Goal: Task Accomplishment & Management: Complete application form

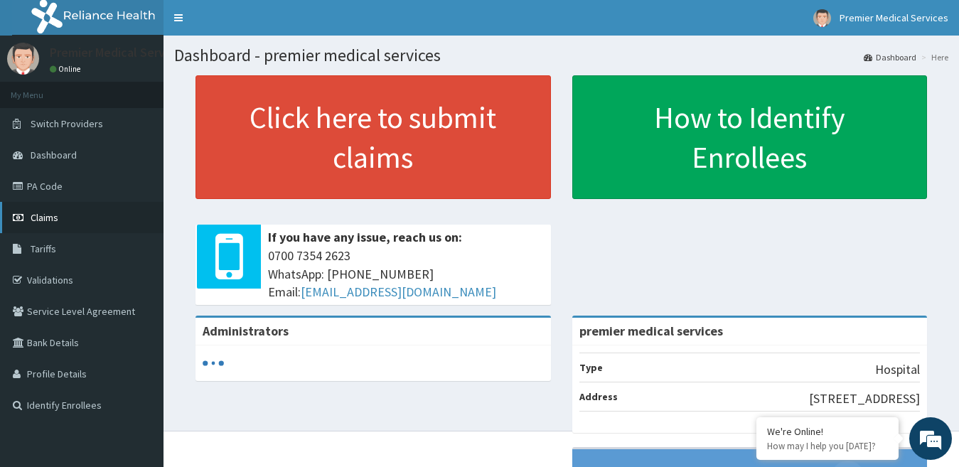
click at [62, 218] on link "Claims" at bounding box center [82, 217] width 164 height 31
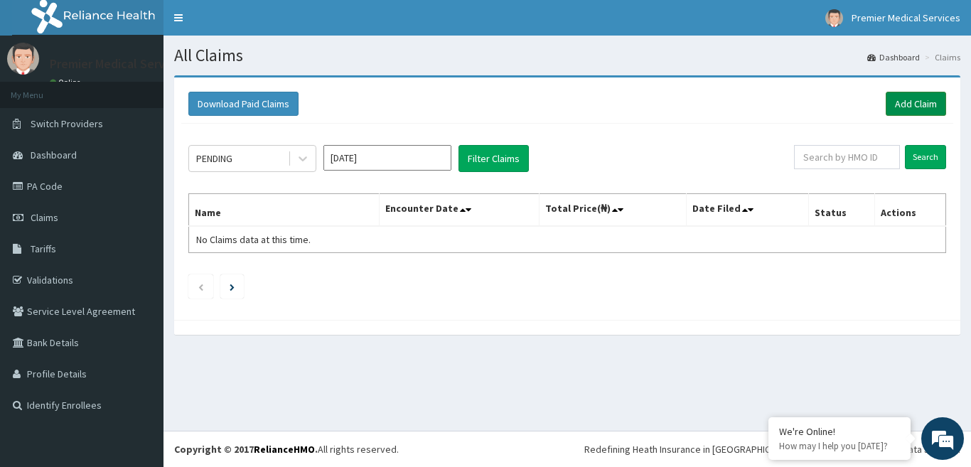
click at [907, 109] on link "Add Claim" at bounding box center [916, 104] width 60 height 24
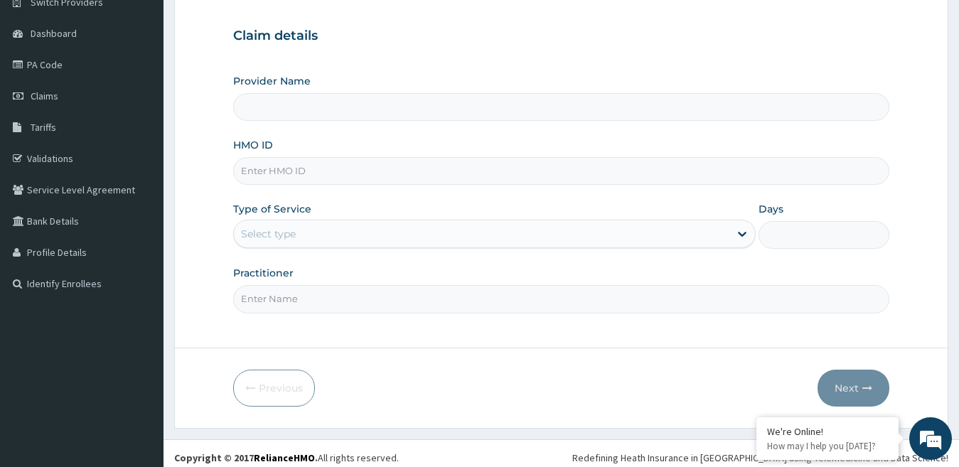
scroll to position [130, 0]
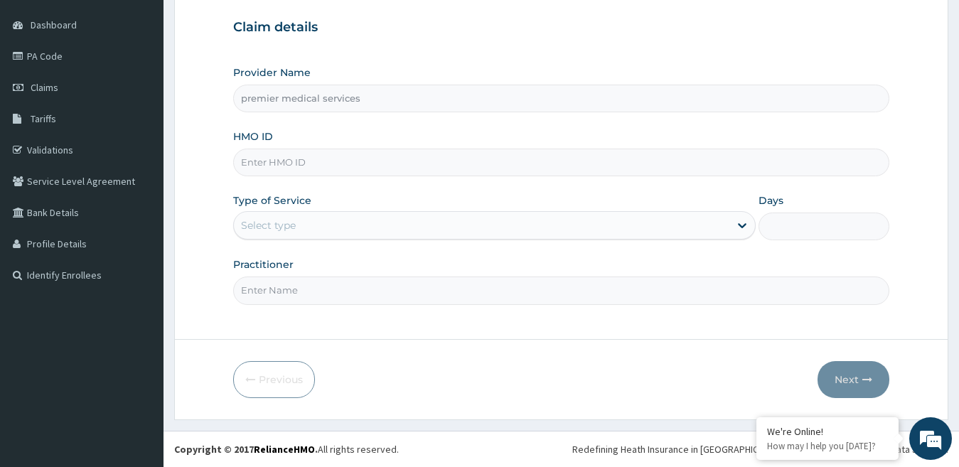
type input "premier medical services"
click at [292, 156] on input "HMO ID" at bounding box center [561, 163] width 657 height 28
type input "STZ/10104/C"
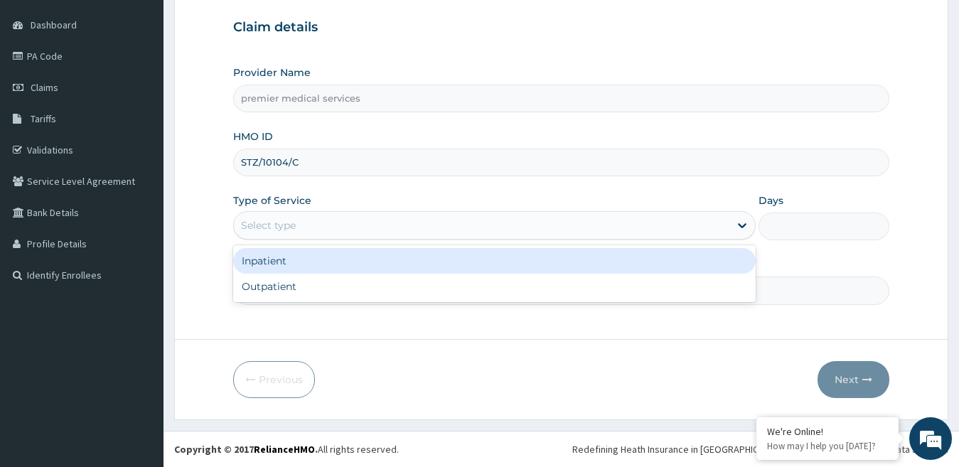
click at [292, 224] on div "Select type" at bounding box center [268, 225] width 55 height 14
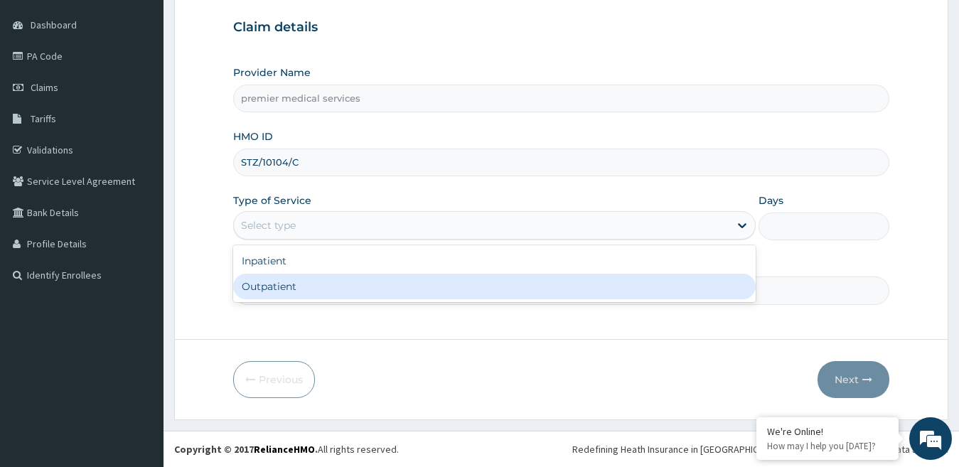
click at [282, 281] on div "Outpatient" at bounding box center [494, 287] width 523 height 26
type input "1"
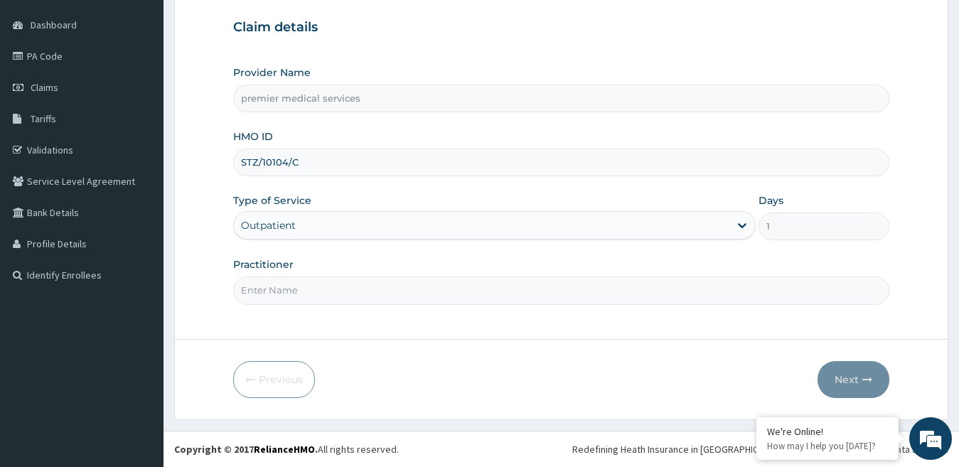
click at [341, 297] on input "Practitioner" at bounding box center [561, 291] width 657 height 28
type input "DR NSIKAK UDOKANG"
click at [859, 378] on button "Next" at bounding box center [854, 379] width 72 height 37
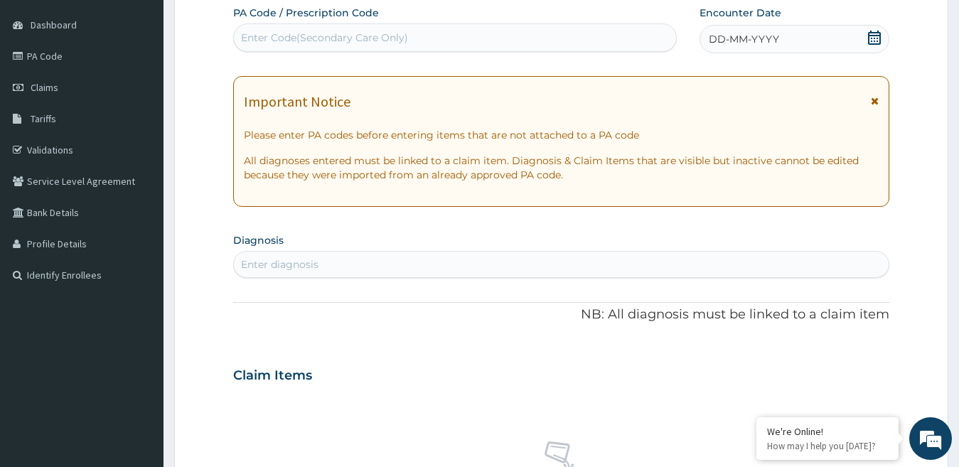
click at [867, 39] on div "DD-MM-YYYY" at bounding box center [795, 39] width 191 height 28
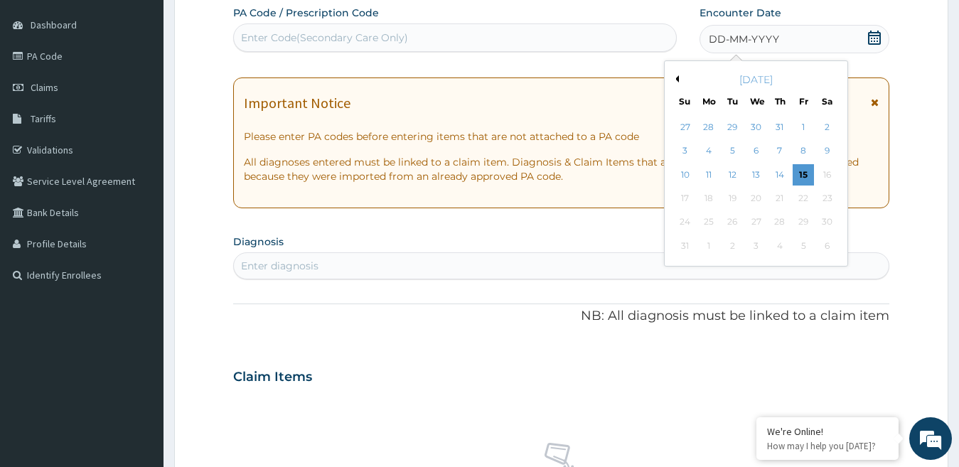
click at [675, 78] on button "Previous Month" at bounding box center [675, 78] width 7 height 7
click at [733, 221] on div "29" at bounding box center [732, 222] width 21 height 21
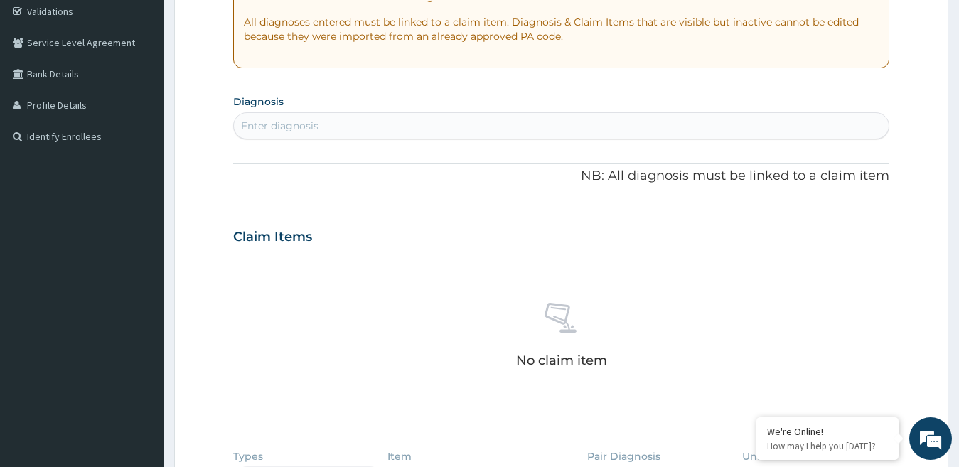
scroll to position [272, 0]
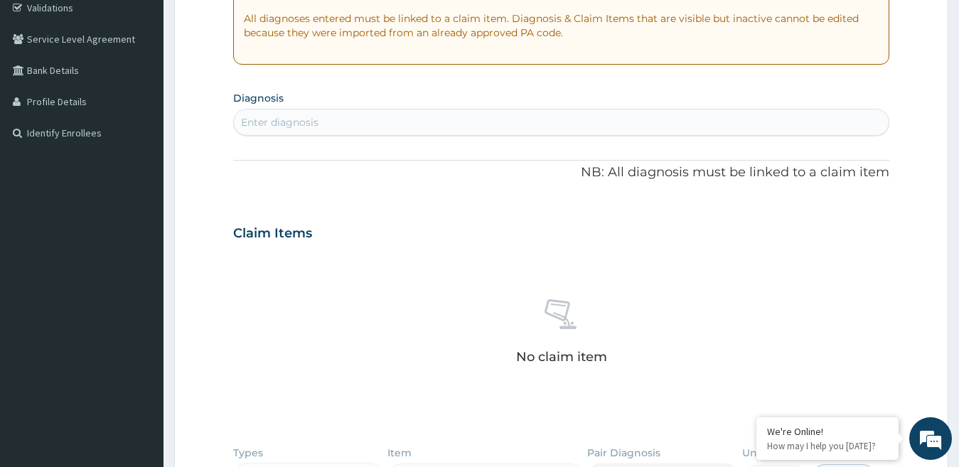
click at [362, 120] on div "Enter diagnosis" at bounding box center [562, 122] width 656 height 23
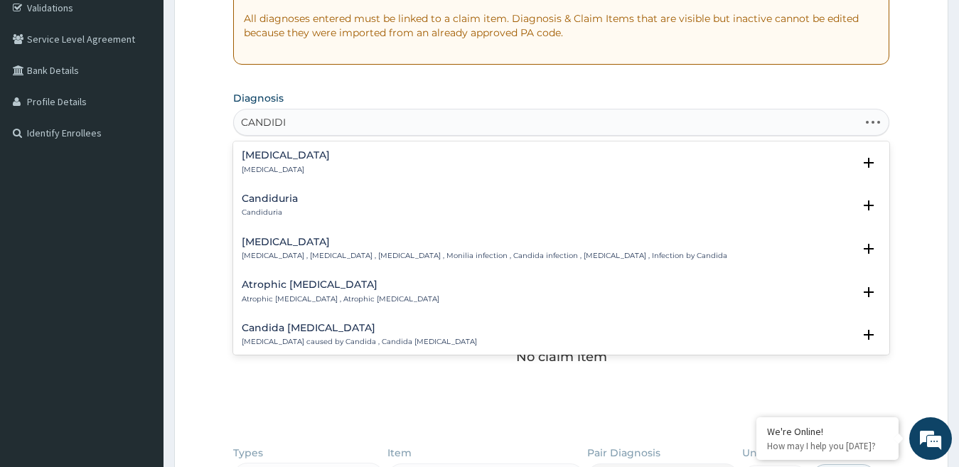
type input "CANDIDIA"
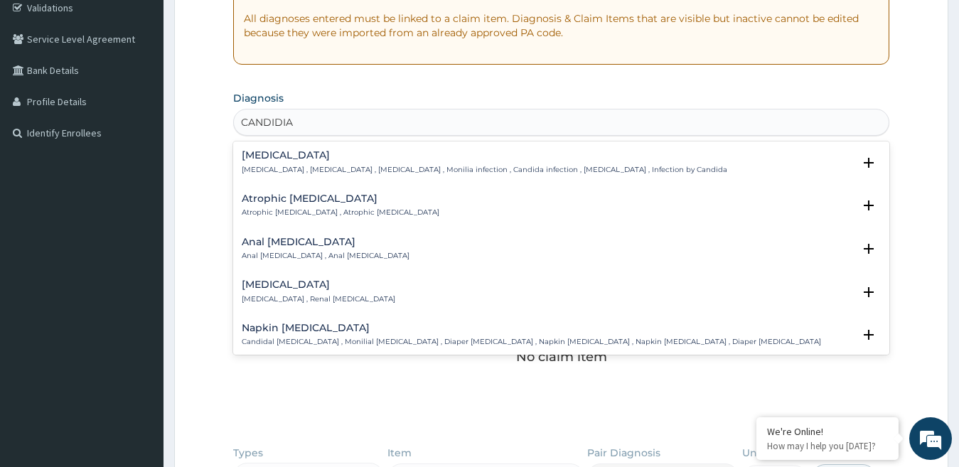
click at [309, 165] on p "Candidiasis , Moniliasis , Candidosis , Monilia infection , Candida infection ,…" at bounding box center [485, 170] width 486 height 10
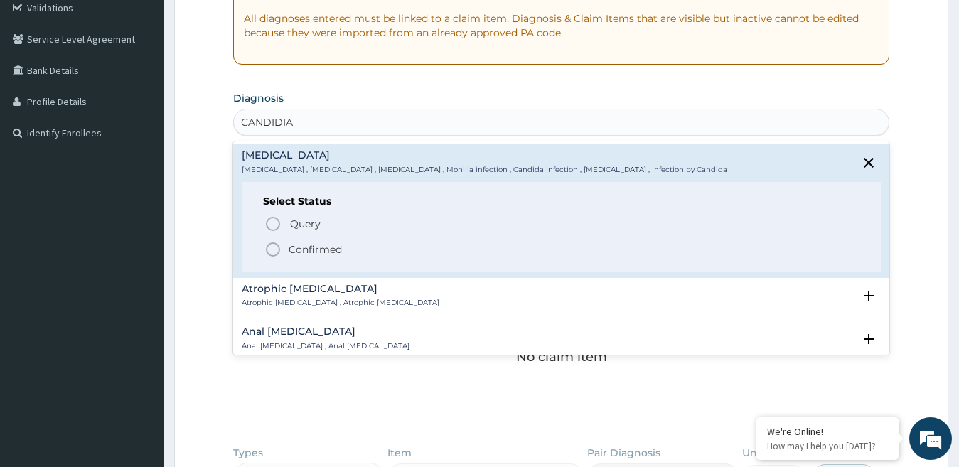
click at [274, 248] on icon "status option filled" at bounding box center [272, 249] width 17 height 17
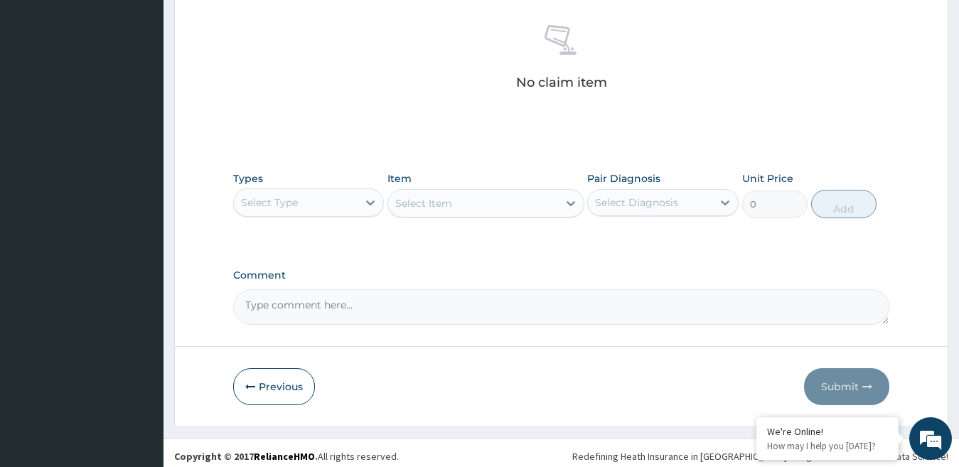
scroll to position [557, 0]
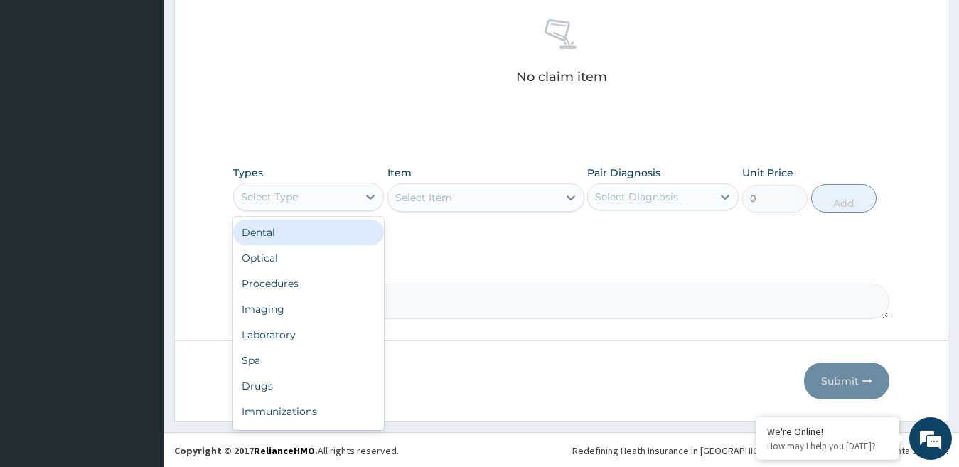
click at [357, 202] on div "Select Type" at bounding box center [296, 197] width 124 height 23
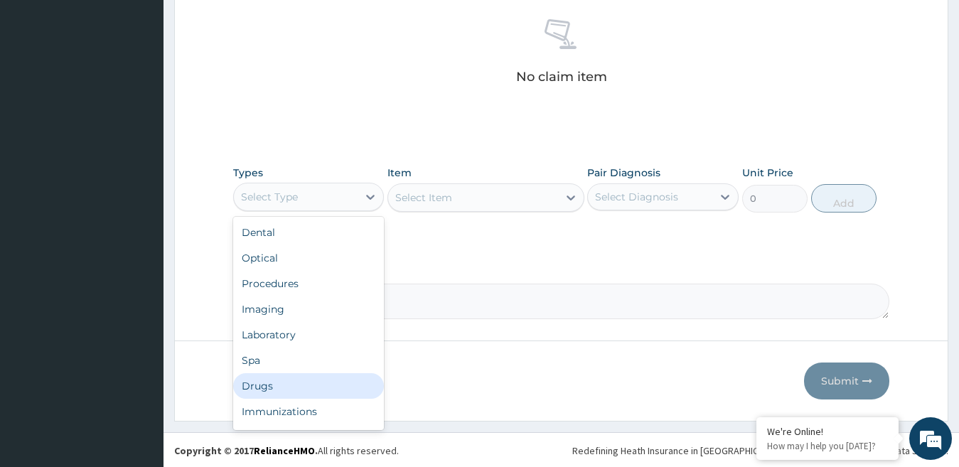
click at [264, 384] on div "Drugs" at bounding box center [308, 386] width 151 height 26
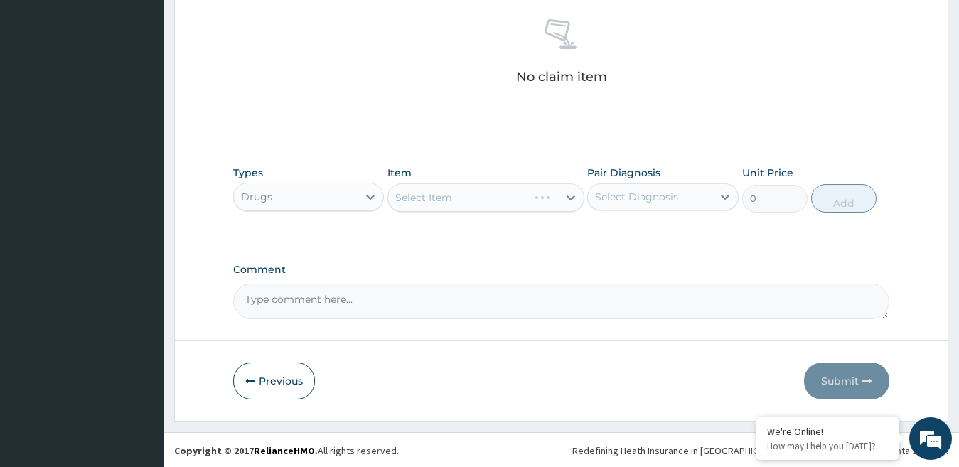
click at [453, 200] on div "Select Item" at bounding box center [485, 197] width 197 height 28
click at [447, 198] on div "Select Item" at bounding box center [423, 198] width 57 height 14
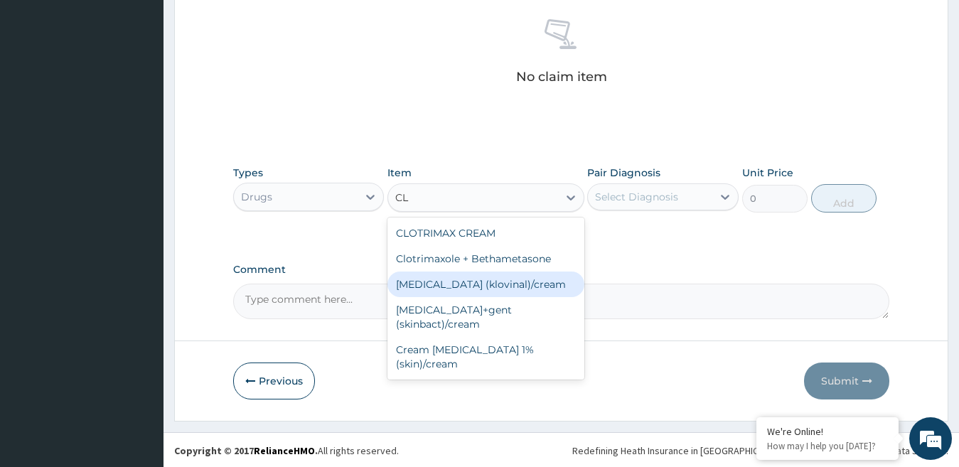
type input "C"
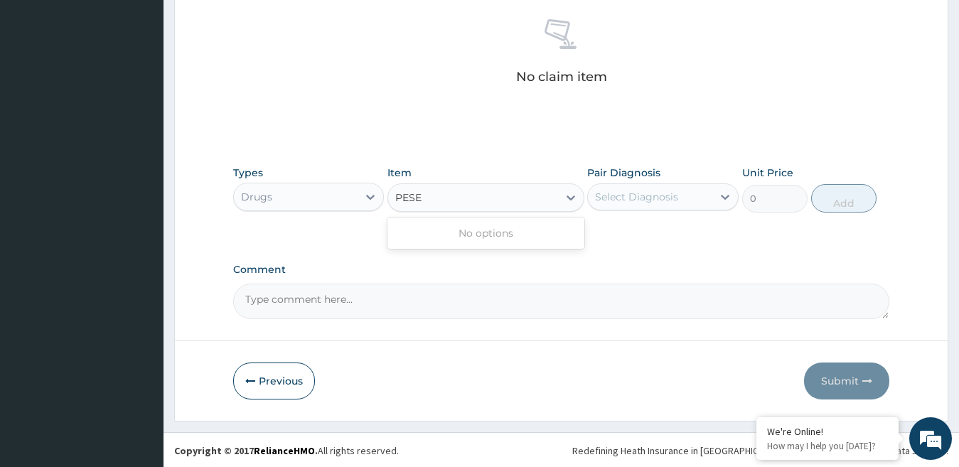
type input "PES"
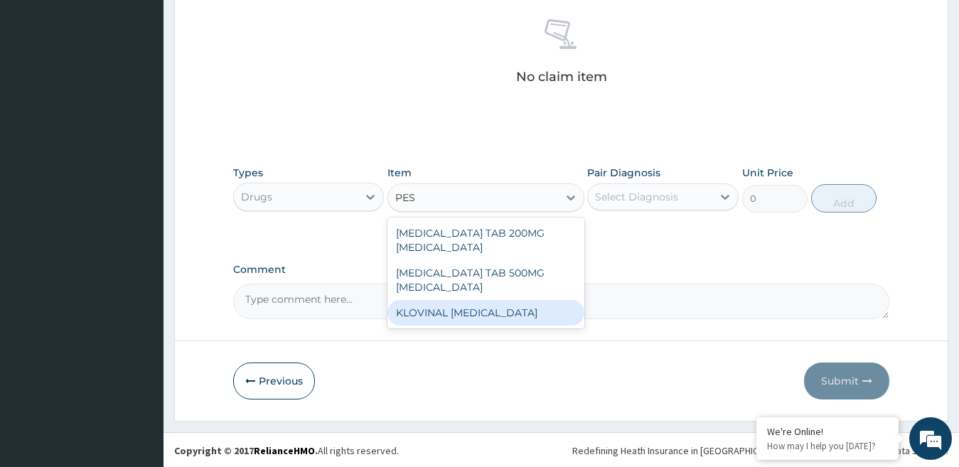
click at [495, 300] on div "KLOVINAL PESSARY" at bounding box center [485, 313] width 197 height 26
type input "1800"
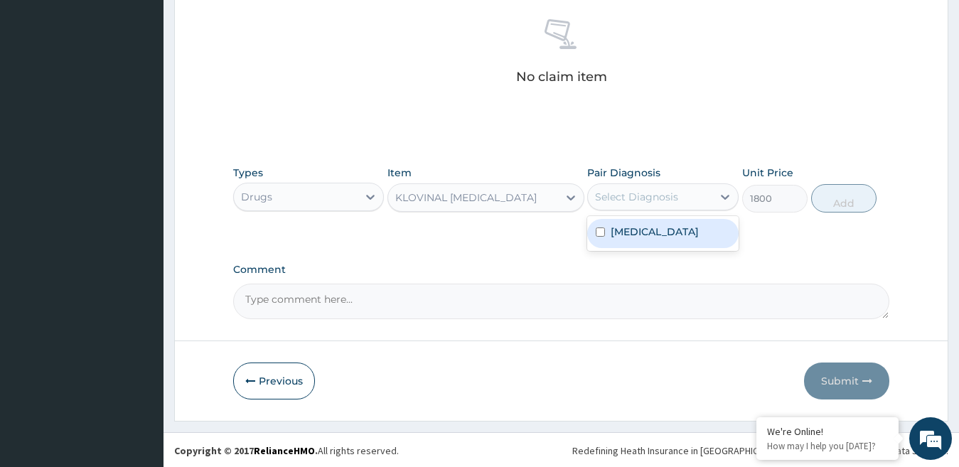
click at [674, 196] on div "Select Diagnosis" at bounding box center [636, 197] width 83 height 14
click at [626, 230] on label "Candidiasis" at bounding box center [655, 232] width 88 height 14
checkbox input "true"
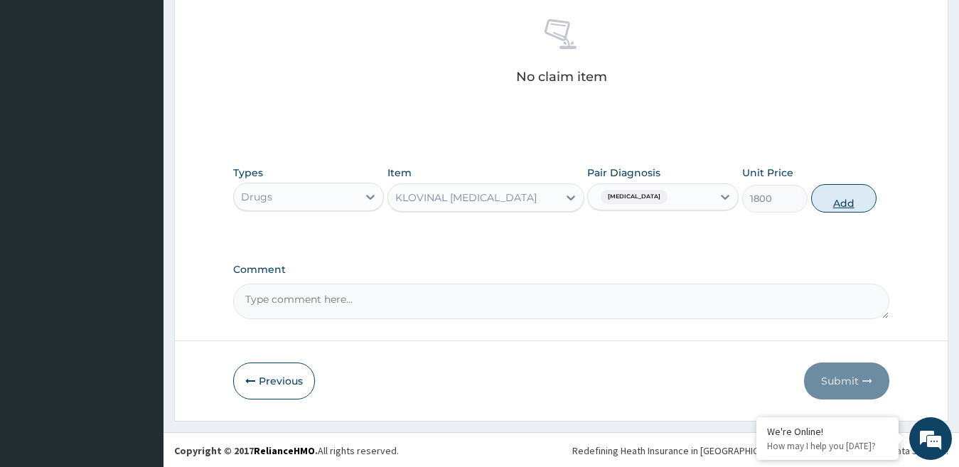
click at [835, 203] on button "Add" at bounding box center [843, 198] width 65 height 28
type input "0"
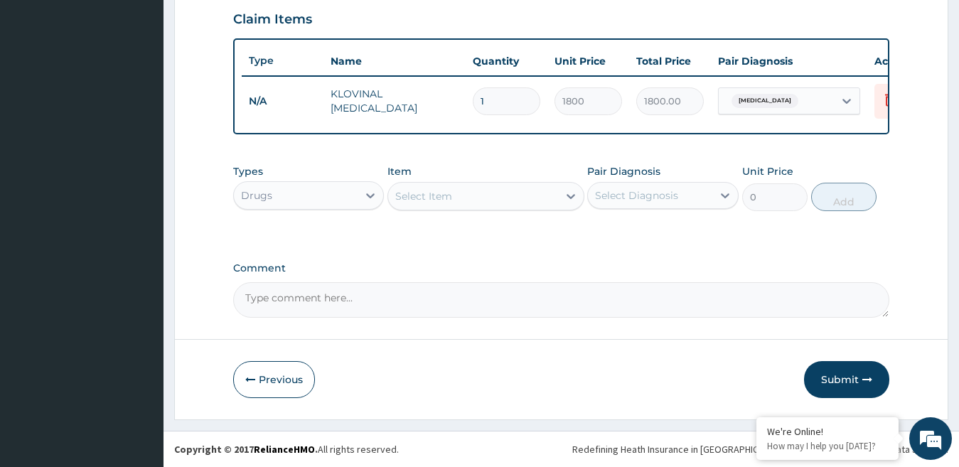
type input "0.00"
type input "6"
type input "10800.00"
type input "6"
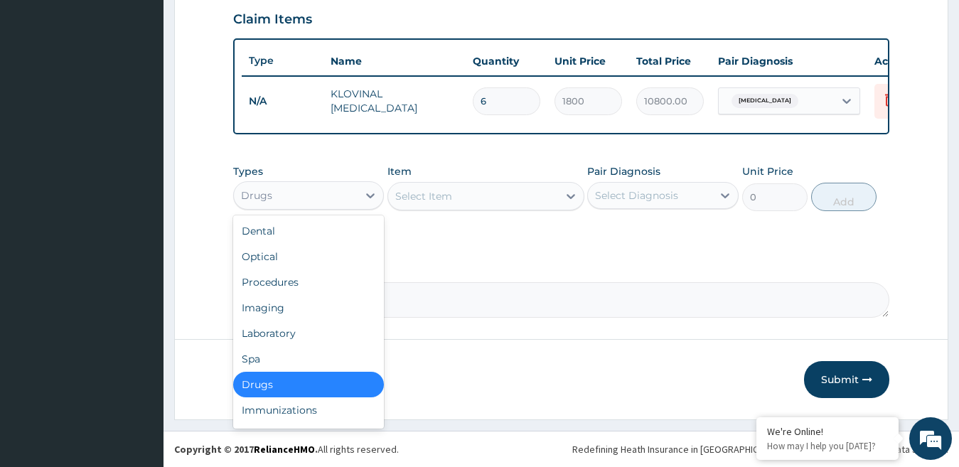
click at [343, 197] on div "Drugs" at bounding box center [296, 195] width 124 height 23
click at [292, 287] on div "Procedures" at bounding box center [308, 282] width 151 height 26
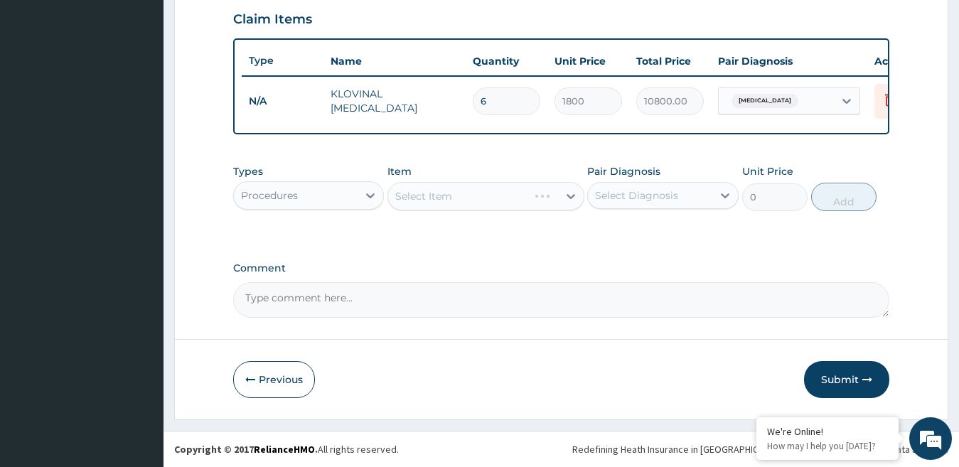
click at [463, 200] on div "Select Item" at bounding box center [485, 196] width 197 height 28
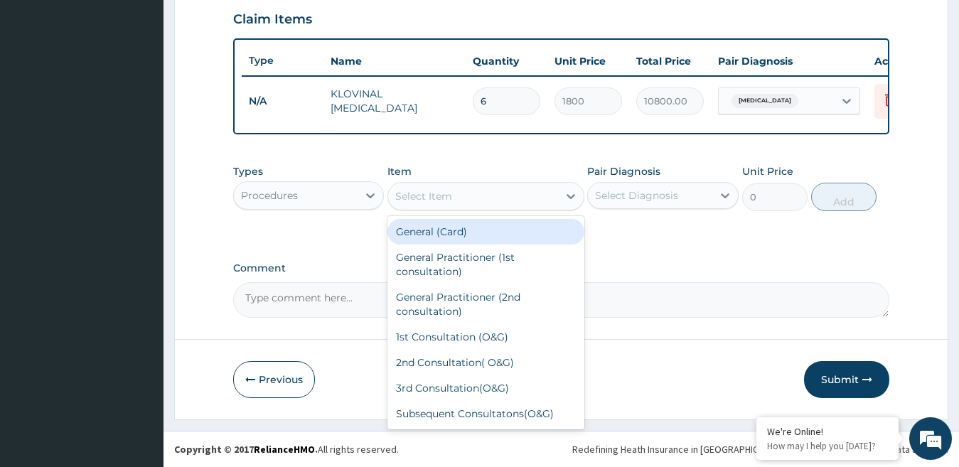
click at [426, 203] on div "Select Item" at bounding box center [423, 196] width 57 height 14
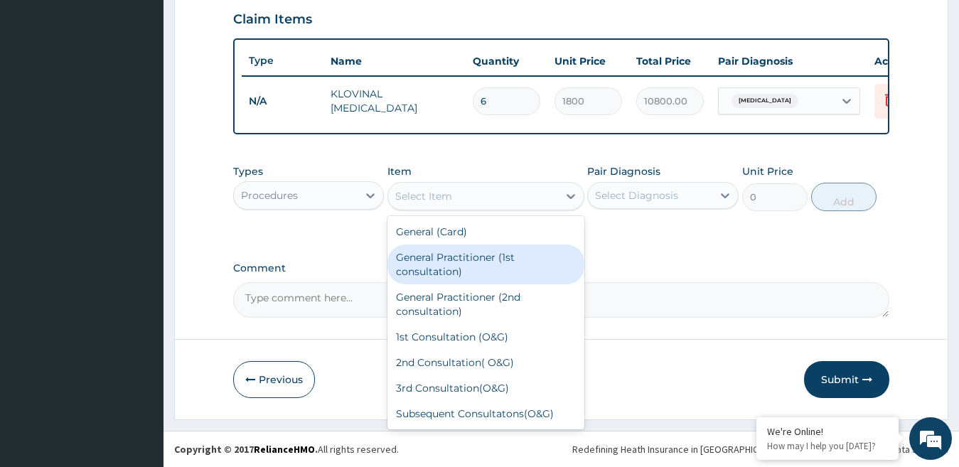
click at [429, 265] on div "General Practitioner (1st consultation)" at bounding box center [485, 265] width 197 height 40
type input "1500"
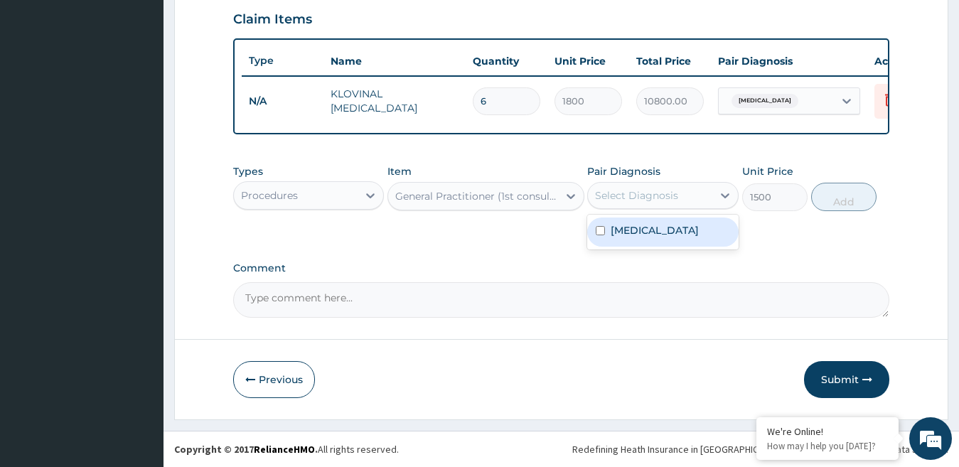
click at [661, 195] on div "Select Diagnosis" at bounding box center [636, 195] width 83 height 14
click at [636, 230] on label "Candidiasis" at bounding box center [655, 230] width 88 height 14
checkbox input "true"
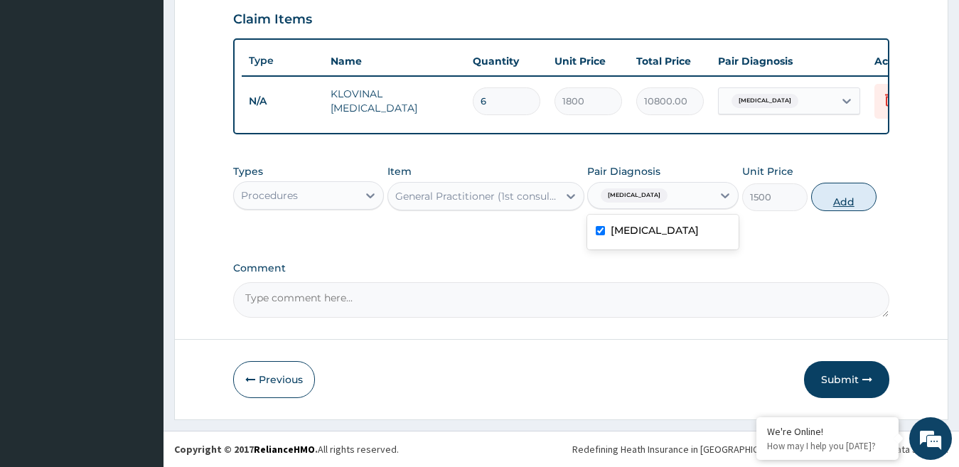
click at [834, 204] on button "Add" at bounding box center [843, 197] width 65 height 28
type input "0"
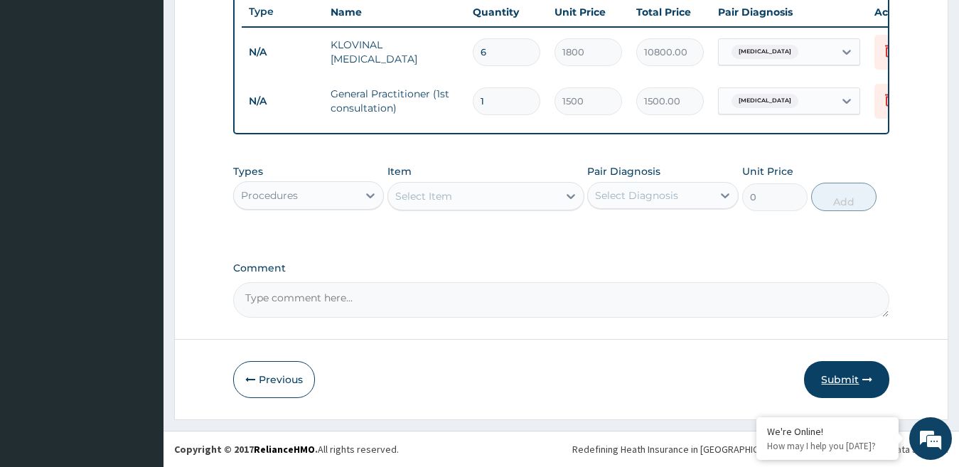
click at [852, 379] on button "Submit" at bounding box center [846, 379] width 85 height 37
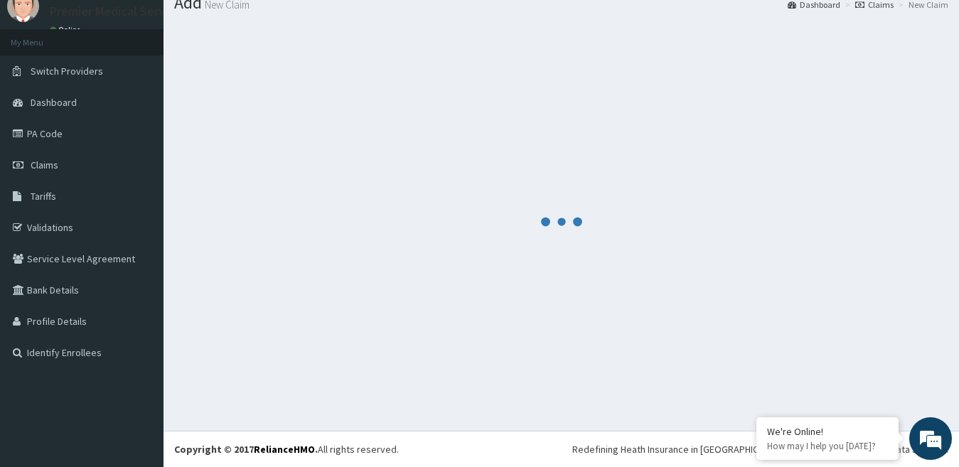
scroll to position [552, 0]
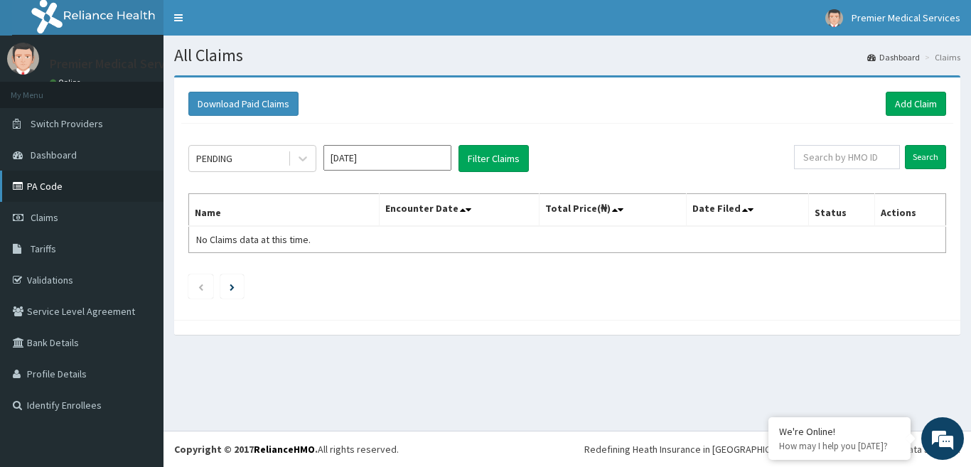
click at [46, 192] on link "PA Code" at bounding box center [82, 186] width 164 height 31
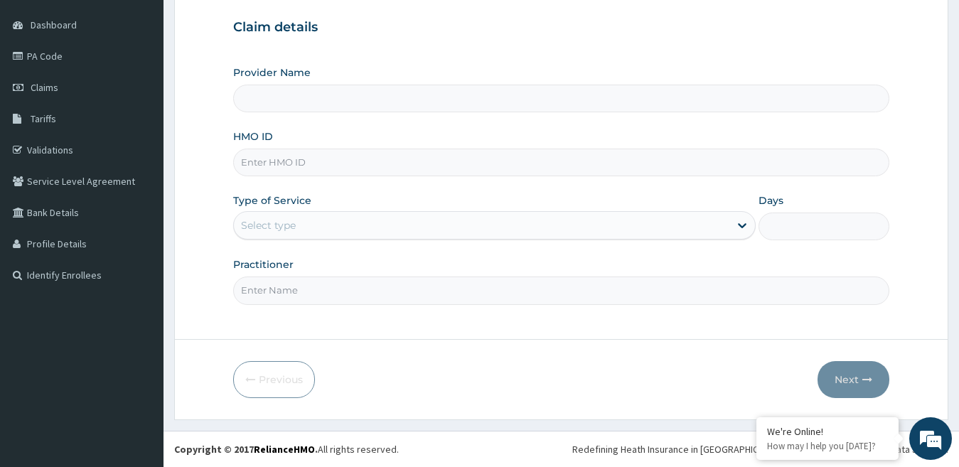
click at [289, 164] on input "HMO ID" at bounding box center [561, 163] width 657 height 28
type input "premier medical services"
type input "AEN/10327/B"
click at [299, 230] on div "Select type" at bounding box center [482, 225] width 496 height 23
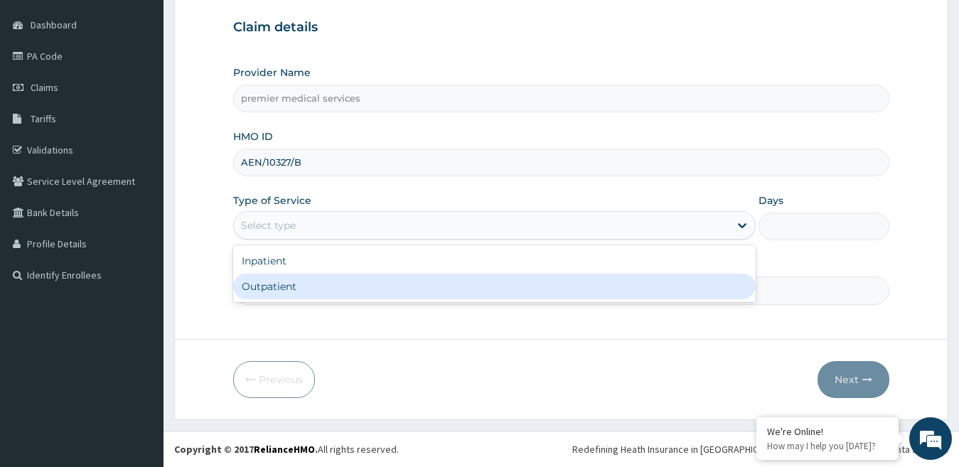
click at [272, 290] on div "Outpatient" at bounding box center [494, 287] width 523 height 26
type input "1"
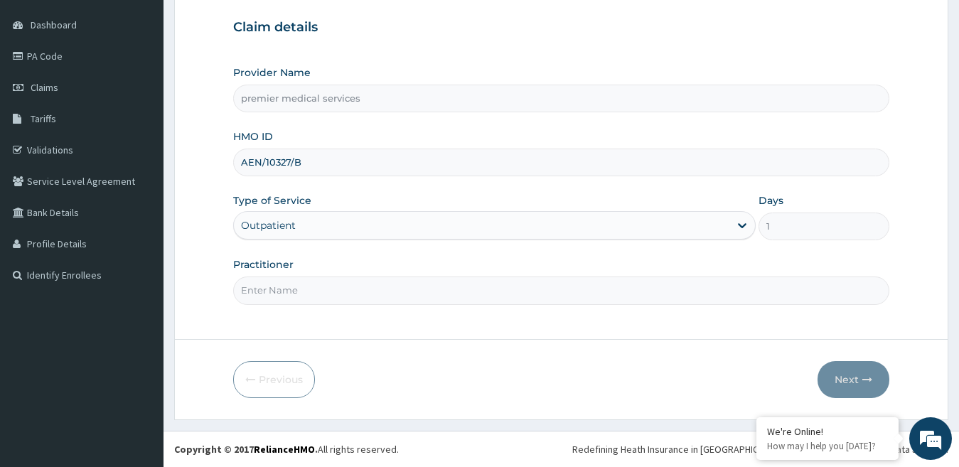
click at [343, 293] on input "Practitioner" at bounding box center [561, 291] width 657 height 28
type input "DR NSIKAK UDOKANG"
click at [860, 383] on button "Next" at bounding box center [854, 379] width 72 height 37
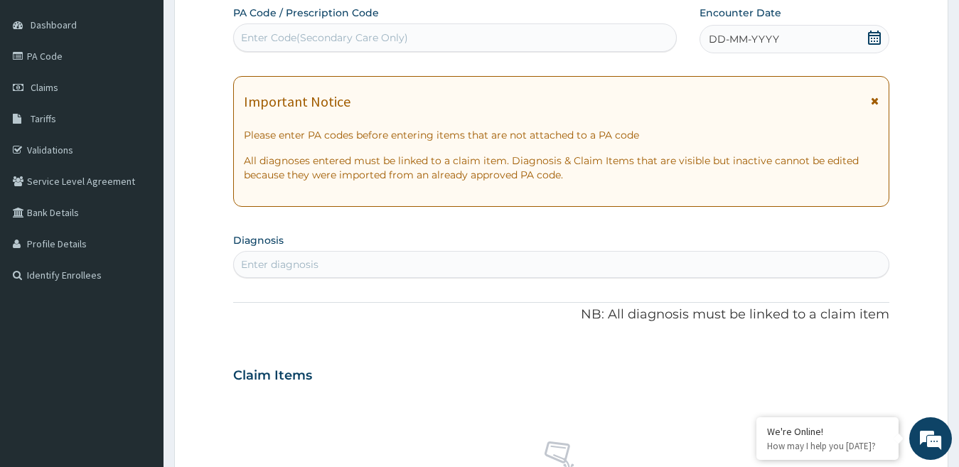
click at [424, 38] on div "Enter Code(Secondary Care Only)" at bounding box center [455, 37] width 442 height 23
paste input "PA/4D44CB"
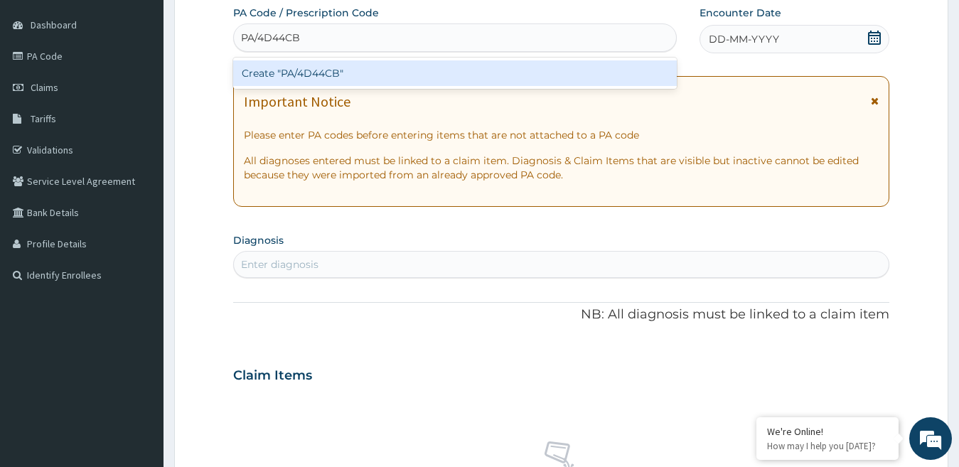
type input "PA/4D44CB"
click at [417, 74] on div "Create "PA/4D44CB"" at bounding box center [455, 73] width 444 height 26
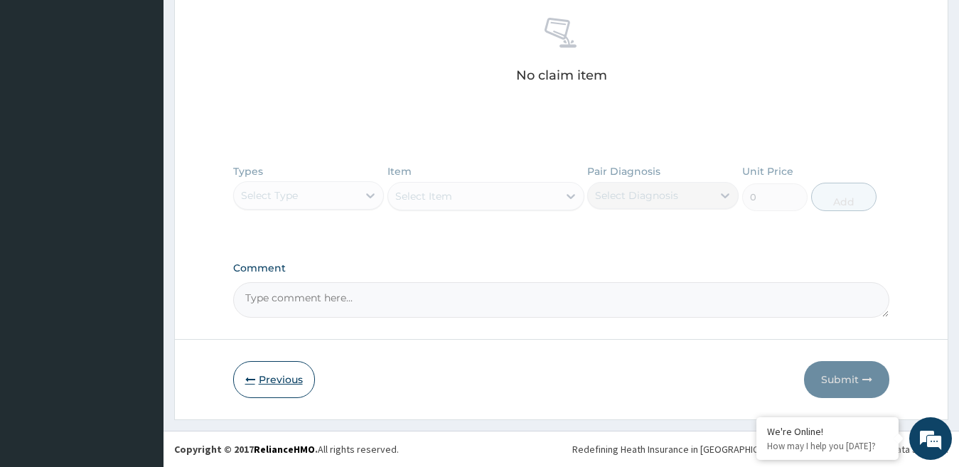
click at [289, 373] on button "Previous" at bounding box center [274, 379] width 82 height 37
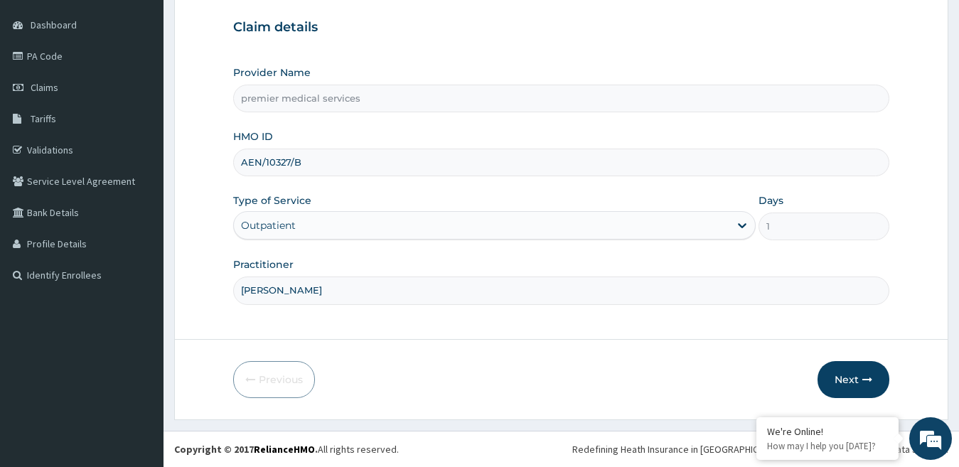
click at [310, 163] on input "AEN/10327/B" at bounding box center [561, 163] width 657 height 28
type input "A"
type input "ENP/11913/A"
click at [829, 371] on button "Next" at bounding box center [854, 379] width 72 height 37
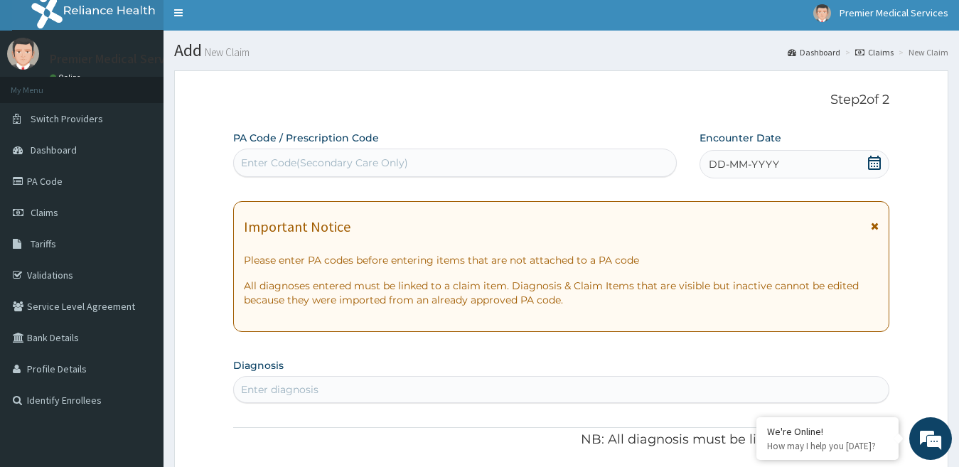
scroll to position [0, 0]
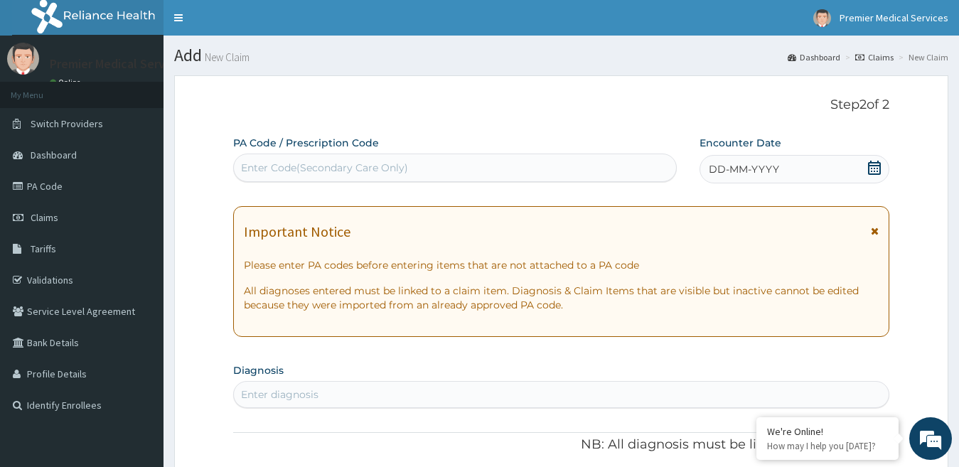
click at [305, 169] on div "Enter Code(Secondary Care Only)" at bounding box center [324, 168] width 167 height 14
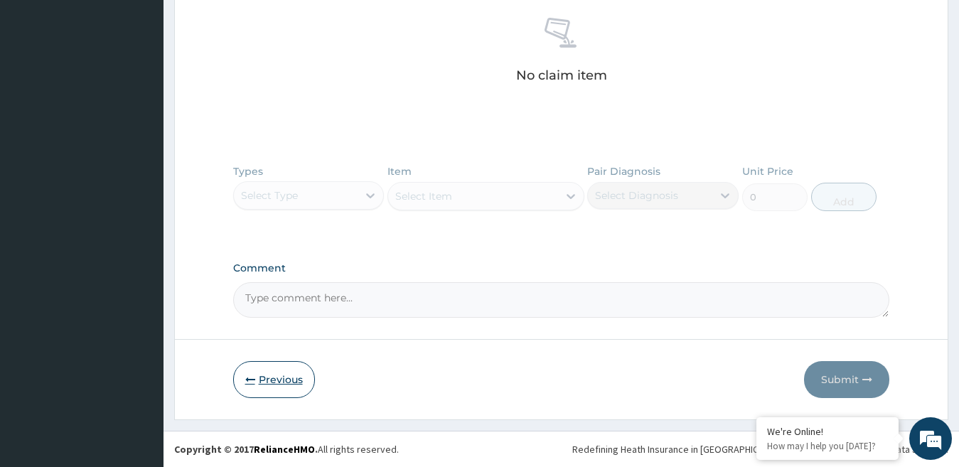
click at [300, 378] on button "Previous" at bounding box center [274, 379] width 82 height 37
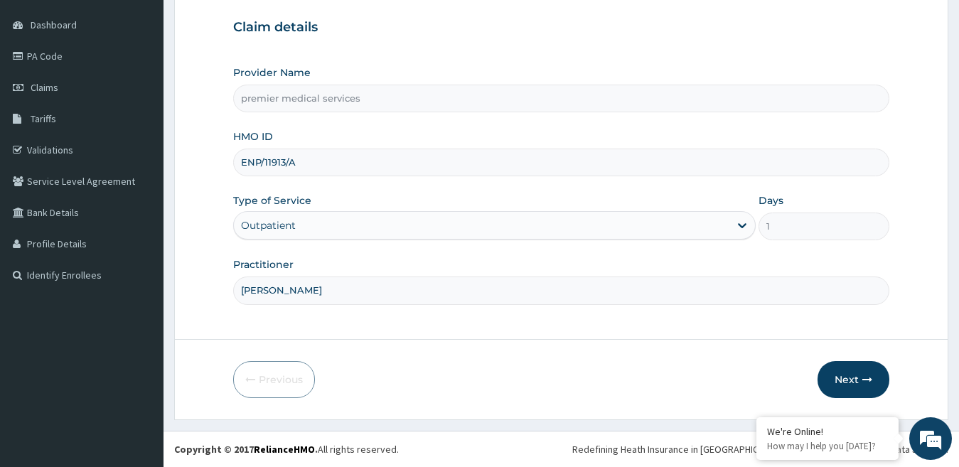
click at [330, 165] on input "ENP/11913/A" at bounding box center [561, 163] width 657 height 28
type input "E"
type input "LPD/10098/C"
click at [830, 371] on button "Next" at bounding box center [854, 379] width 72 height 37
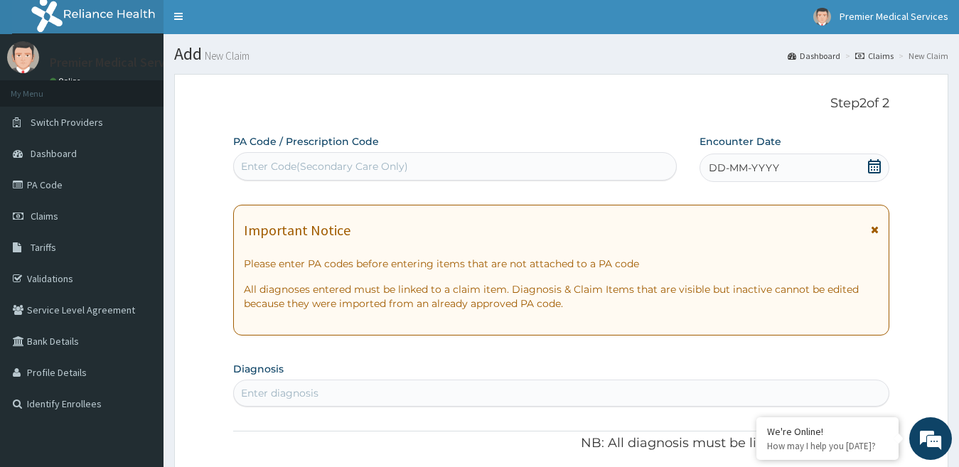
scroll to position [0, 0]
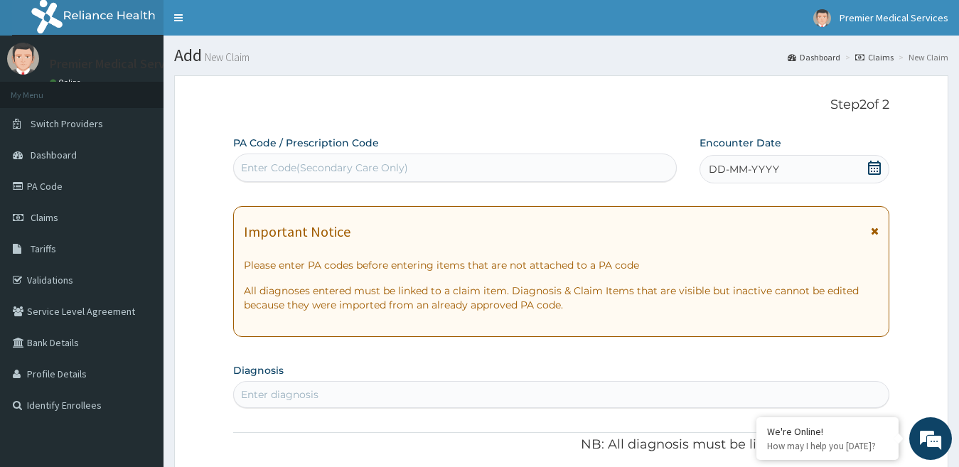
click at [344, 157] on div "Enter Code(Secondary Care Only)" at bounding box center [455, 167] width 442 height 23
paste input "PA/88A52A"
type input "PA/88A52A"
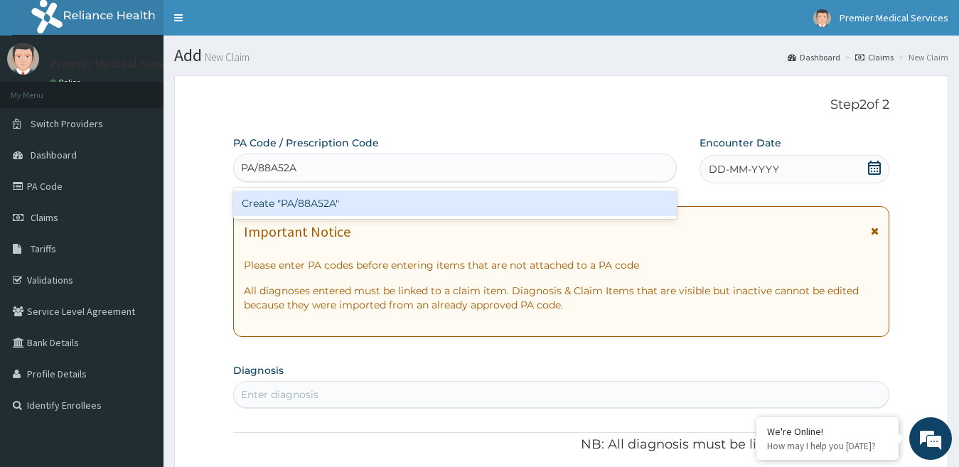
click at [326, 207] on div "Create "PA/88A52A"" at bounding box center [455, 204] width 444 height 26
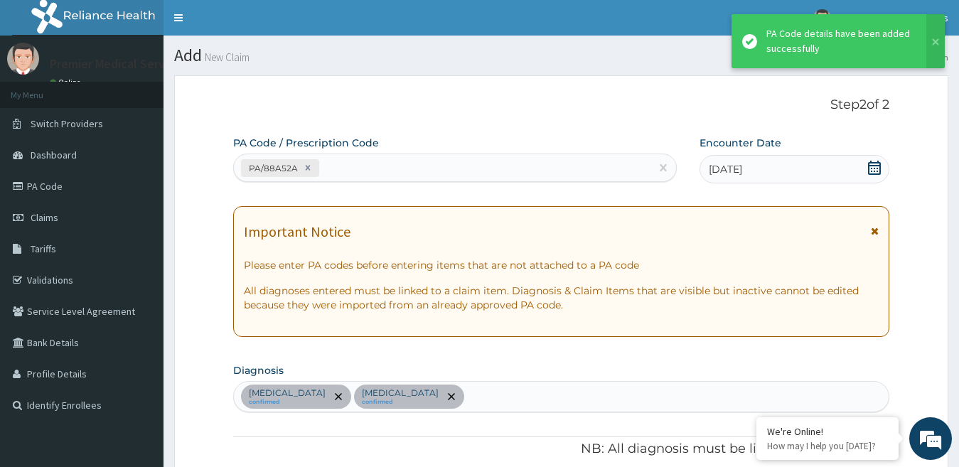
scroll to position [456, 0]
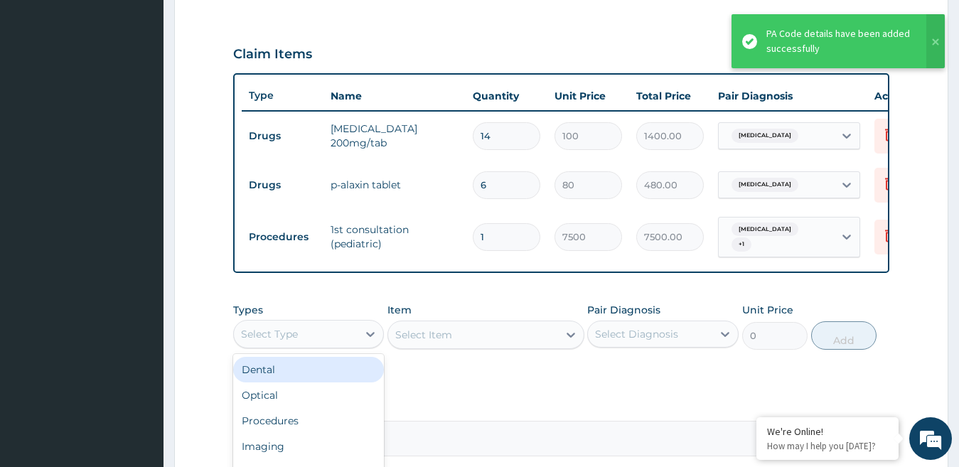
click at [325, 341] on div "Select Type" at bounding box center [296, 334] width 124 height 23
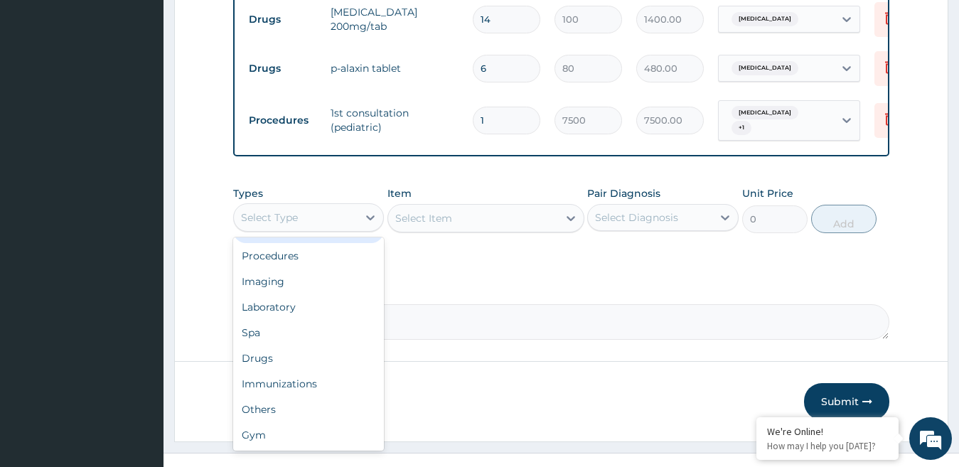
scroll to position [598, 0]
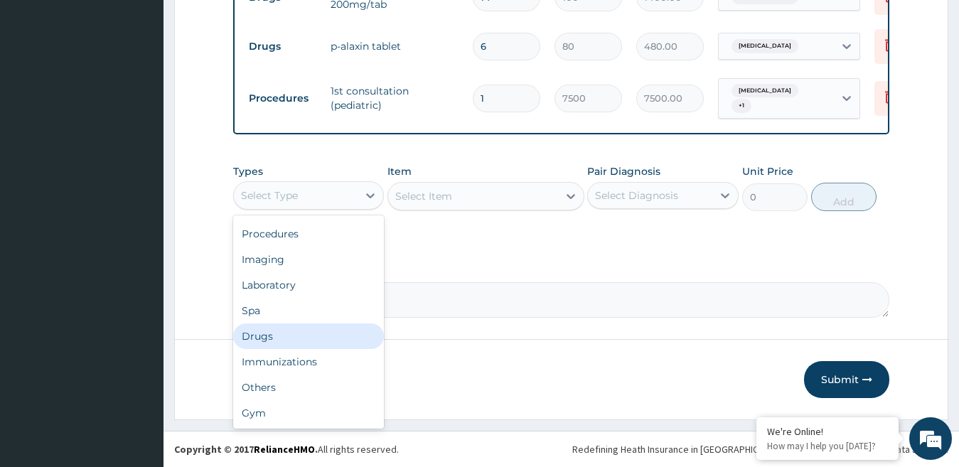
click at [287, 345] on div "Drugs" at bounding box center [308, 336] width 151 height 26
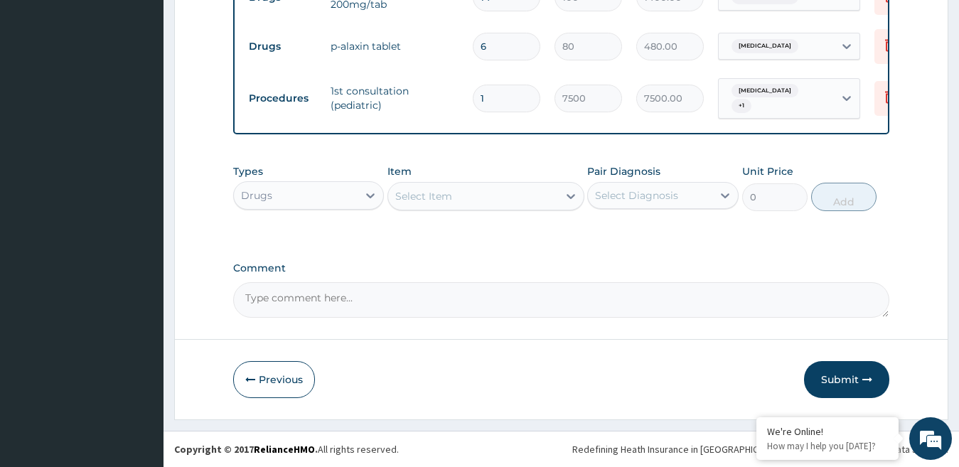
click at [456, 200] on div "Select Item" at bounding box center [473, 196] width 170 height 23
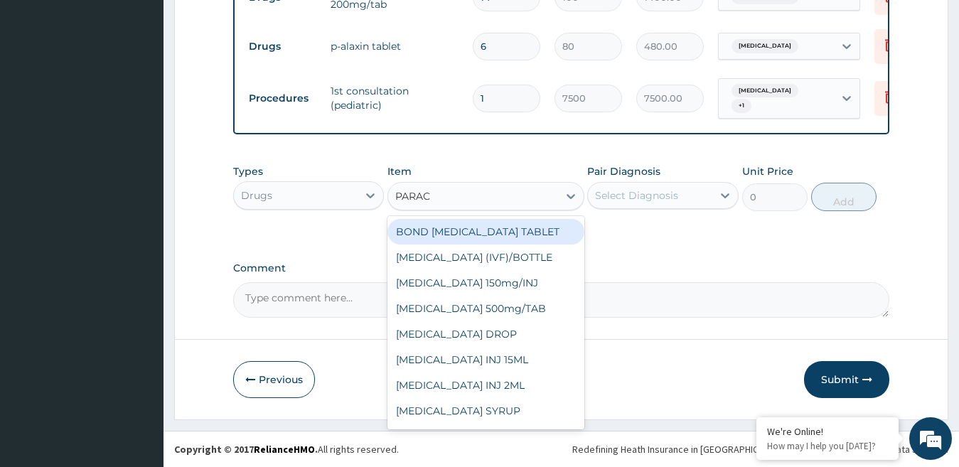
type input "PARACE"
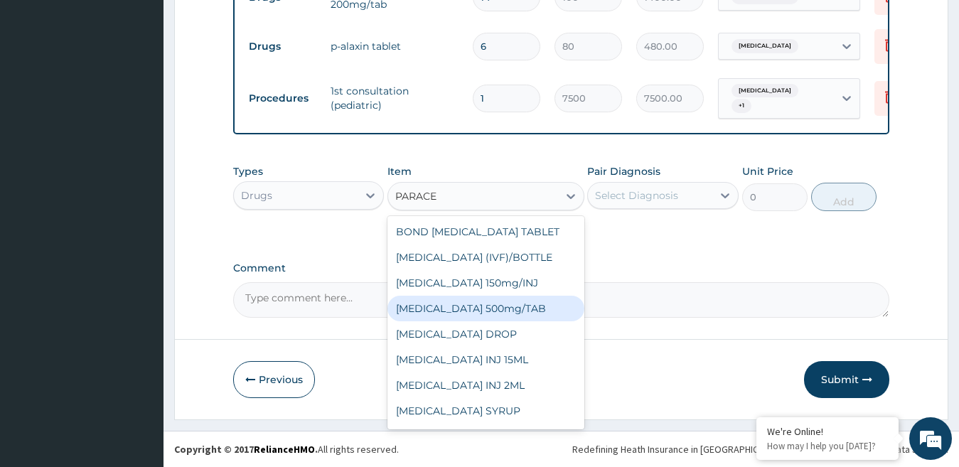
click at [481, 310] on div "PARACETAMOL 500mg/TAB" at bounding box center [485, 309] width 197 height 26
type input "4"
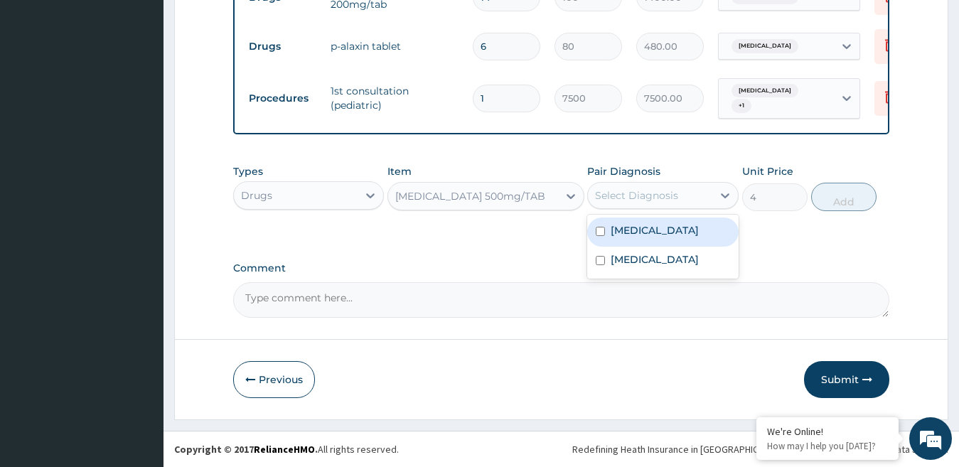
click at [653, 196] on div "Select Diagnosis" at bounding box center [636, 195] width 83 height 14
click at [644, 203] on div "Select Diagnosis" at bounding box center [636, 195] width 83 height 14
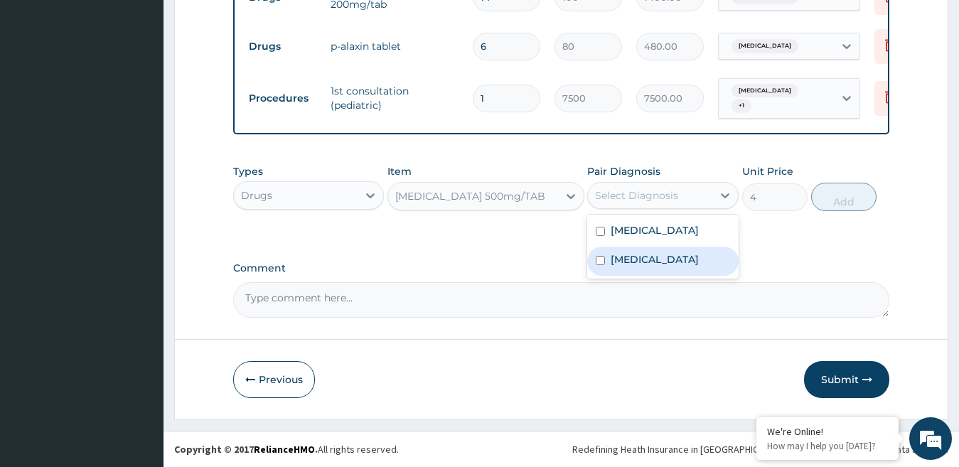
click at [619, 267] on label "Malaria" at bounding box center [655, 259] width 88 height 14
checkbox input "true"
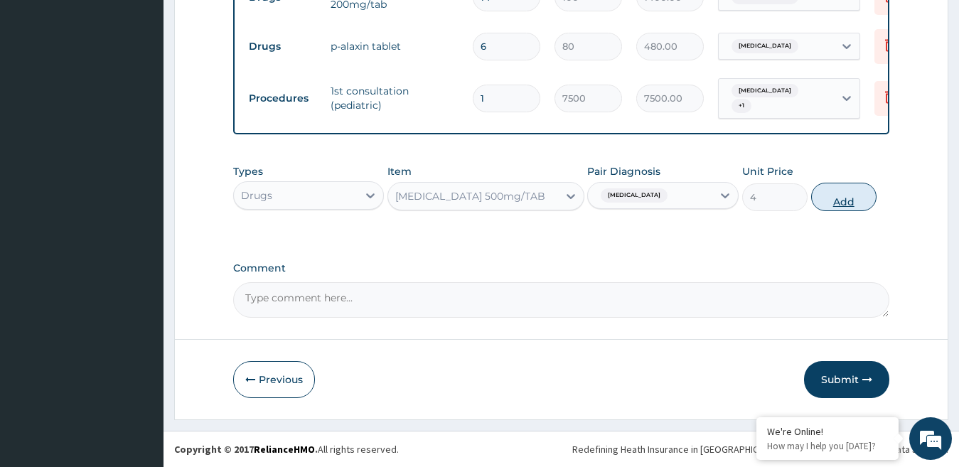
click at [843, 200] on button "Add" at bounding box center [843, 197] width 65 height 28
type input "0"
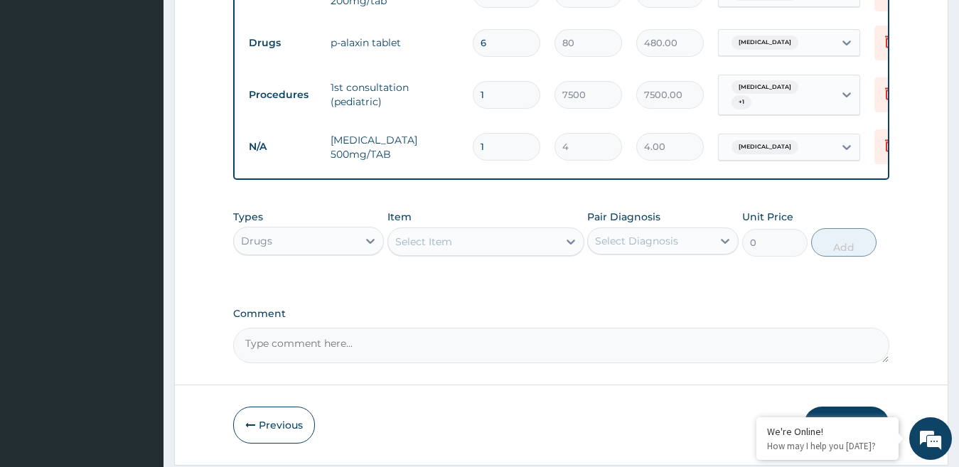
type input "18"
type input "72.00"
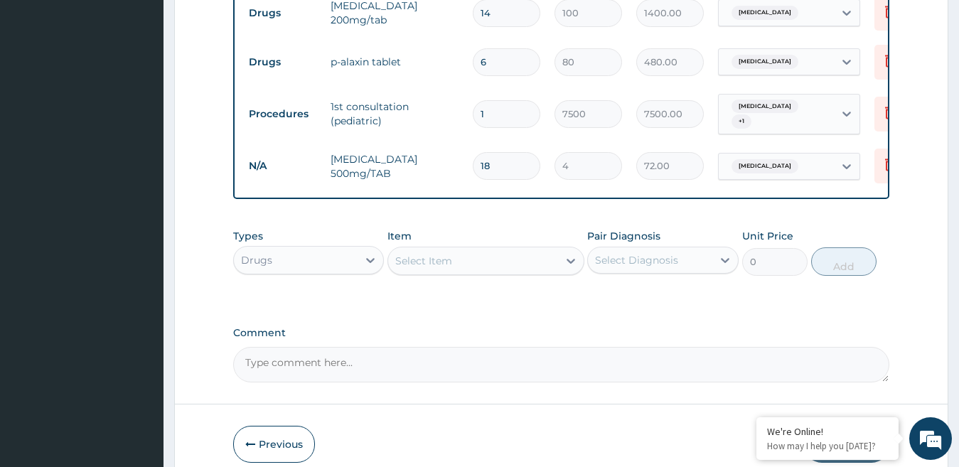
scroll to position [650, 0]
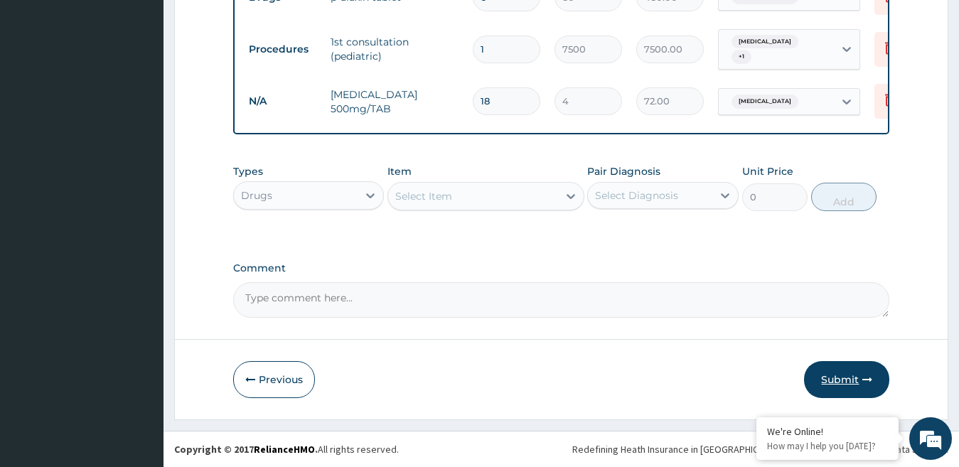
type input "18"
click at [858, 373] on button "Submit" at bounding box center [846, 379] width 85 height 37
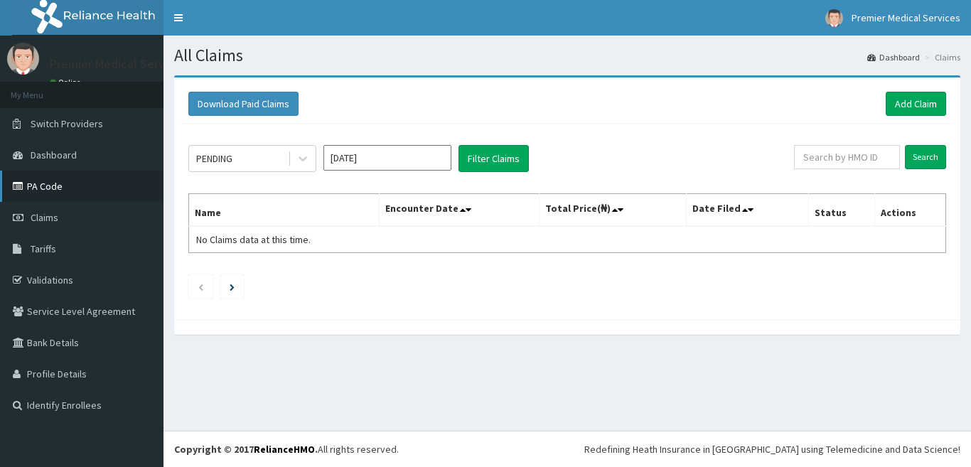
click at [49, 183] on link "PA Code" at bounding box center [82, 186] width 164 height 31
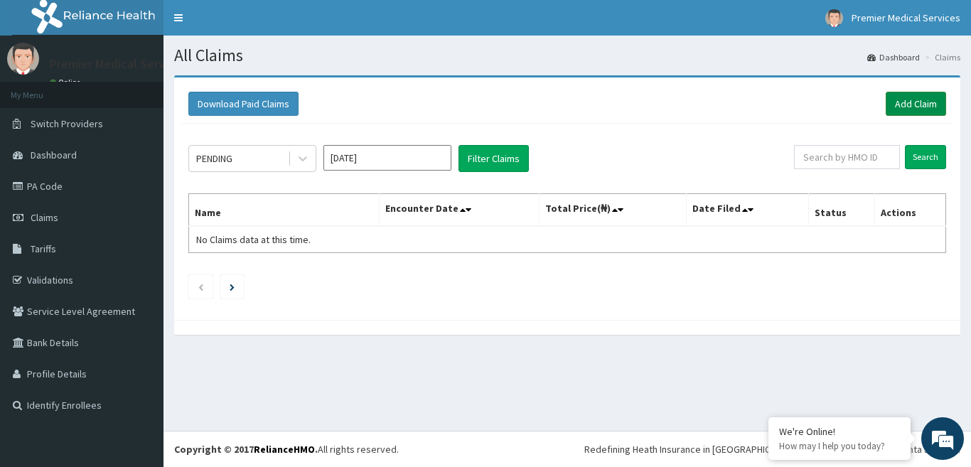
click at [919, 107] on link "Add Claim" at bounding box center [916, 104] width 60 height 24
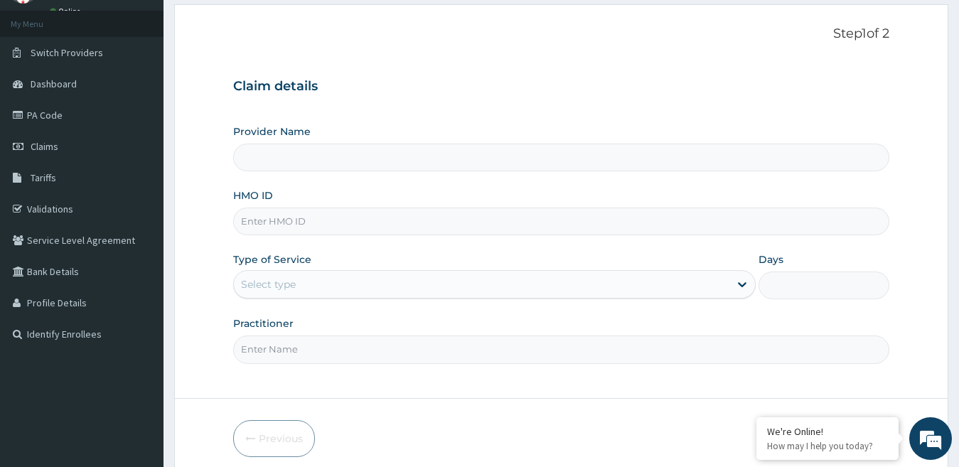
click at [318, 224] on input "HMO ID" at bounding box center [561, 222] width 657 height 28
type input "premier medical services"
paste input "ENP/11913/A"
type input "ENP/11913/A"
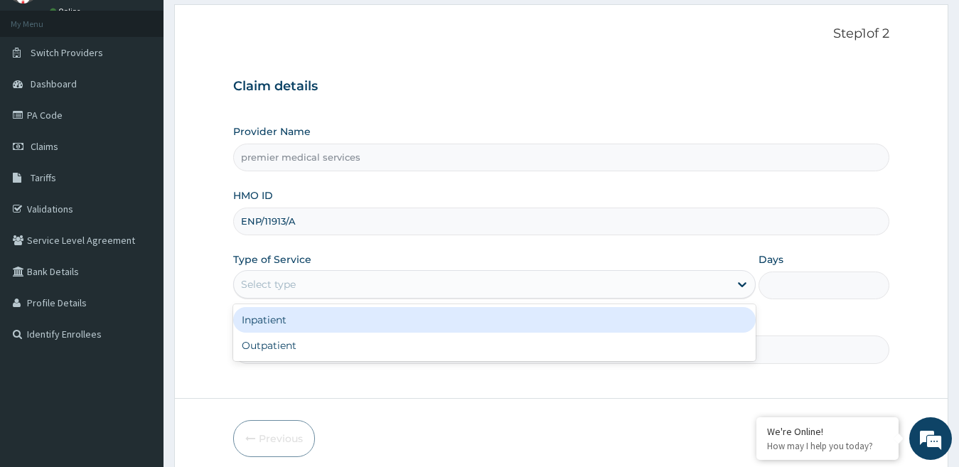
click at [360, 277] on div "Select type" at bounding box center [482, 284] width 496 height 23
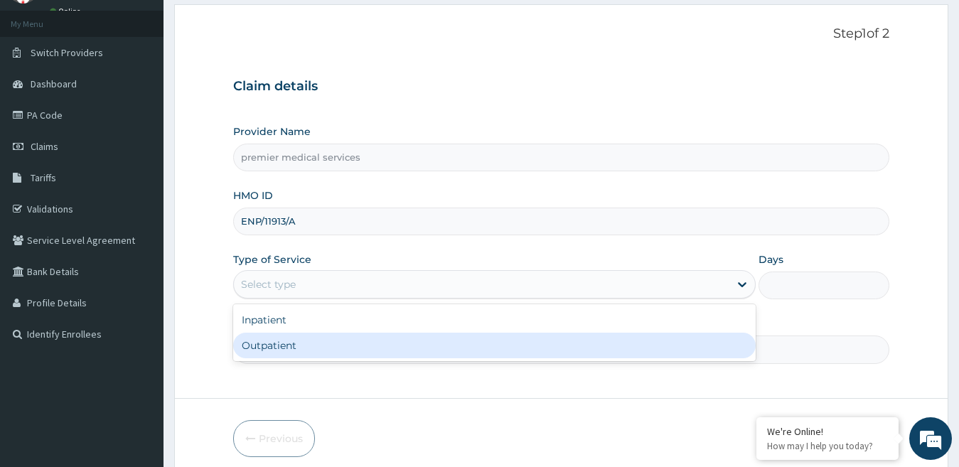
click at [280, 353] on div "Outpatient" at bounding box center [494, 346] width 523 height 26
type input "1"
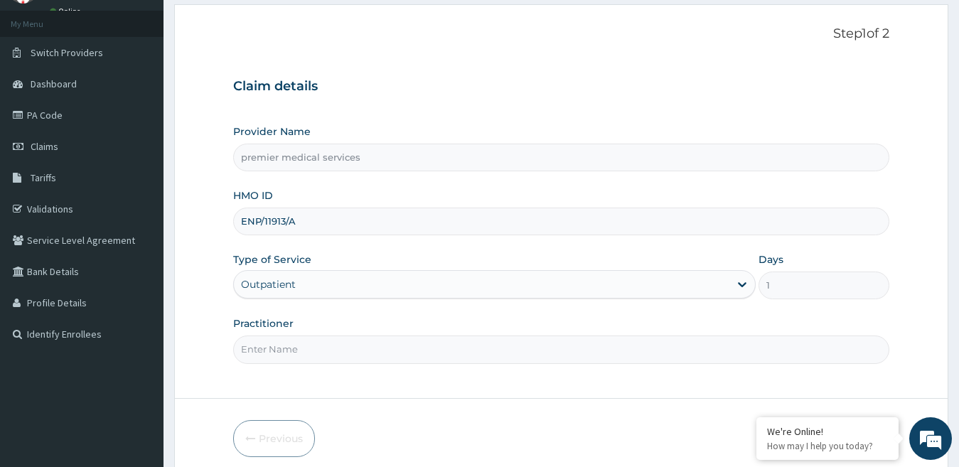
click at [280, 345] on input "Practitioner" at bounding box center [561, 350] width 657 height 28
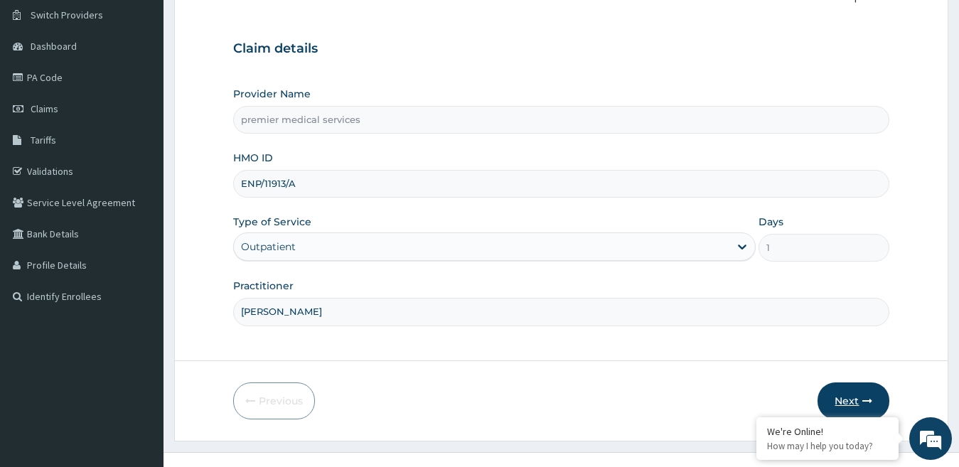
scroll to position [130, 0]
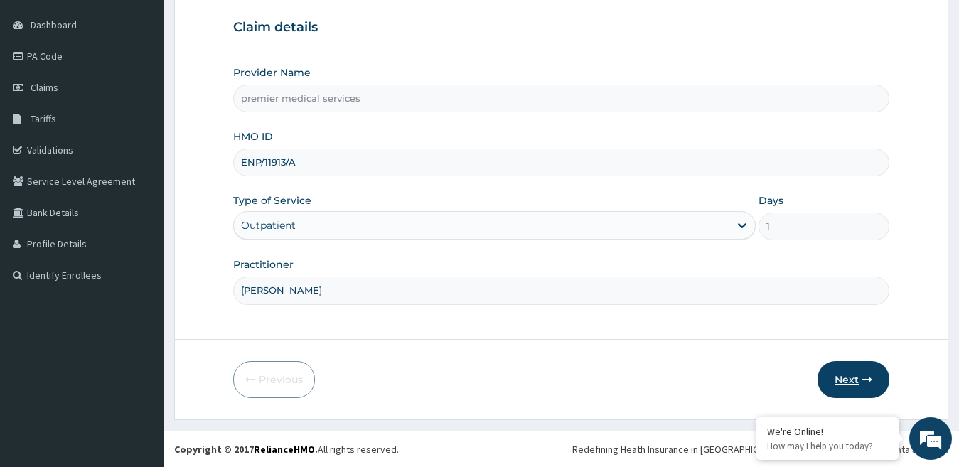
type input "DR NSIKAK UDOKANG"
click at [848, 379] on button "Next" at bounding box center [854, 379] width 72 height 37
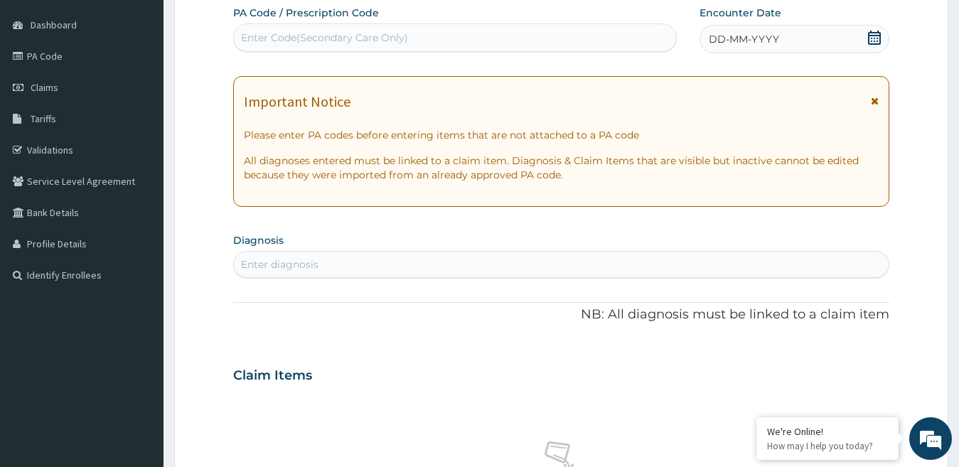
scroll to position [59, 0]
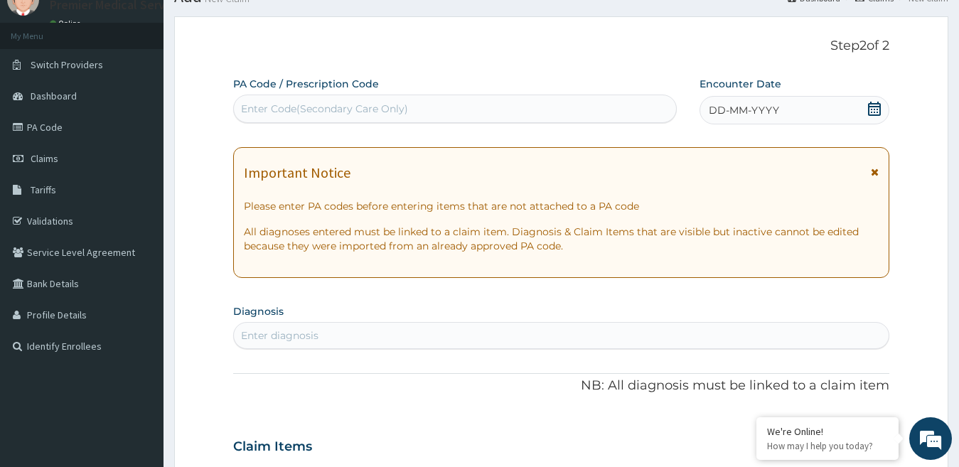
click at [434, 109] on div "Enter Code(Secondary Care Only)" at bounding box center [455, 108] width 442 height 23
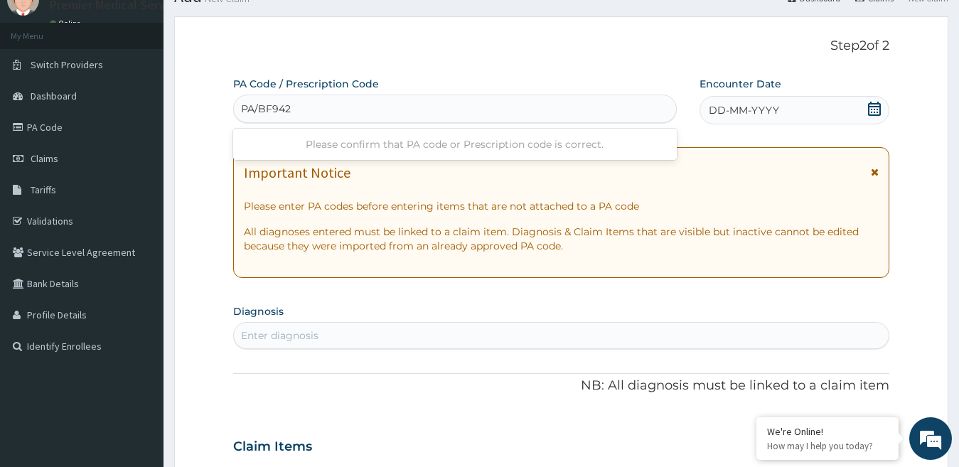
type input "PA/BF9422"
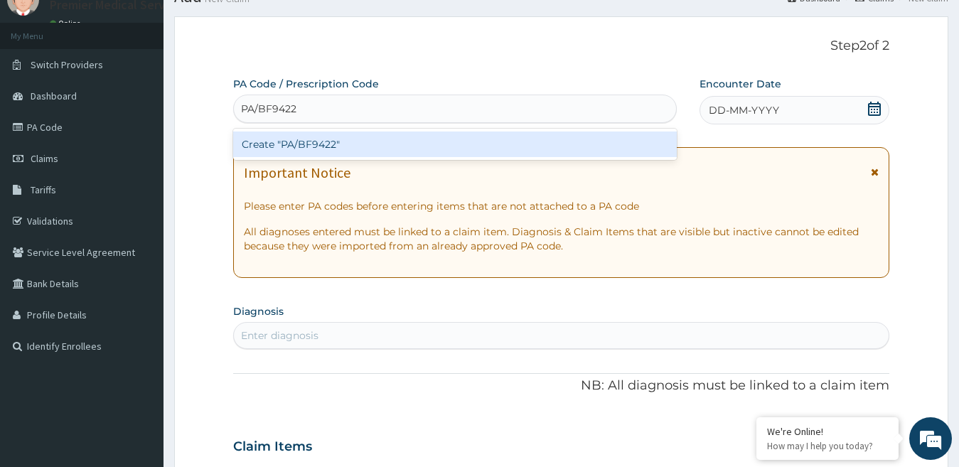
click at [429, 145] on div "Create "PA/BF9422"" at bounding box center [455, 145] width 444 height 26
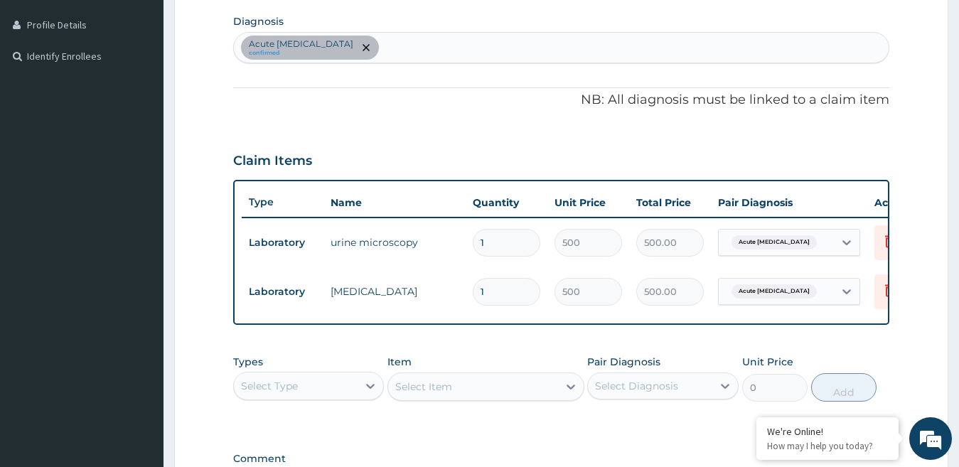
scroll to position [336, 0]
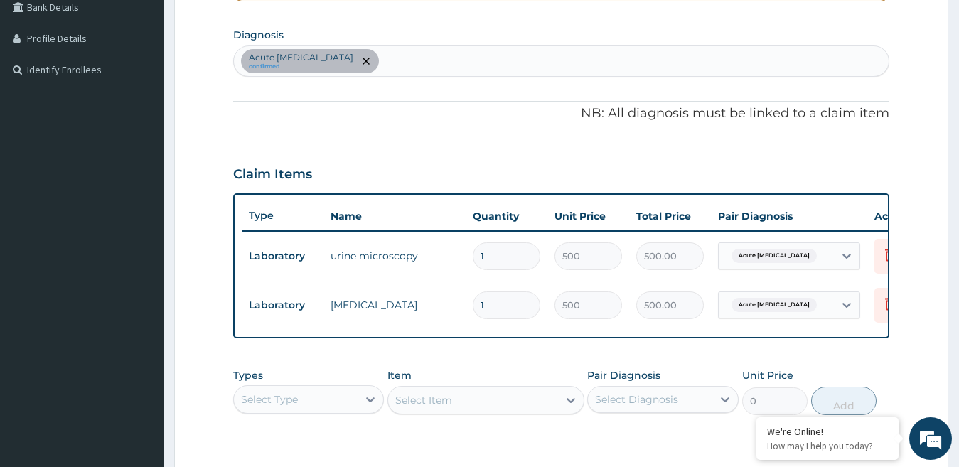
click at [474, 60] on div "Acute urinary tract infection confirmed" at bounding box center [562, 61] width 656 height 30
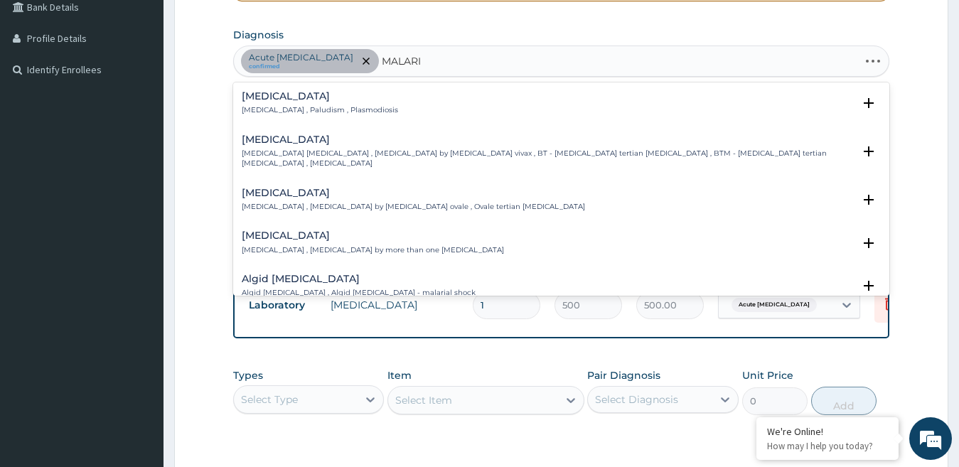
type input "MALARIA"
click at [353, 106] on p "Malaria , Paludism , Plasmodiosis" at bounding box center [320, 110] width 156 height 10
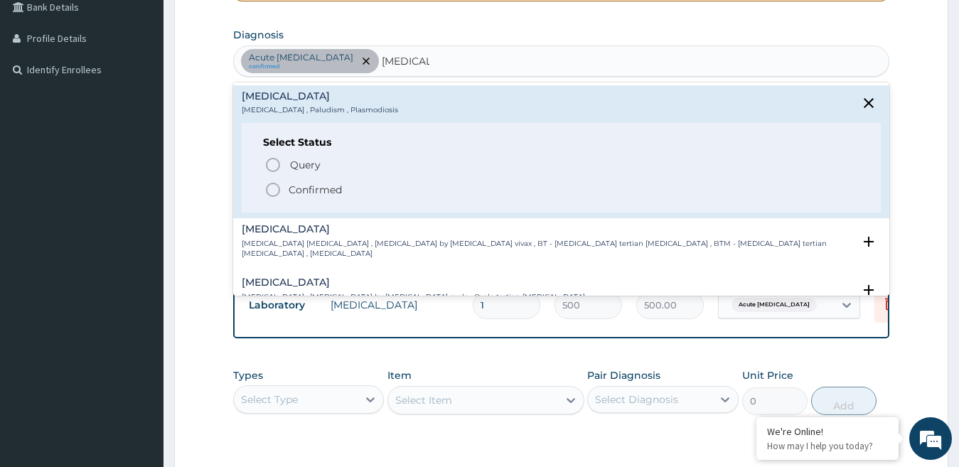
click at [314, 192] on p "Confirmed" at bounding box center [315, 190] width 53 height 14
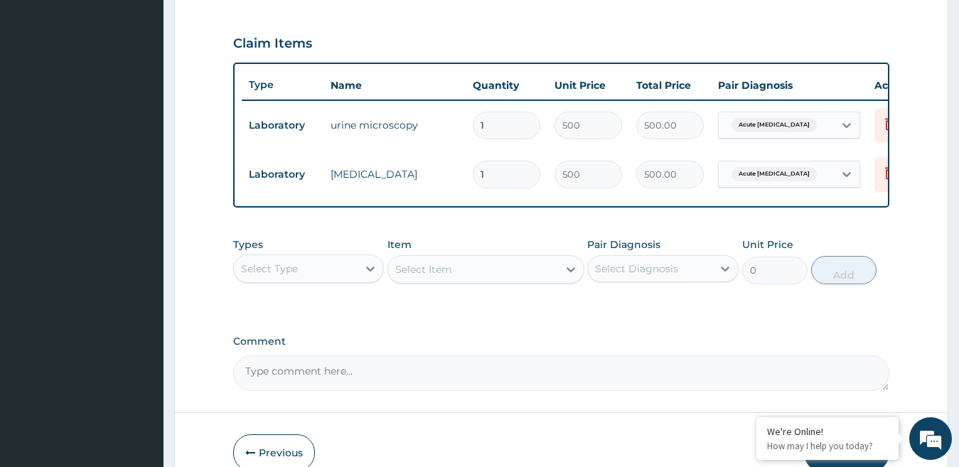
scroll to position [478, 0]
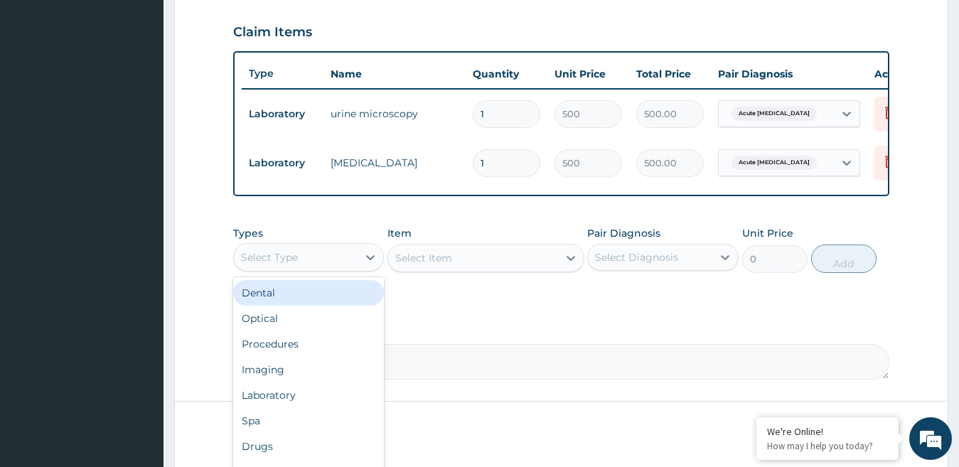
click at [334, 269] on div "Select Type" at bounding box center [296, 257] width 124 height 23
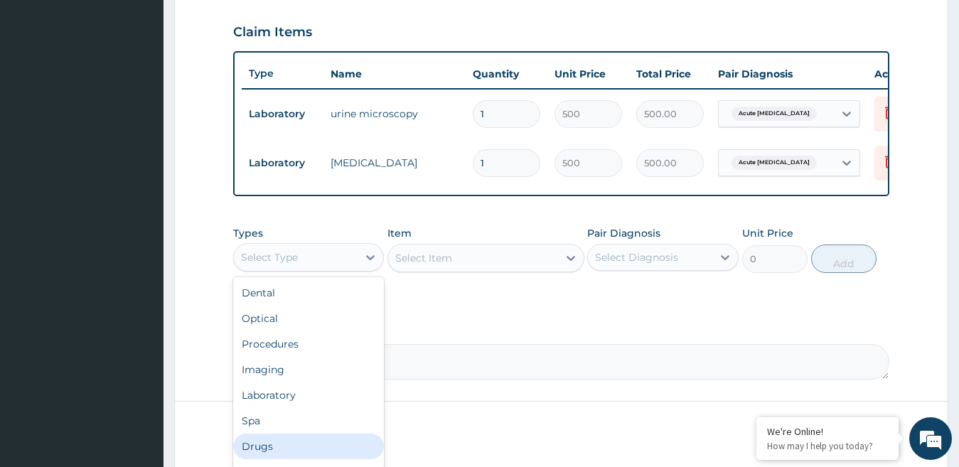
click at [279, 457] on div "Drugs" at bounding box center [308, 447] width 151 height 26
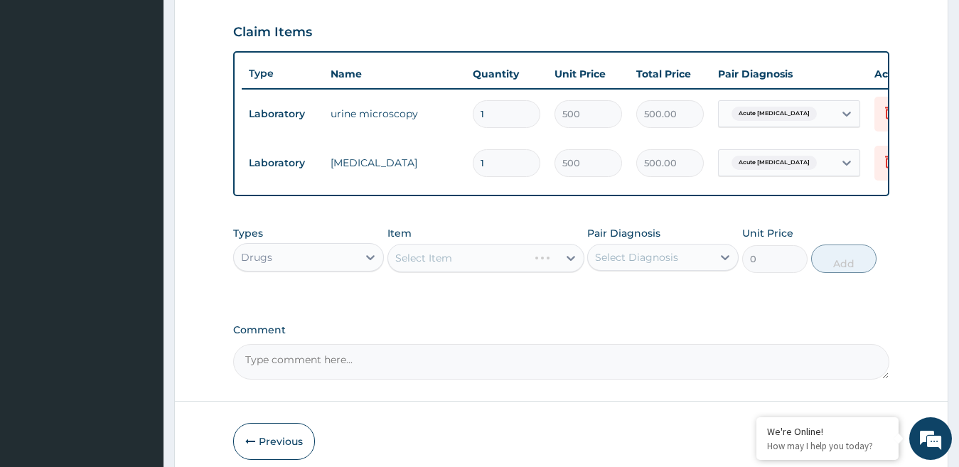
click at [478, 272] on div "Select Item" at bounding box center [485, 258] width 197 height 28
click at [473, 272] on div "Select Item" at bounding box center [485, 258] width 197 height 28
click at [466, 265] on div "Select Item" at bounding box center [473, 258] width 170 height 23
type input "MALARIA"
click at [351, 269] on div "Drugs" at bounding box center [296, 257] width 124 height 23
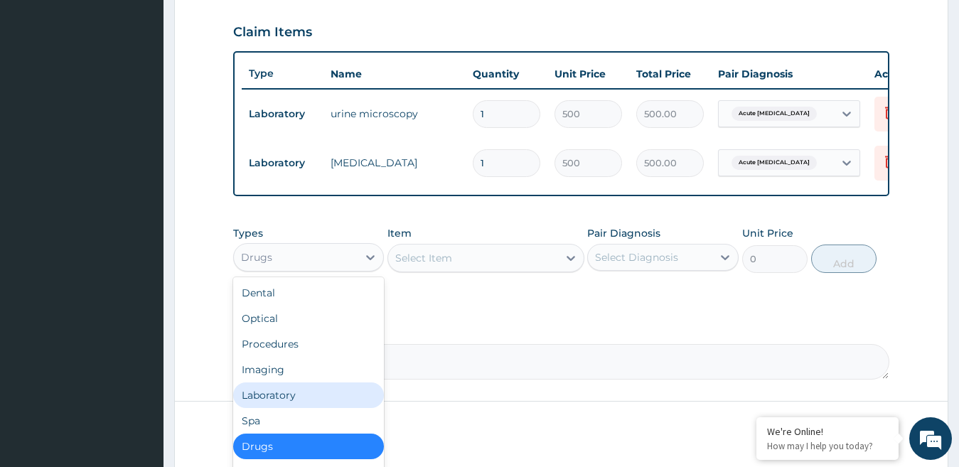
click at [287, 403] on div "Laboratory" at bounding box center [308, 396] width 151 height 26
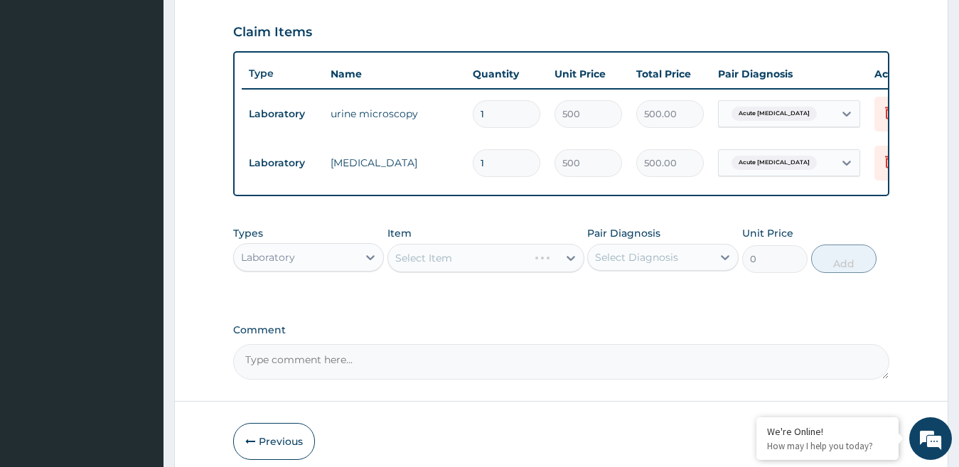
click at [443, 257] on div "Select Item" at bounding box center [485, 258] width 197 height 28
click at [437, 265] on div "Select Item" at bounding box center [423, 258] width 57 height 14
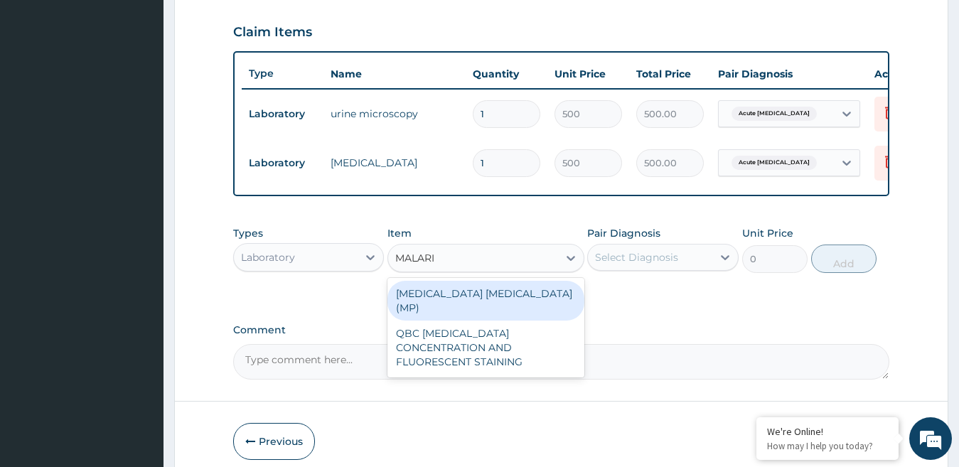
type input "MALARIA"
click at [450, 306] on div "MALARIA PARASITE (MP)" at bounding box center [485, 301] width 197 height 40
type input "560"
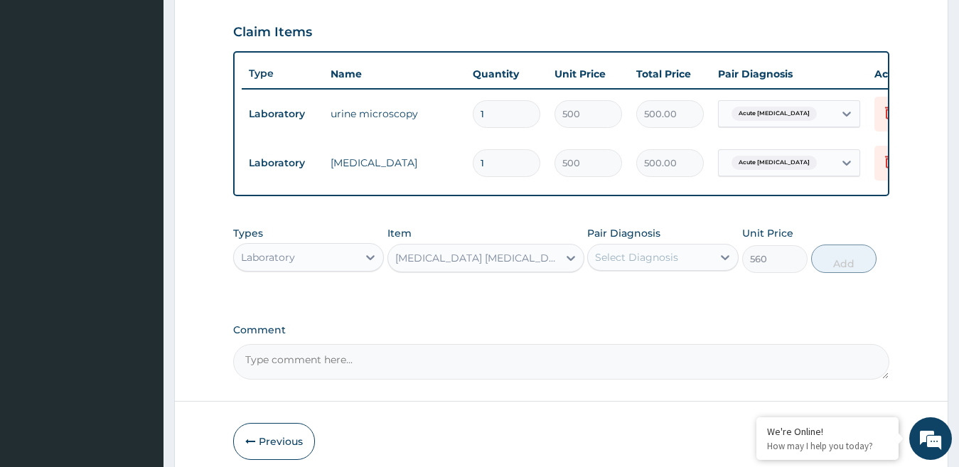
click at [680, 269] on div "Select Diagnosis" at bounding box center [650, 257] width 124 height 23
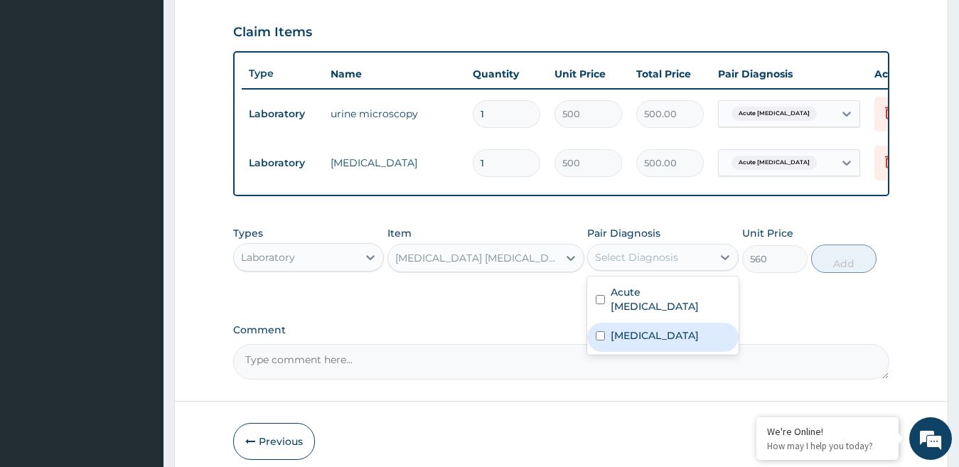
click at [635, 343] on label "Malaria" at bounding box center [655, 335] width 88 height 14
checkbox input "true"
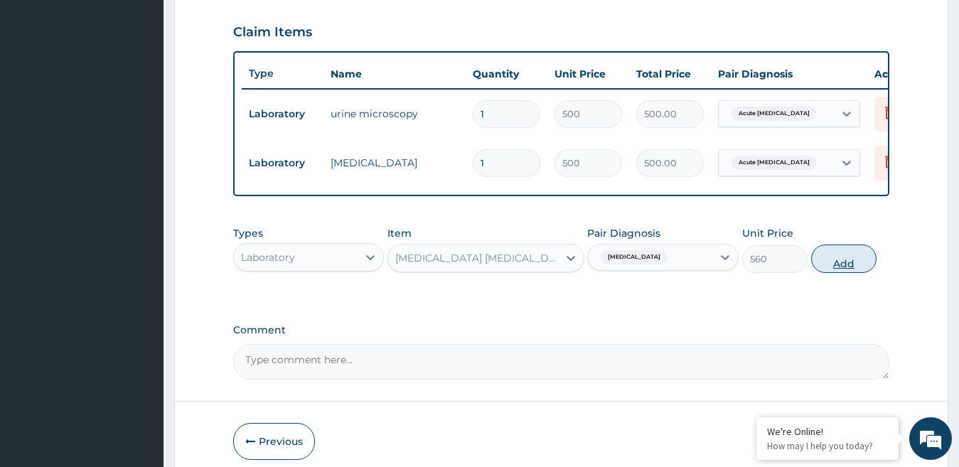
click at [833, 273] on button "Add" at bounding box center [843, 259] width 65 height 28
type input "0"
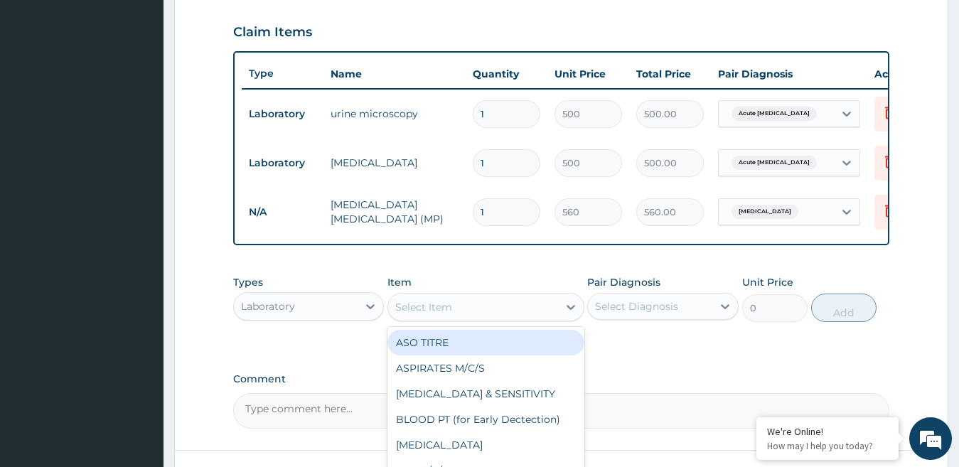
click at [443, 313] on div "Select Item" at bounding box center [423, 307] width 57 height 14
type input "FBC"
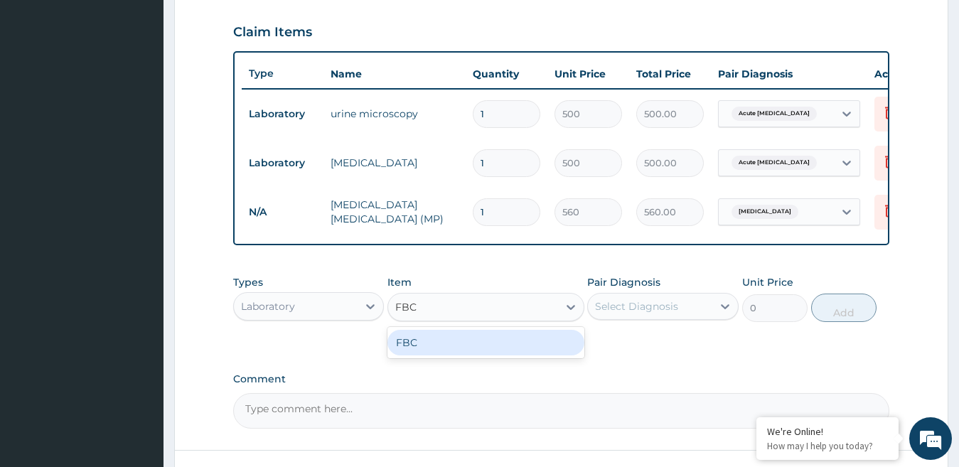
click at [446, 354] on div "FBC" at bounding box center [485, 343] width 197 height 26
type input "1600"
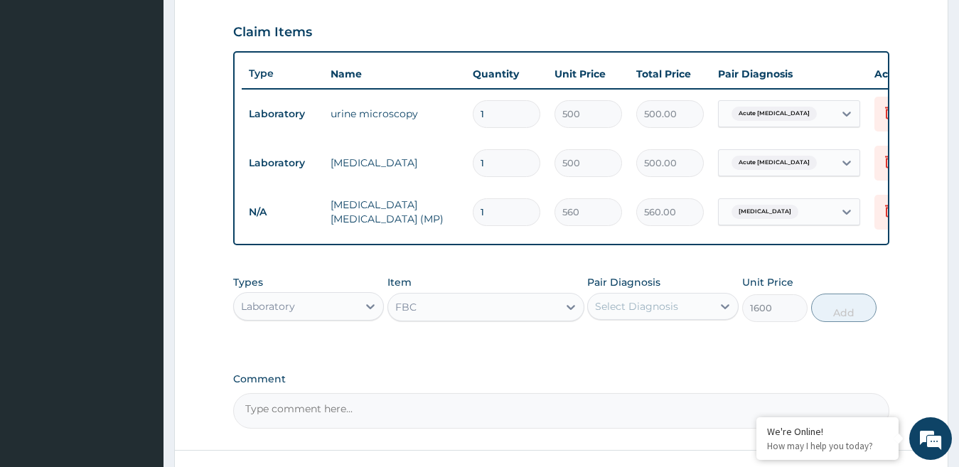
click at [685, 317] on div "Select Diagnosis" at bounding box center [650, 306] width 124 height 23
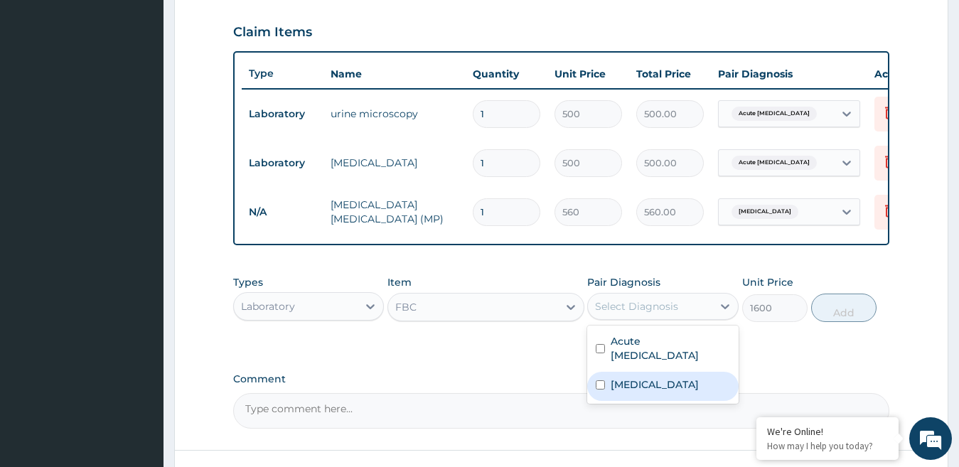
click at [638, 392] on label "Malaria" at bounding box center [655, 385] width 88 height 14
checkbox input "true"
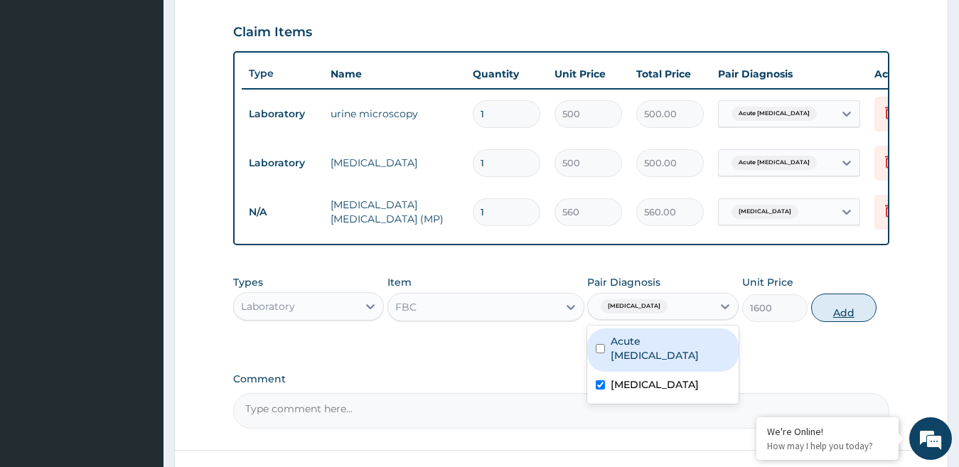
click at [839, 320] on button "Add" at bounding box center [843, 308] width 65 height 28
type input "0"
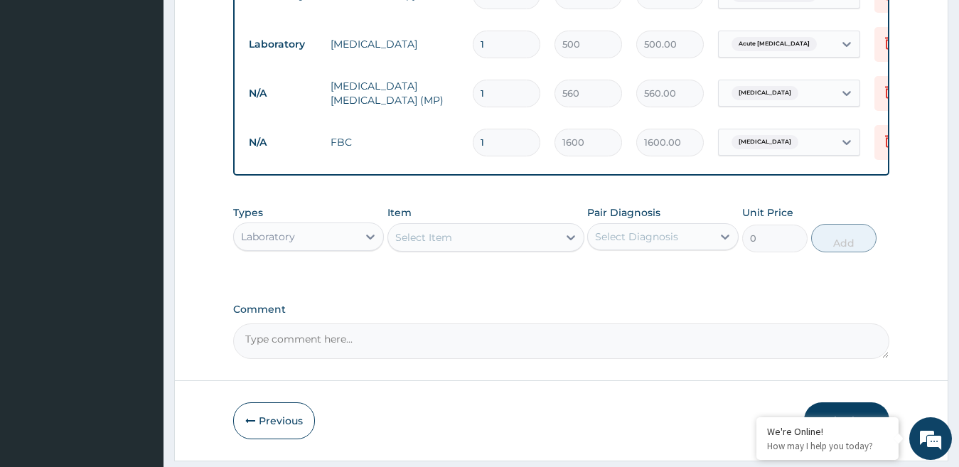
scroll to position [620, 0]
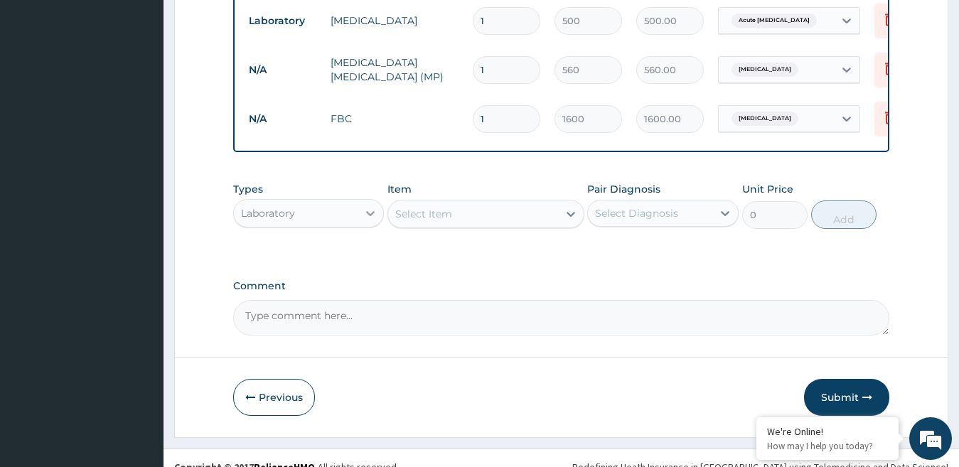
click at [368, 220] on icon at bounding box center [370, 213] width 14 height 14
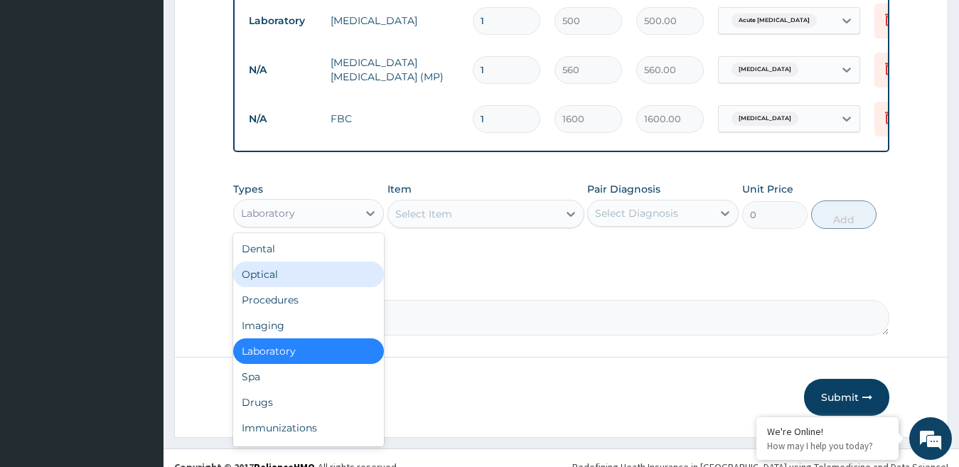
scroll to position [48, 0]
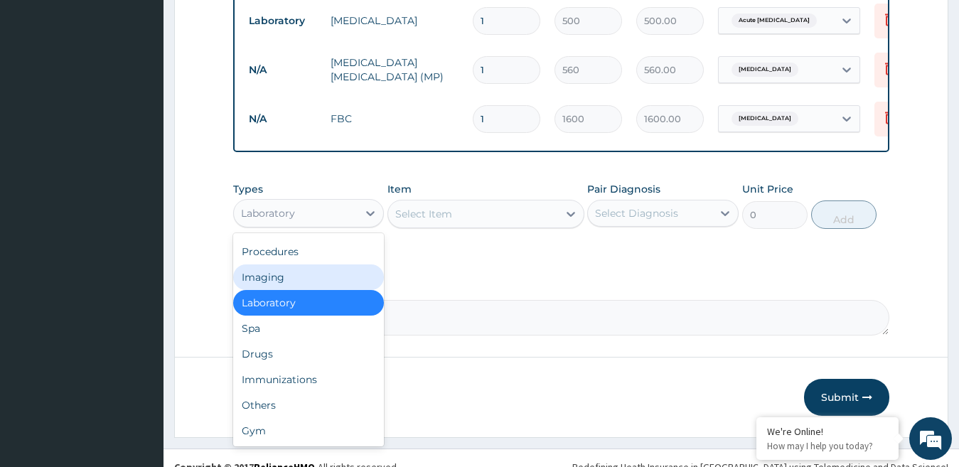
click at [289, 290] on div "Imaging" at bounding box center [308, 277] width 151 height 26
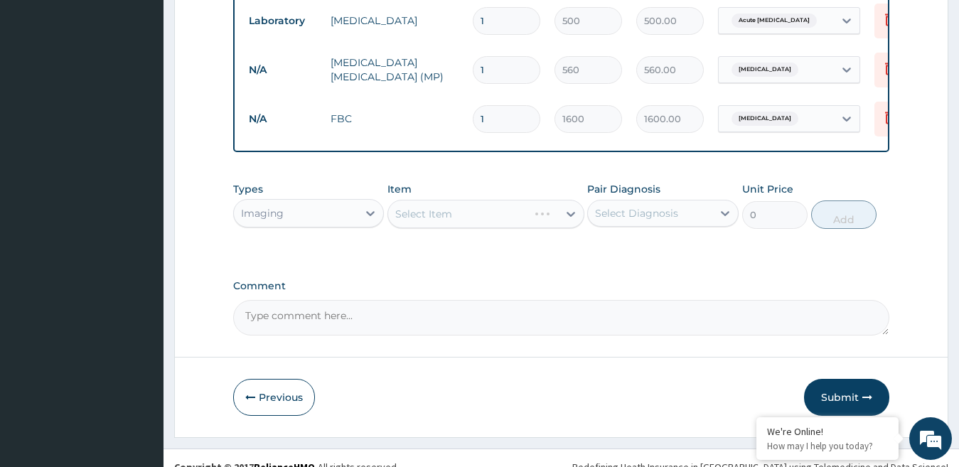
click at [448, 216] on div "Select Item" at bounding box center [485, 214] width 197 height 28
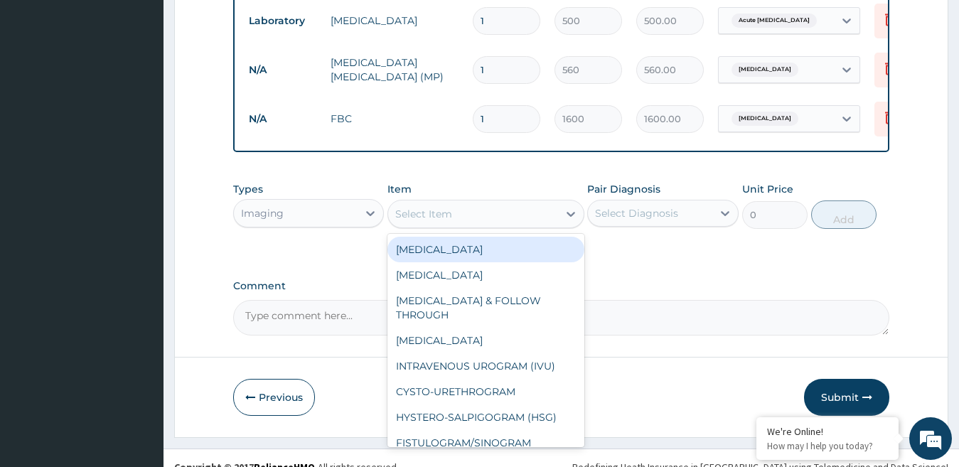
click at [445, 221] on div "Select Item" at bounding box center [423, 214] width 57 height 14
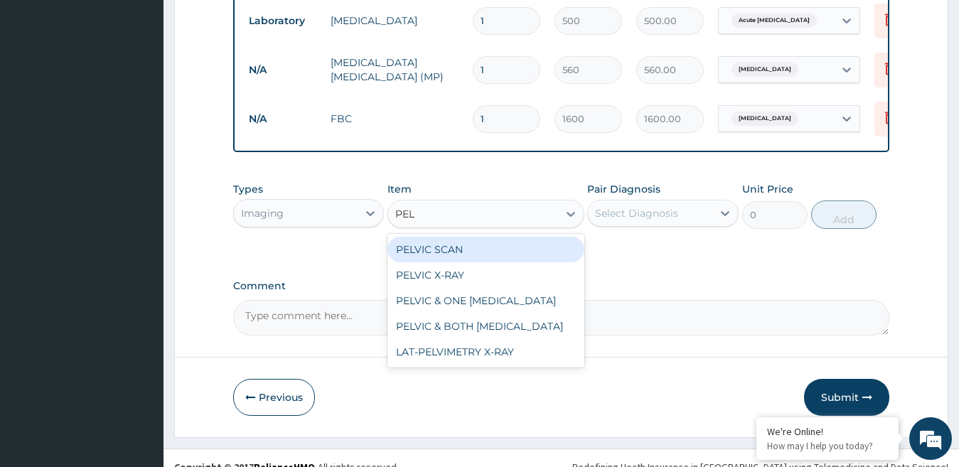
type input "PELV"
click at [445, 262] on div "PELVIC SCAN" at bounding box center [485, 250] width 197 height 26
type input "1800"
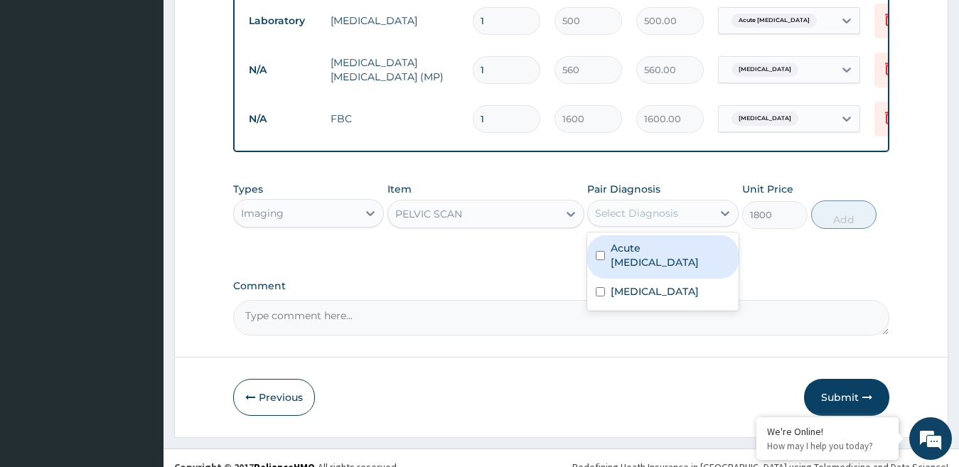
click at [700, 225] on div "Select Diagnosis" at bounding box center [650, 213] width 124 height 23
click at [648, 269] on label "Acute urinary tract infection" at bounding box center [670, 255] width 119 height 28
checkbox input "true"
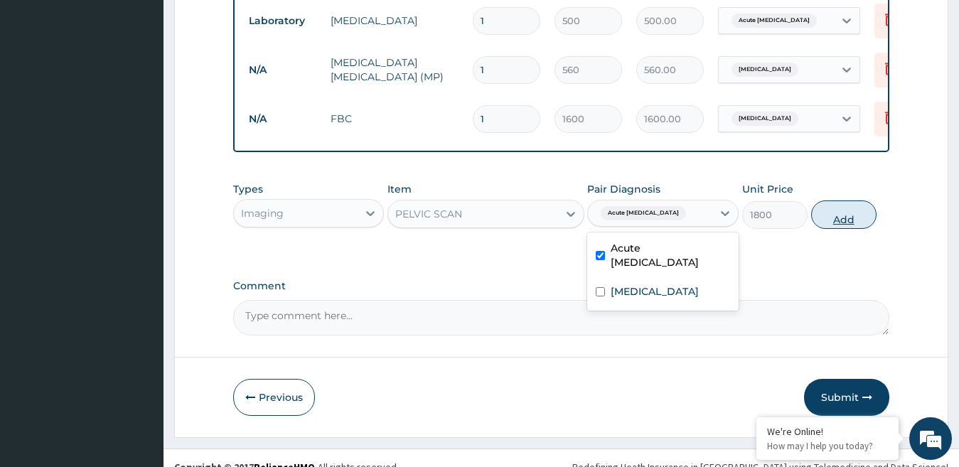
click at [847, 229] on button "Add" at bounding box center [843, 214] width 65 height 28
type input "0"
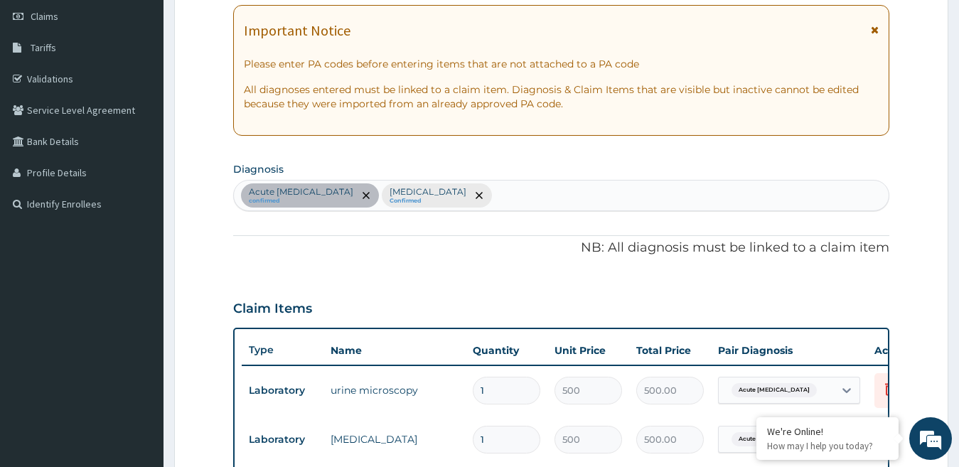
scroll to position [193, 0]
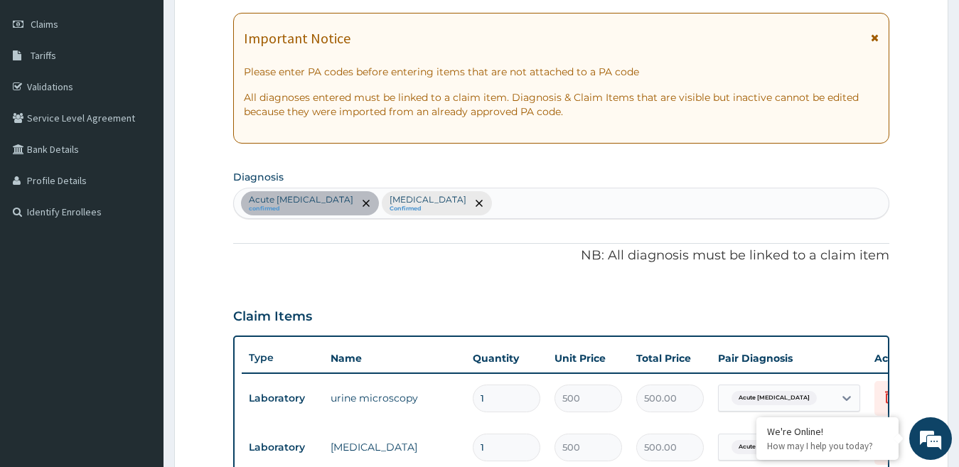
click at [498, 201] on div "Acute urinary tract infection confirmed Malaria Confirmed" at bounding box center [562, 203] width 656 height 30
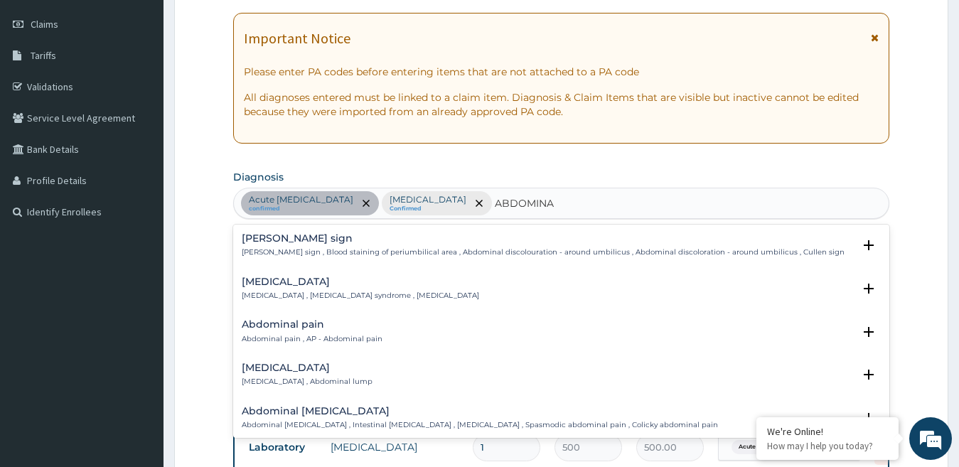
type input "ABDOMINAL"
click at [330, 331] on div "Abdominal pain Abdominal pain , AP - Abdominal pain" at bounding box center [312, 331] width 141 height 25
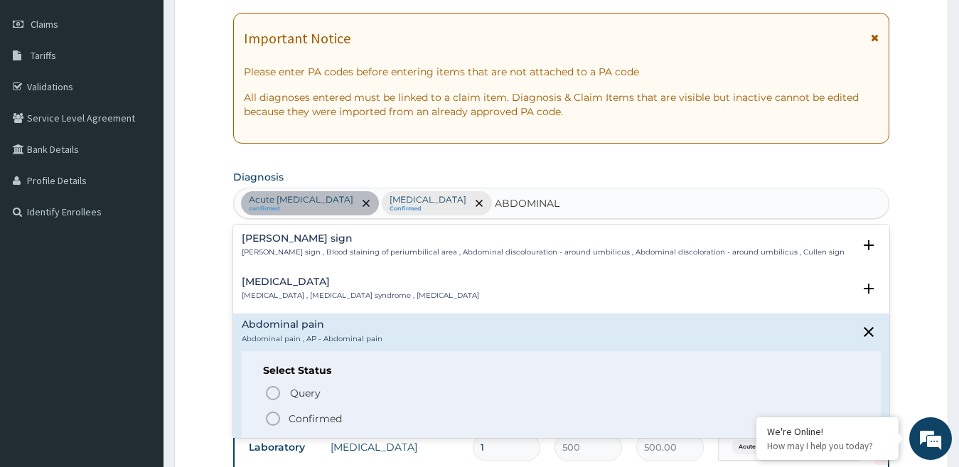
click at [305, 417] on p "Confirmed" at bounding box center [315, 419] width 53 height 14
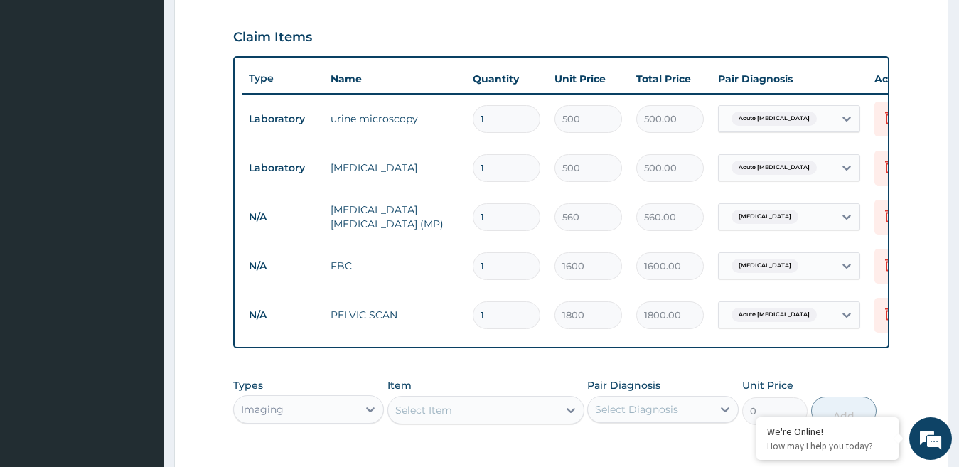
scroll to position [478, 0]
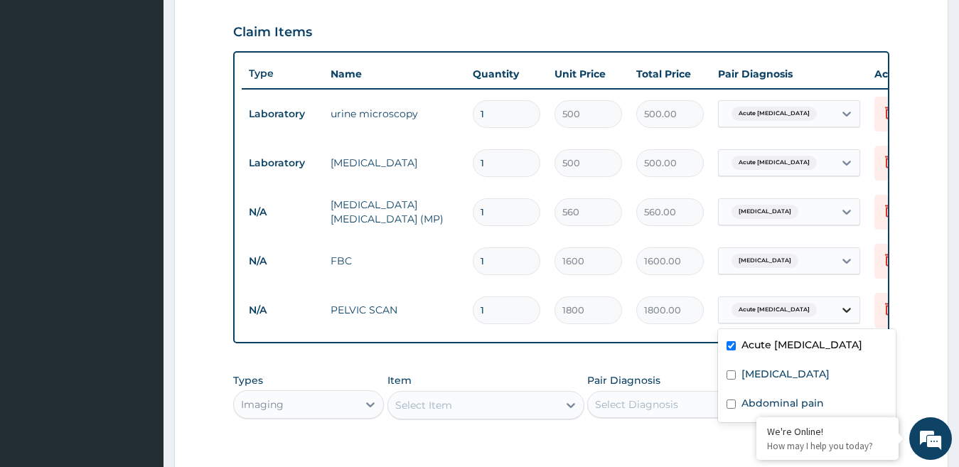
click at [838, 314] on div at bounding box center [847, 310] width 26 height 26
click at [753, 399] on label "Abdominal pain" at bounding box center [783, 403] width 82 height 14
checkbox input "true"
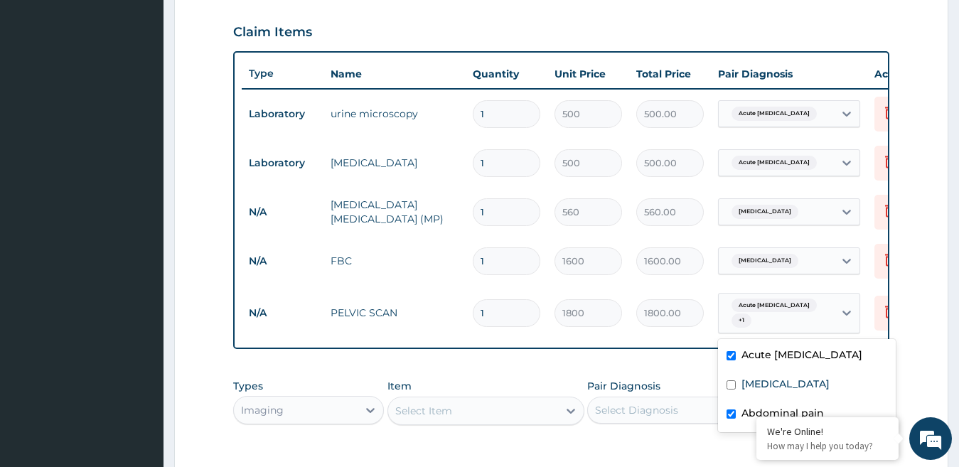
click at [665, 343] on div "Type Name Quantity Unit Price Total Price Pair Diagnosis Actions Laboratory uri…" at bounding box center [561, 200] width 657 height 299
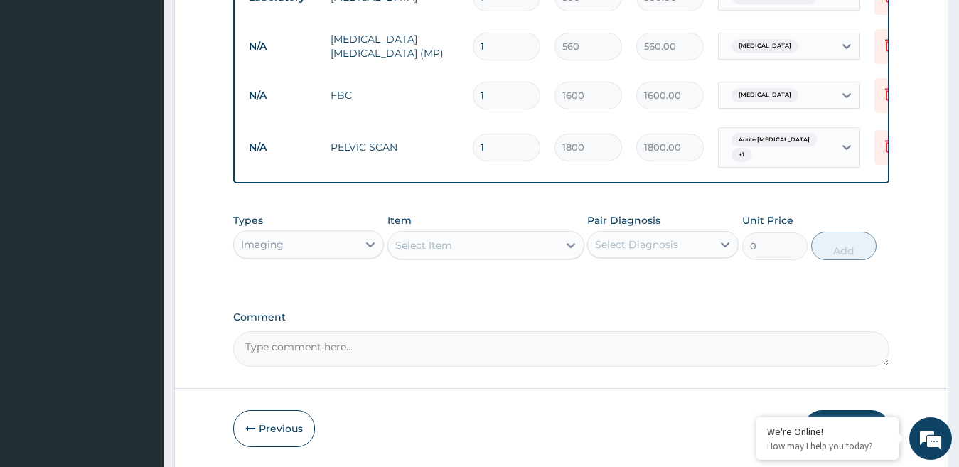
scroll to position [691, 0]
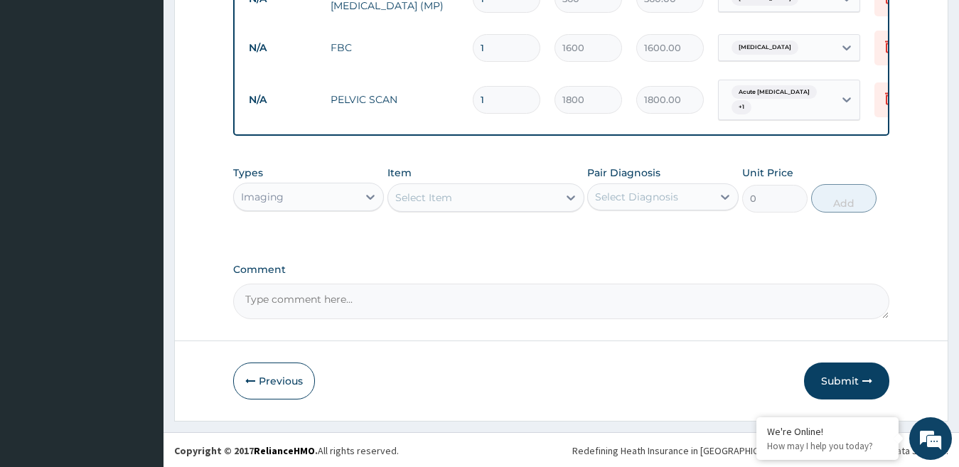
click at [414, 205] on div "Select Item" at bounding box center [423, 198] width 57 height 14
type input "COART"
click at [350, 208] on div "Imaging" at bounding box center [296, 197] width 124 height 23
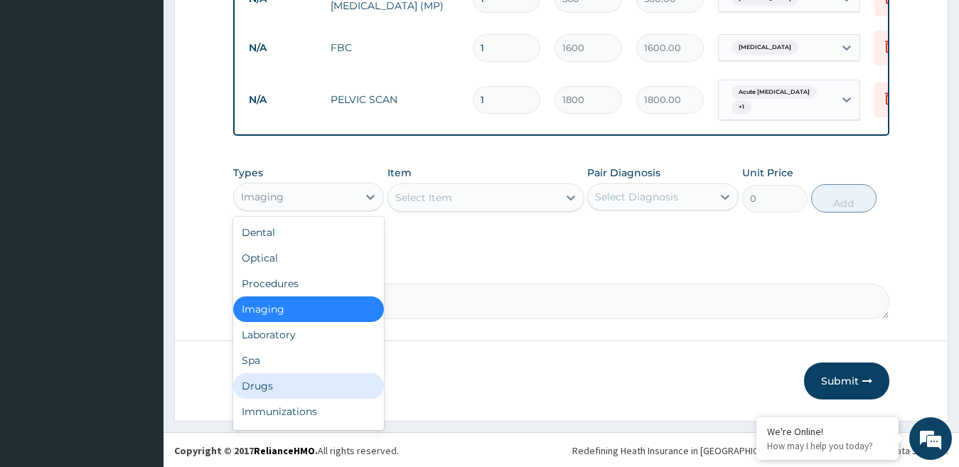
drag, startPoint x: 277, startPoint y: 397, endPoint x: 340, endPoint y: 338, distance: 85.5
click at [278, 397] on div "Drugs" at bounding box center [308, 386] width 151 height 26
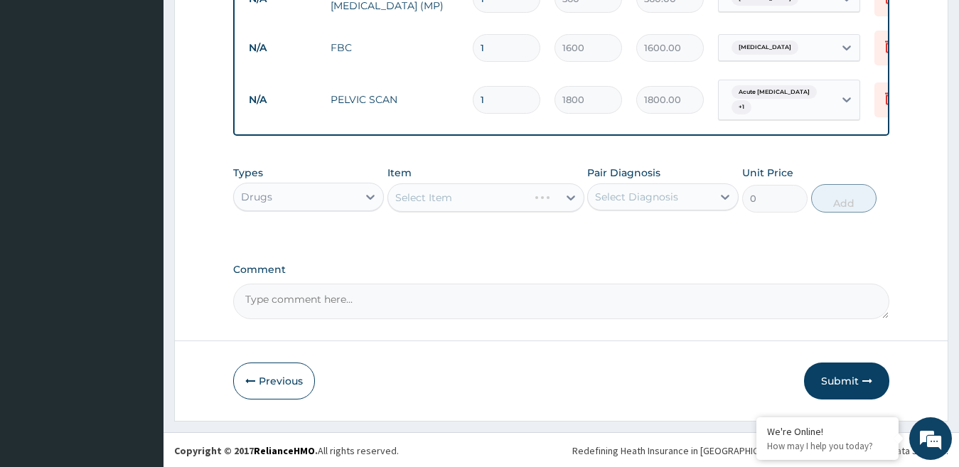
click at [433, 209] on div "Select Item" at bounding box center [485, 197] width 197 height 28
click at [398, 212] on div "Select Item" at bounding box center [485, 197] width 197 height 28
click at [408, 205] on div "Select Item" at bounding box center [423, 198] width 57 height 14
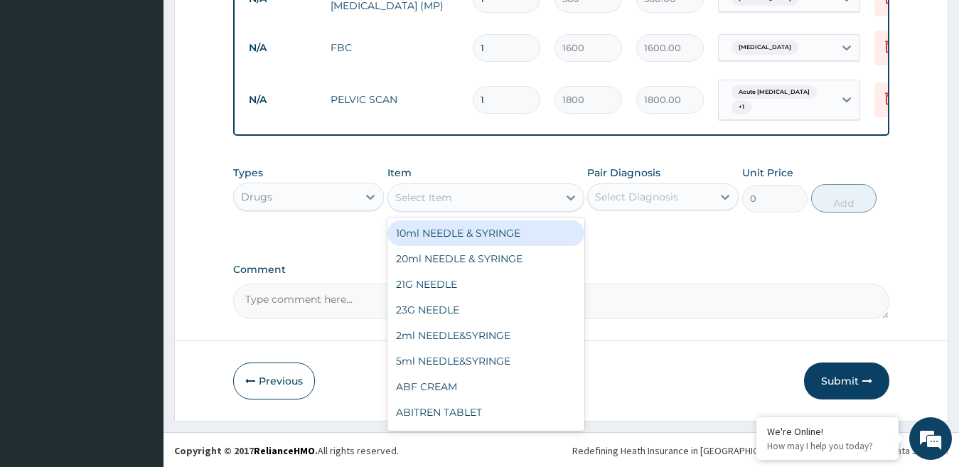
click at [429, 205] on div "Select Item" at bounding box center [423, 198] width 57 height 14
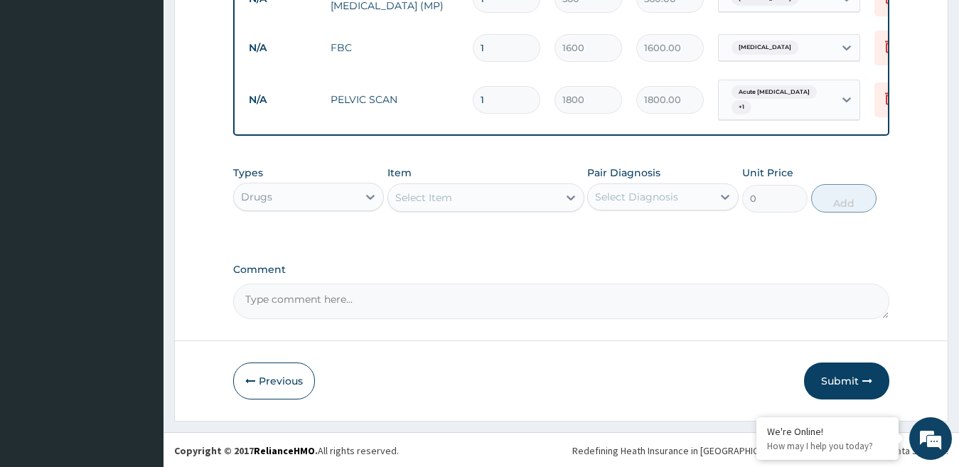
click at [429, 205] on div "Select Item" at bounding box center [423, 198] width 57 height 14
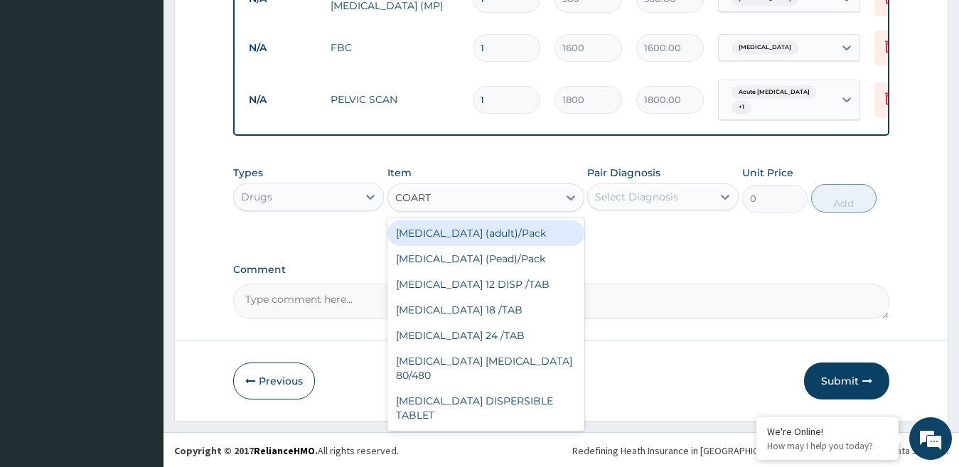
type input "COARTE"
click at [476, 246] on div "Coartem (adult)/Pack" at bounding box center [485, 233] width 197 height 26
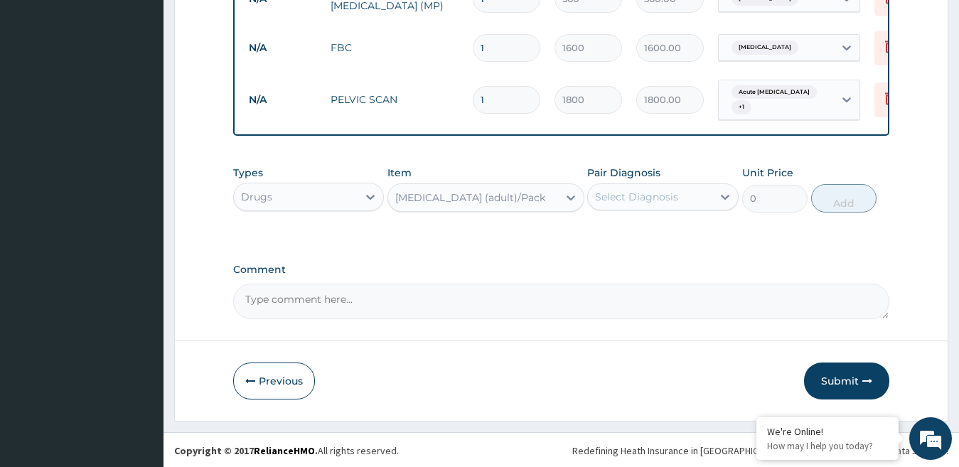
type input "360"
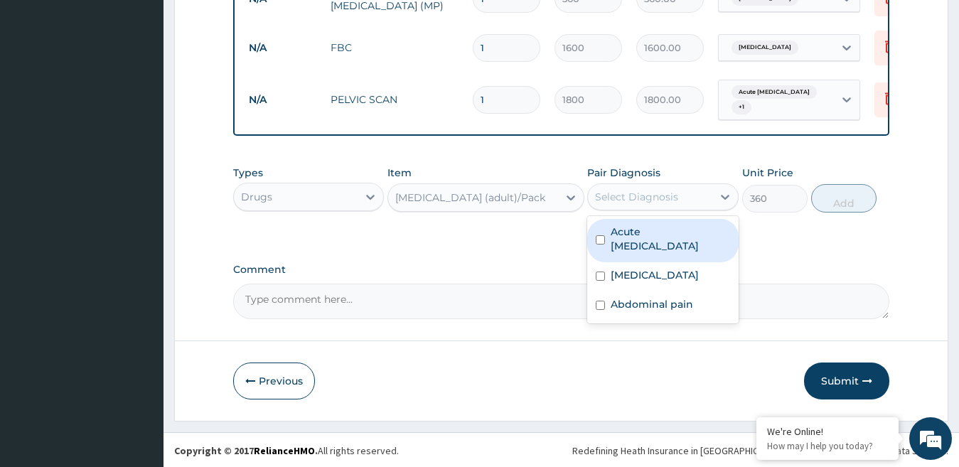
click at [665, 204] on div "Select Diagnosis" at bounding box center [636, 197] width 83 height 14
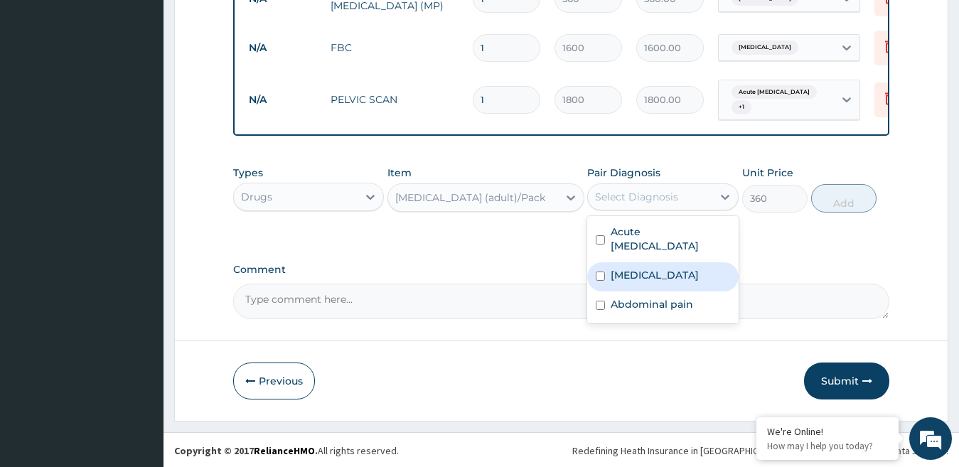
drag, startPoint x: 630, startPoint y: 283, endPoint x: 709, endPoint y: 257, distance: 83.0
click at [632, 282] on label "Malaria" at bounding box center [655, 275] width 88 height 14
checkbox input "true"
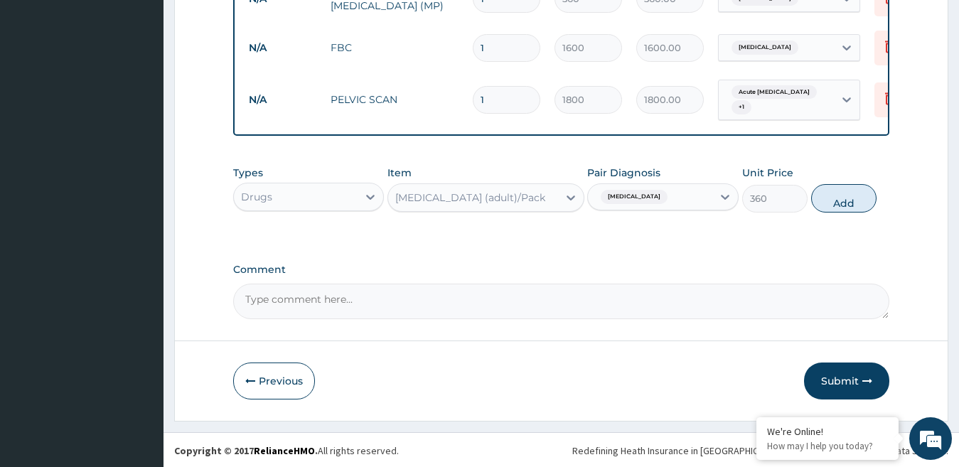
drag, startPoint x: 844, startPoint y: 215, endPoint x: 823, endPoint y: 215, distance: 21.3
click at [844, 213] on button "Add" at bounding box center [843, 198] width 65 height 28
type input "0"
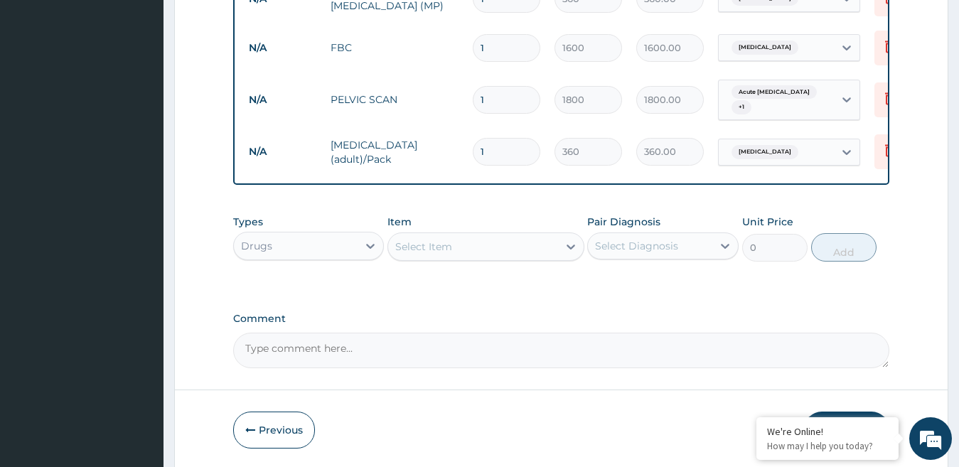
type input "0.00"
type input "9"
type input "3240.00"
type input "9"
click at [448, 254] on div "Select Item" at bounding box center [423, 247] width 57 height 14
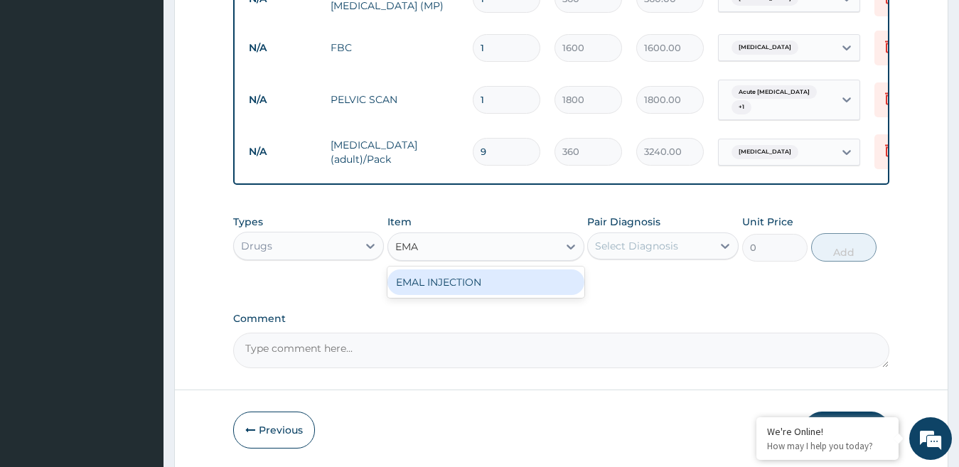
type input "EMAL"
click at [469, 289] on div "EMAL INJECTION" at bounding box center [485, 282] width 197 height 26
type input "1400"
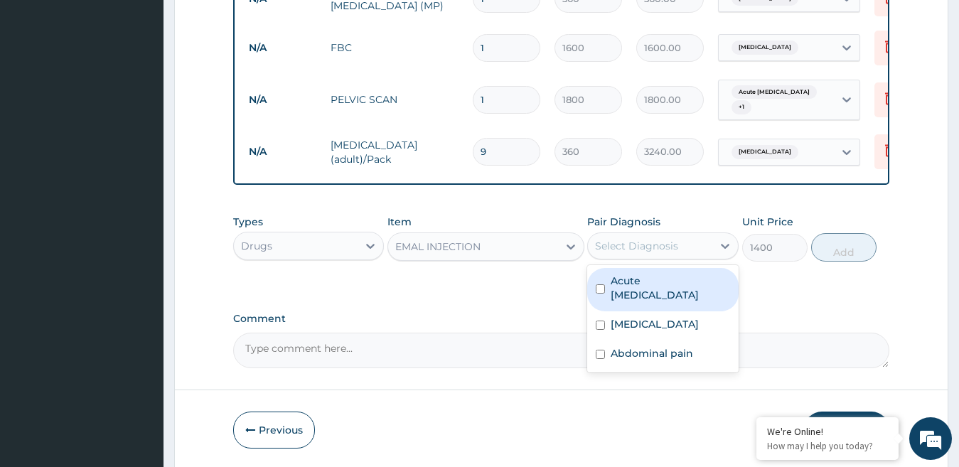
click at [704, 255] on div "Select Diagnosis" at bounding box center [650, 246] width 124 height 23
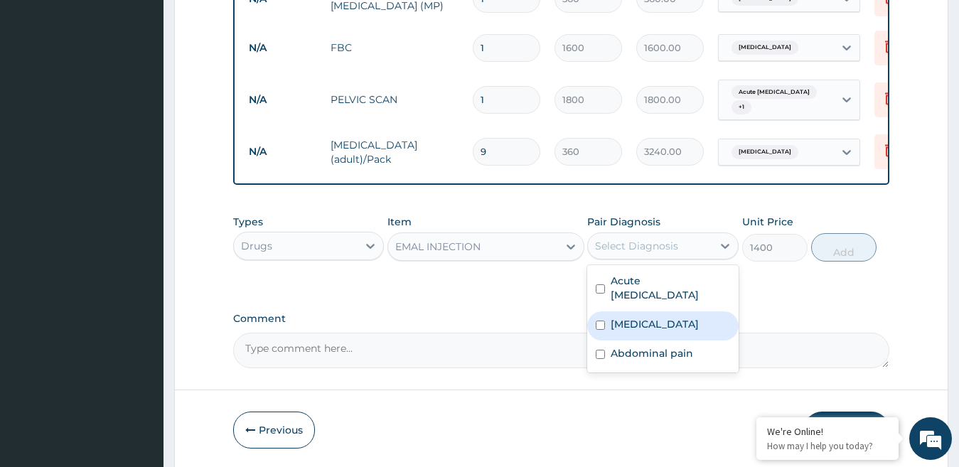
drag, startPoint x: 636, startPoint y: 333, endPoint x: 754, endPoint y: 303, distance: 122.6
click at [637, 331] on label "Malaria" at bounding box center [655, 324] width 88 height 14
checkbox input "true"
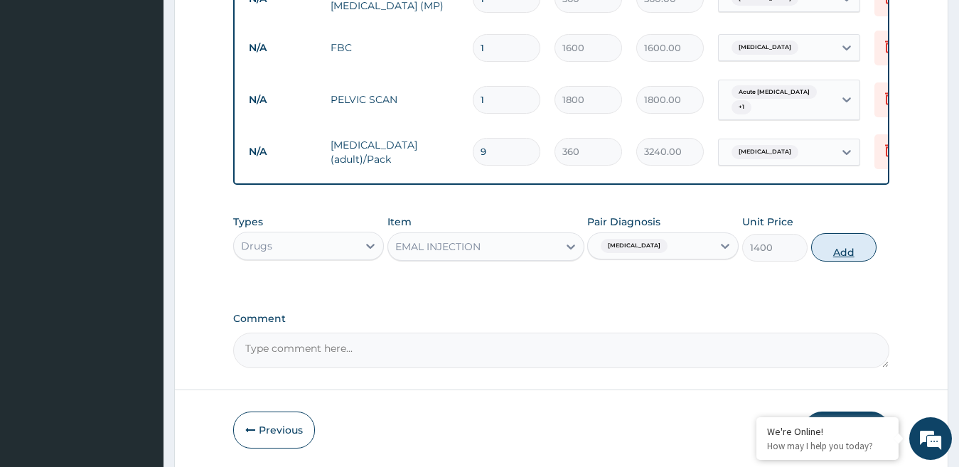
click at [819, 262] on button "Add" at bounding box center [843, 247] width 65 height 28
type input "0"
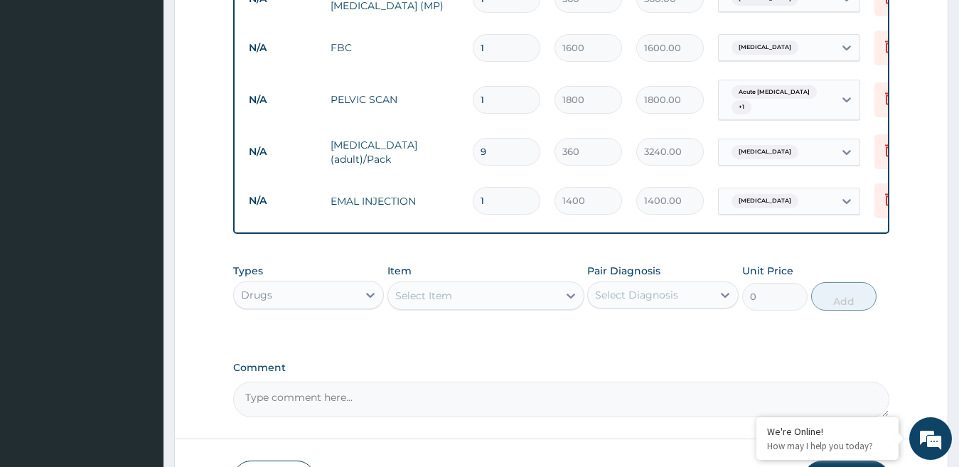
type input "0.00"
type input "3"
type input "4200.00"
type input "3"
click at [459, 301] on div "Select Item" at bounding box center [473, 295] width 170 height 23
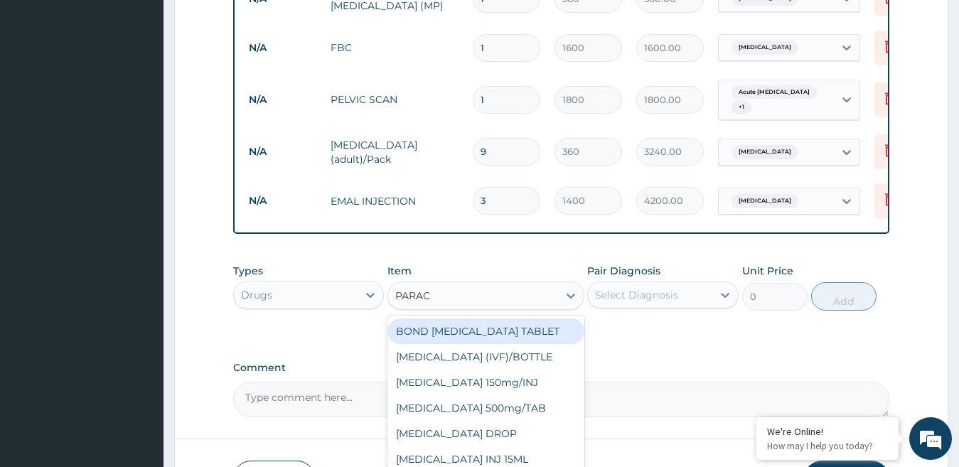
type input "PARACE"
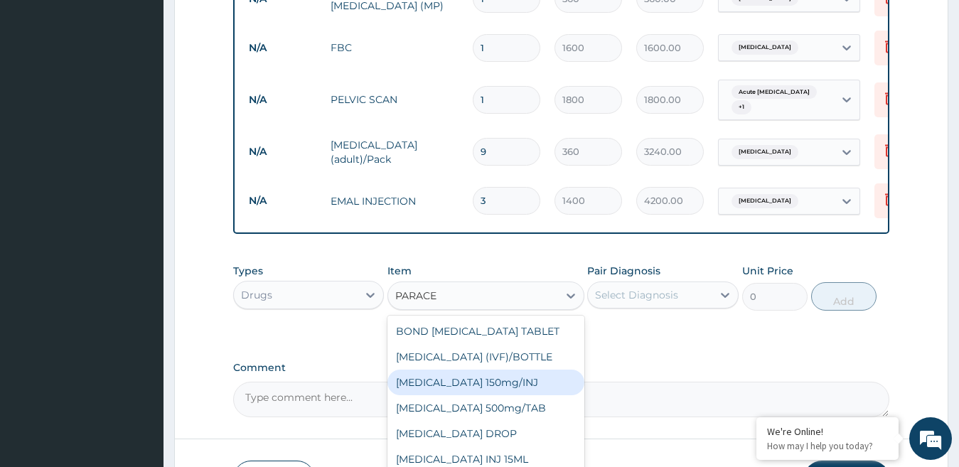
click at [498, 395] on div "Paracetamol 150mg/INJ" at bounding box center [485, 383] width 197 height 26
type input "180"
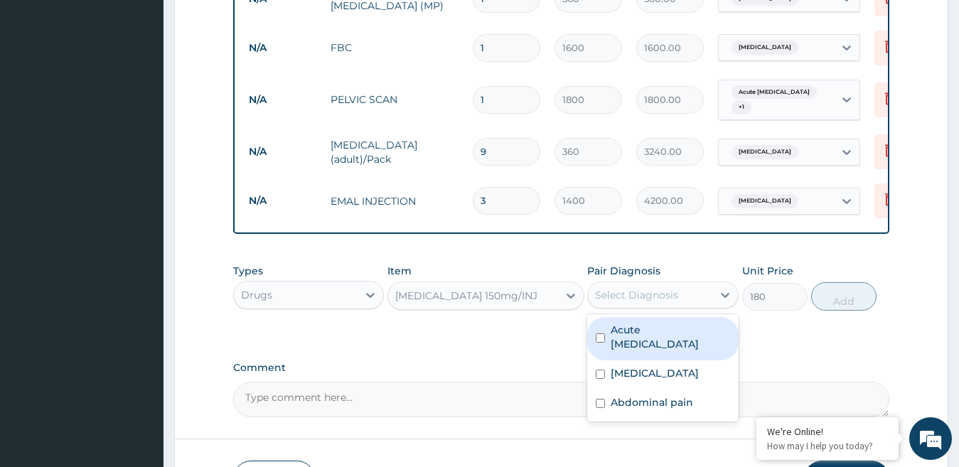
click at [695, 299] on div "Select Diagnosis" at bounding box center [650, 295] width 124 height 23
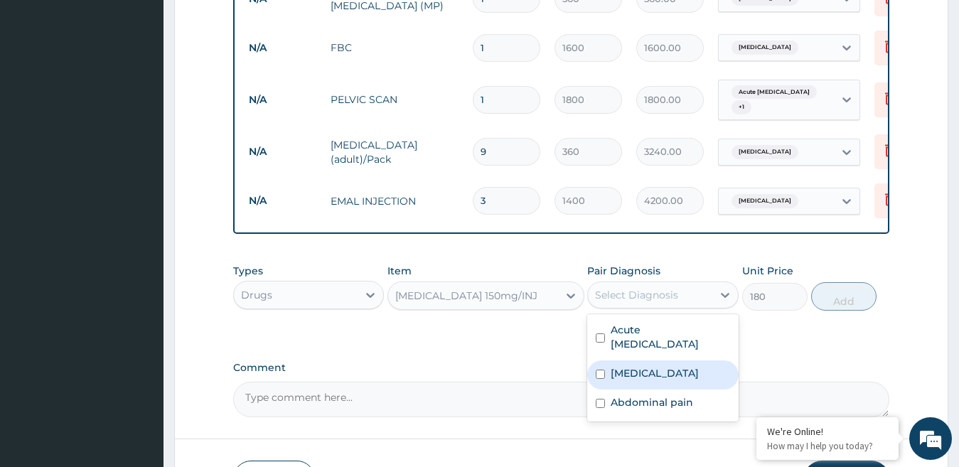
drag, startPoint x: 629, startPoint y: 384, endPoint x: 643, endPoint y: 365, distance: 23.5
click at [631, 380] on label "Malaria" at bounding box center [655, 373] width 88 height 14
checkbox input "true"
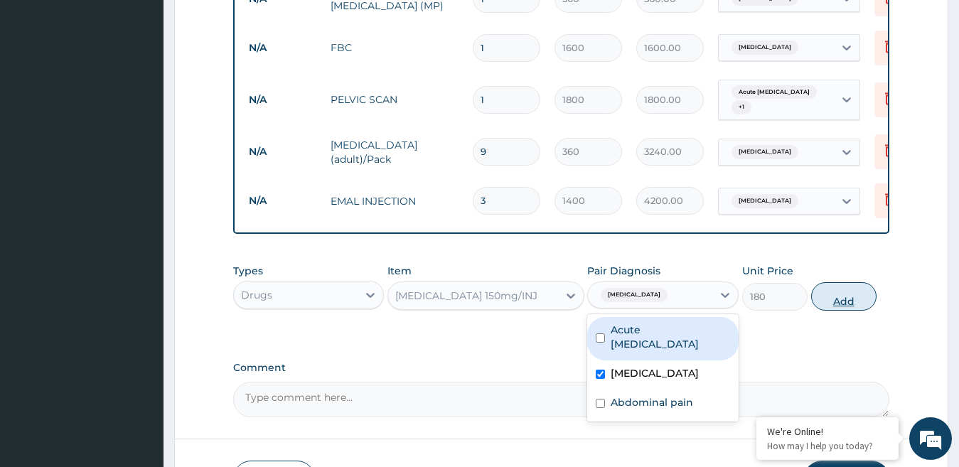
click at [845, 311] on button "Add" at bounding box center [843, 296] width 65 height 28
type input "0"
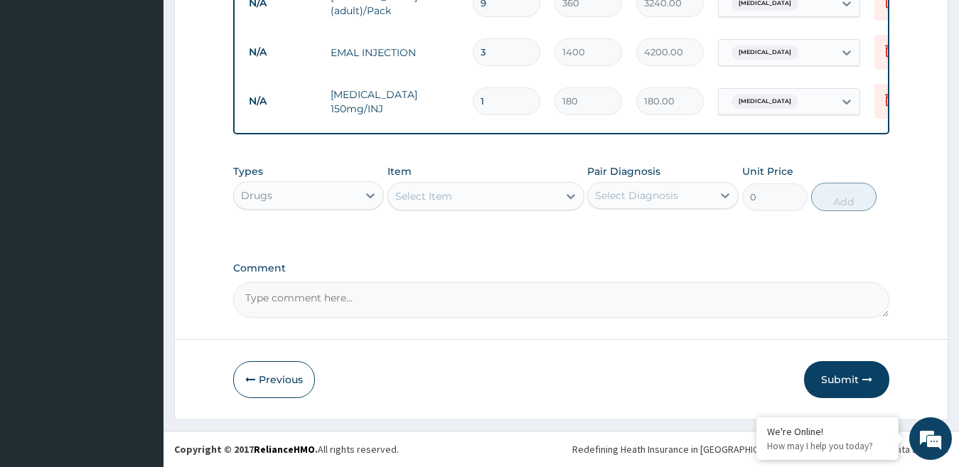
scroll to position [852, 0]
click at [454, 193] on div "Select Item" at bounding box center [473, 196] width 170 height 23
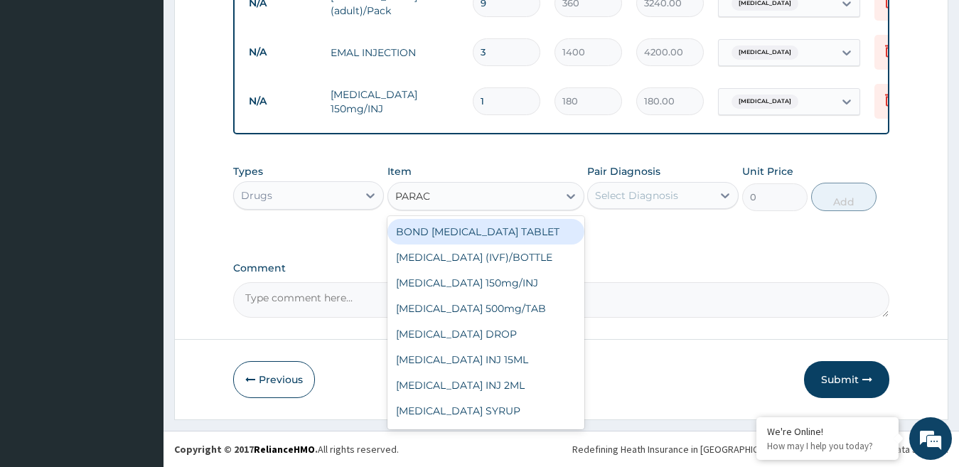
type input "PARACE"
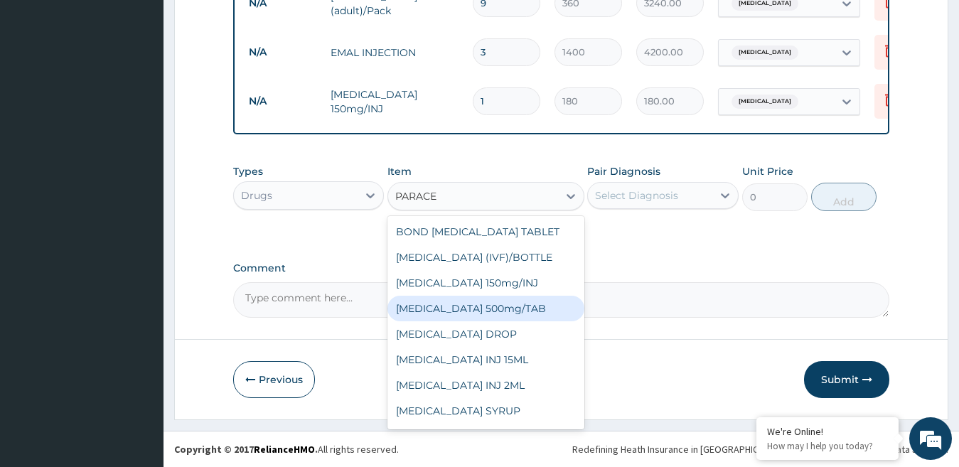
click at [541, 311] on div "PARACETAMOL 500mg/TAB" at bounding box center [485, 309] width 197 height 26
type input "4"
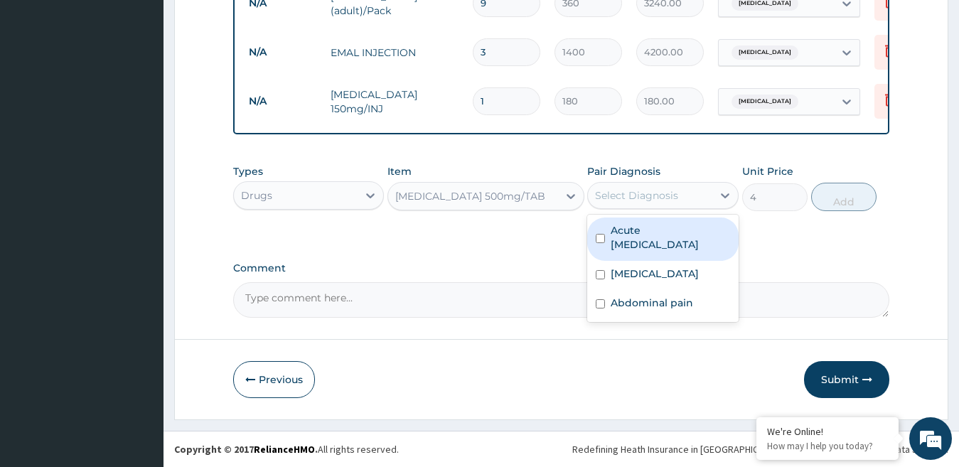
click at [663, 204] on div "Select Diagnosis" at bounding box center [650, 195] width 124 height 23
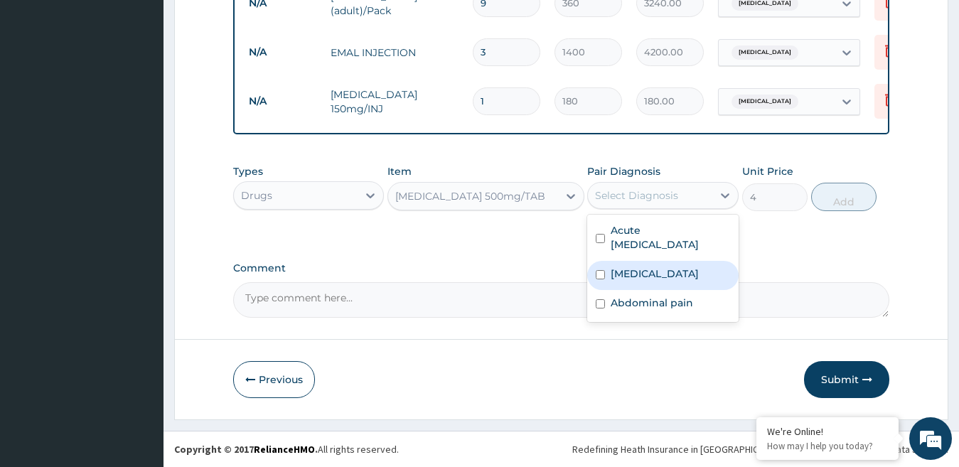
drag, startPoint x: 632, startPoint y: 271, endPoint x: 711, endPoint y: 242, distance: 84.1
click at [635, 271] on label "Malaria" at bounding box center [655, 274] width 88 height 14
checkbox input "true"
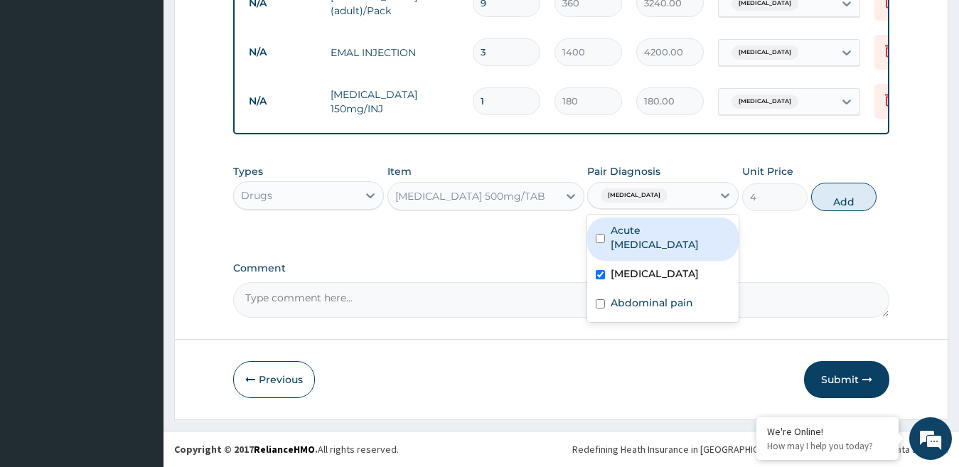
drag, startPoint x: 845, startPoint y: 194, endPoint x: 794, endPoint y: 186, distance: 51.8
click at [843, 194] on button "Add" at bounding box center [843, 197] width 65 height 28
type input "0"
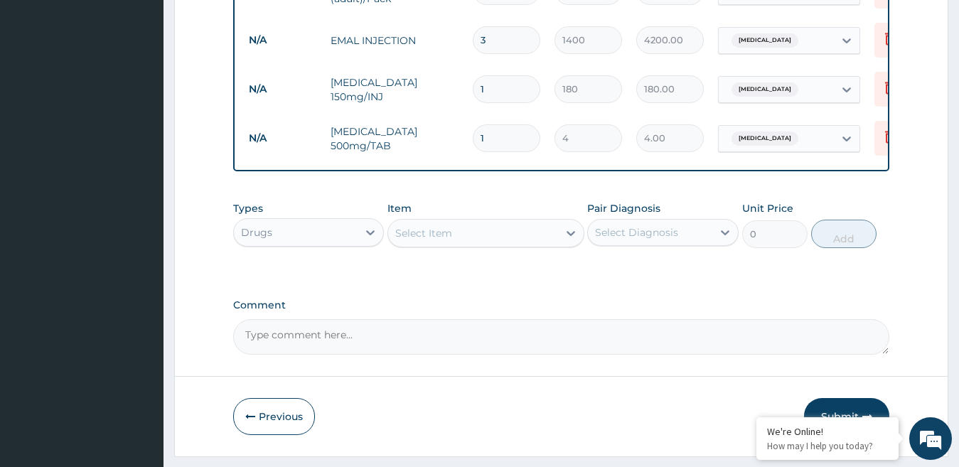
type input "18"
type input "72.00"
type input "18"
click at [450, 240] on div "Select Item" at bounding box center [423, 233] width 57 height 14
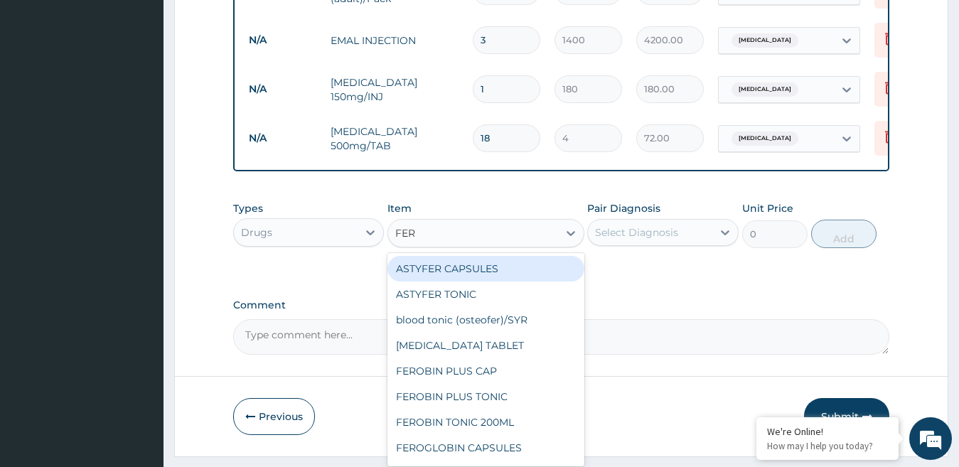
type input "FERR"
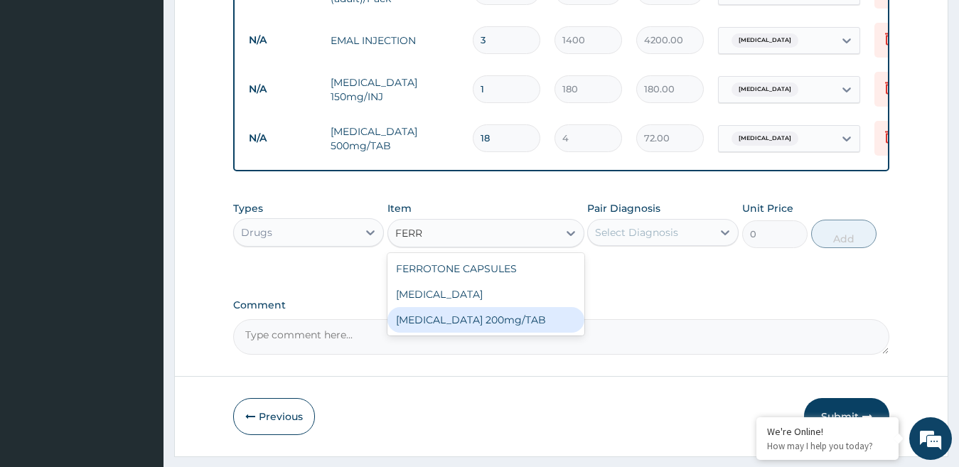
click at [466, 324] on div "FERROUS SULPHATE 200mg/TAB" at bounding box center [485, 320] width 197 height 26
type input "8"
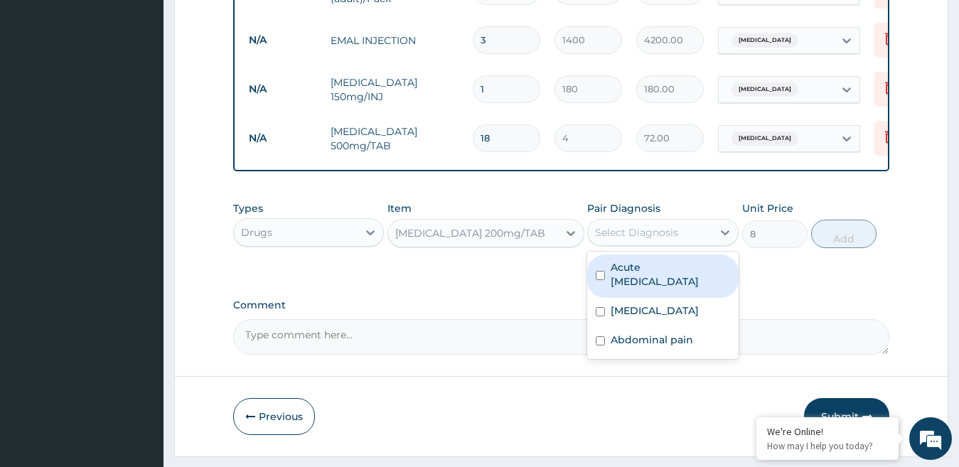
click at [665, 240] on div "Select Diagnosis" at bounding box center [636, 232] width 83 height 14
drag, startPoint x: 665, startPoint y: 287, endPoint x: 775, endPoint y: 279, distance: 109.8
click at [667, 289] on label "Acute urinary tract infection" at bounding box center [670, 274] width 119 height 28
checkbox input "true"
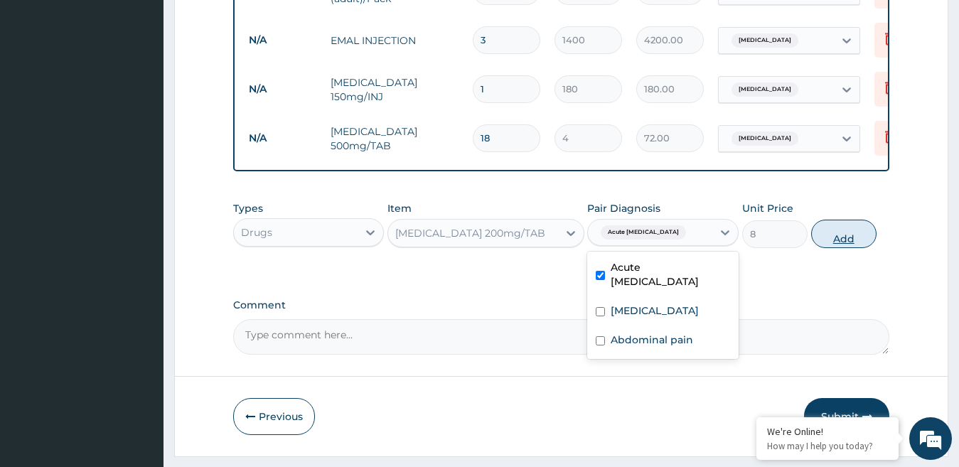
click at [848, 247] on button "Add" at bounding box center [843, 234] width 65 height 28
type input "0"
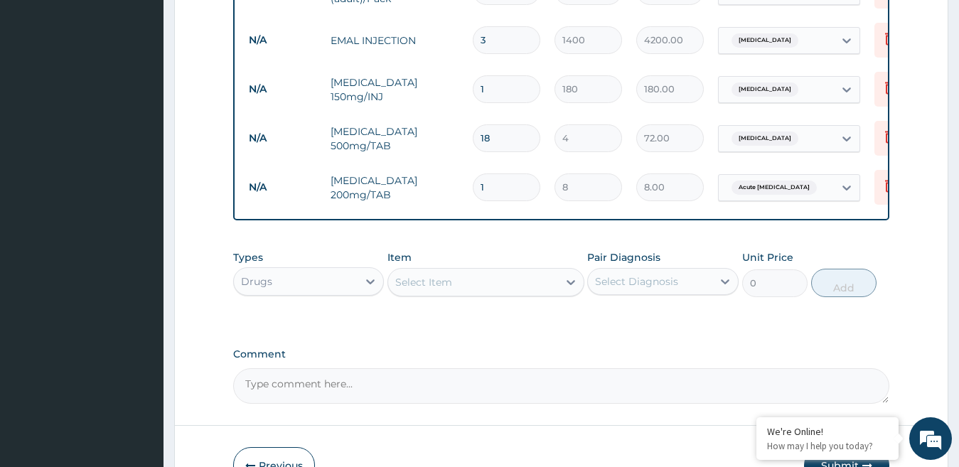
click at [502, 191] on input "1" at bounding box center [507, 187] width 68 height 28
type input "14"
type input "112.00"
type input "14"
click at [432, 289] on div "Select Item" at bounding box center [423, 282] width 57 height 14
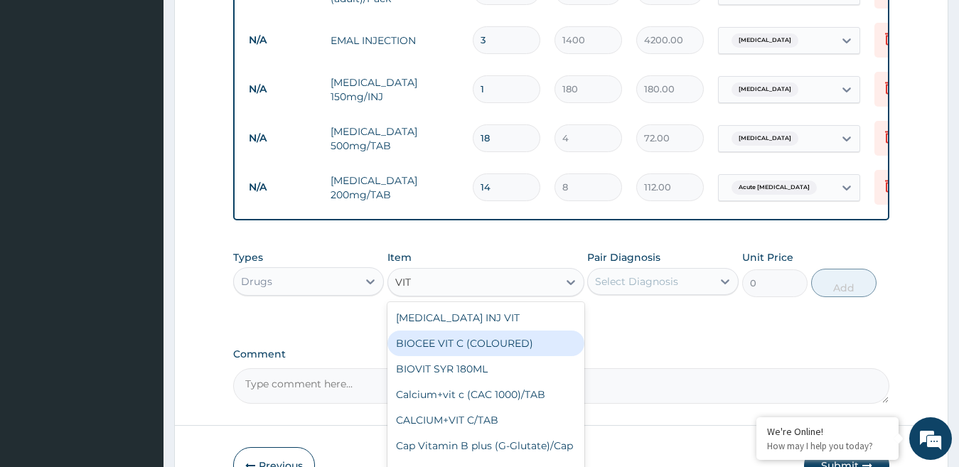
type input "VIT C"
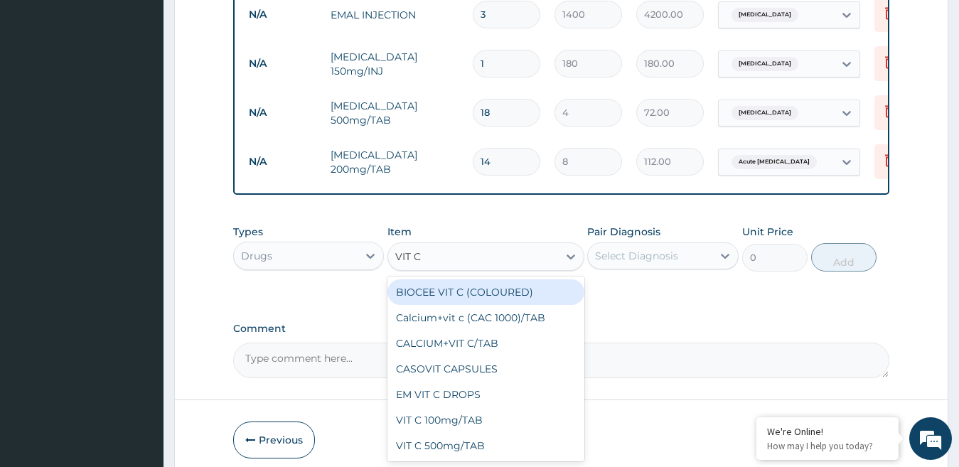
scroll to position [923, 0]
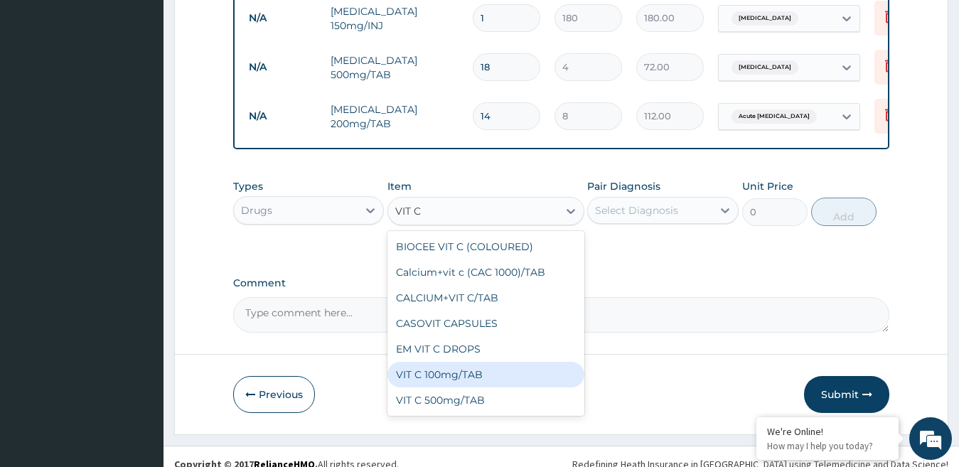
click at [455, 384] on div "VIT C 100mg/TAB" at bounding box center [485, 375] width 197 height 26
type input "8"
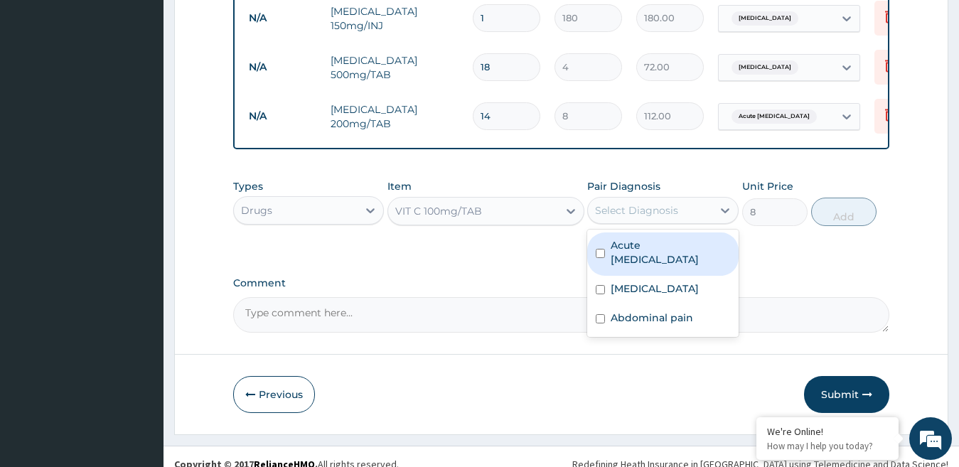
click at [658, 218] on div "Select Diagnosis" at bounding box center [636, 210] width 83 height 14
click at [658, 267] on label "Acute urinary tract infection" at bounding box center [670, 252] width 119 height 28
checkbox input "true"
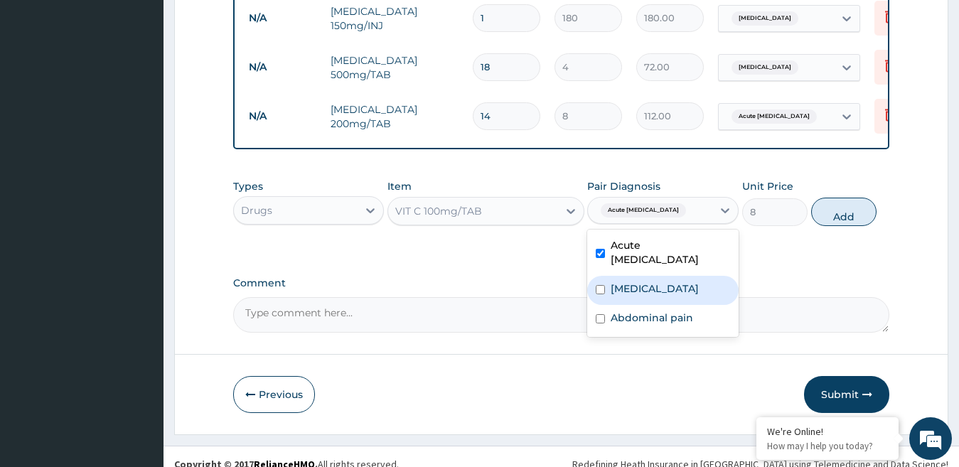
drag, startPoint x: 639, startPoint y: 299, endPoint x: 720, endPoint y: 271, distance: 85.9
click at [641, 296] on label "Malaria" at bounding box center [655, 289] width 88 height 14
checkbox input "true"
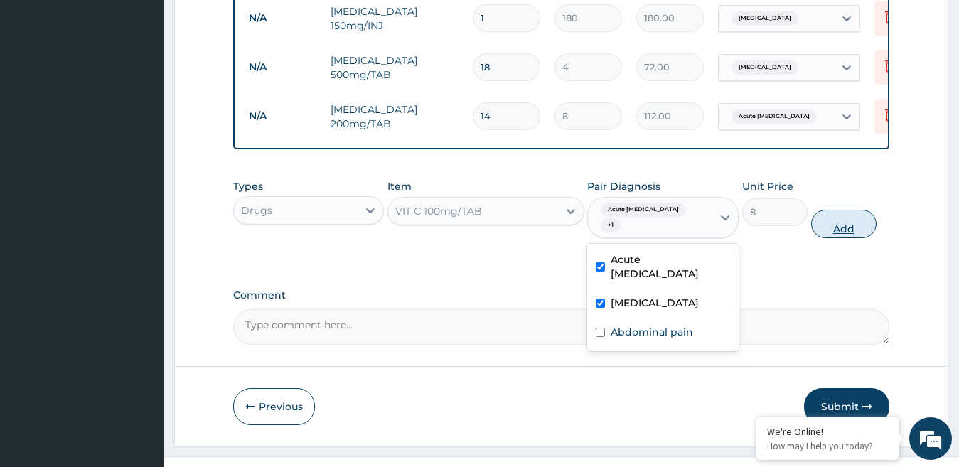
click at [857, 232] on button "Add" at bounding box center [843, 224] width 65 height 28
type input "0"
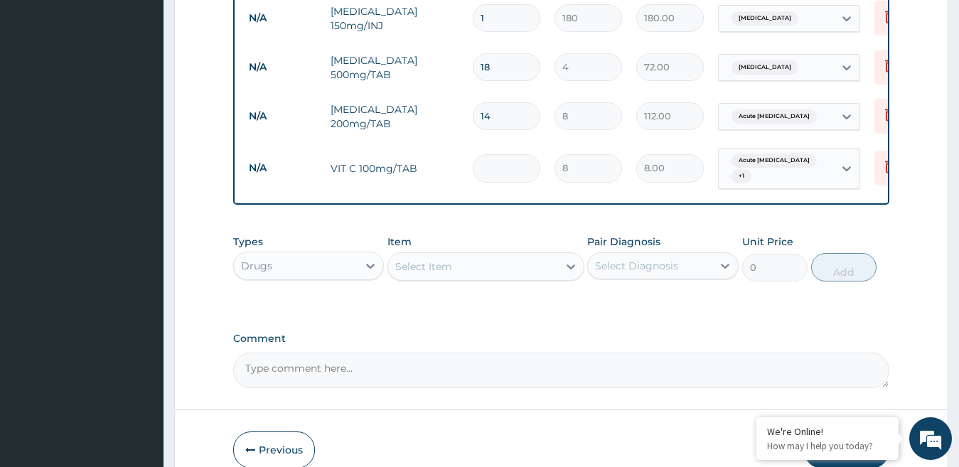
type input "0.00"
type input "4"
type input "32.00"
type input "42"
type input "336.00"
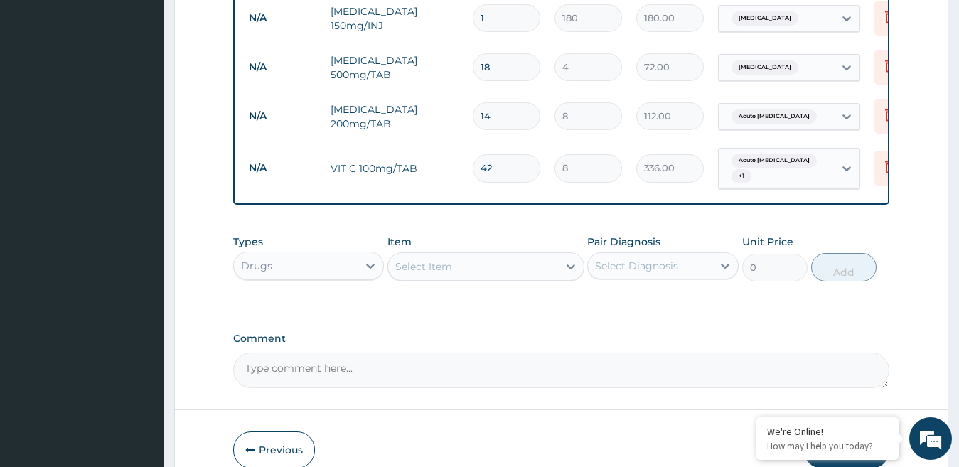
type input "42"
click at [437, 274] on div "Select Item" at bounding box center [423, 267] width 57 height 14
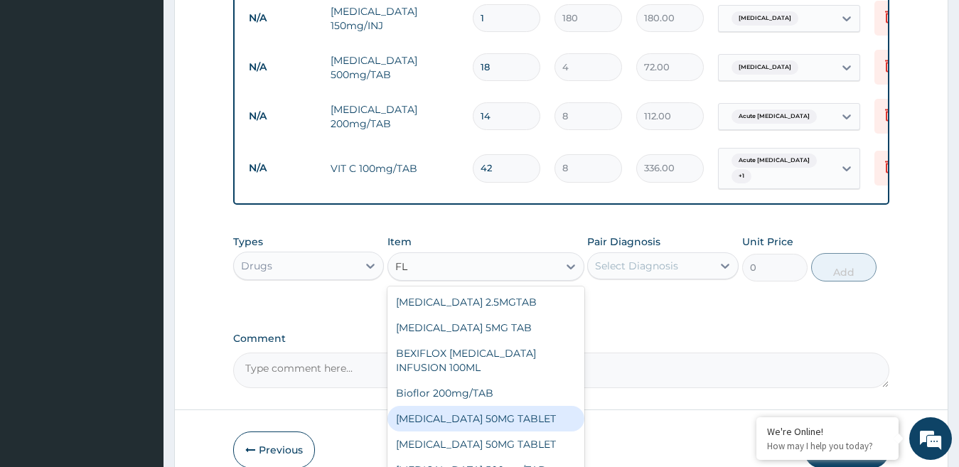
type input "F"
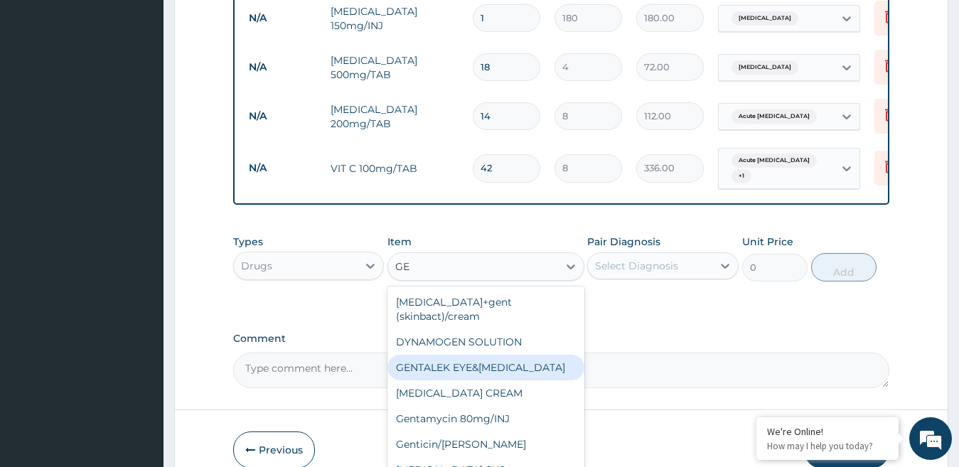
type input "G"
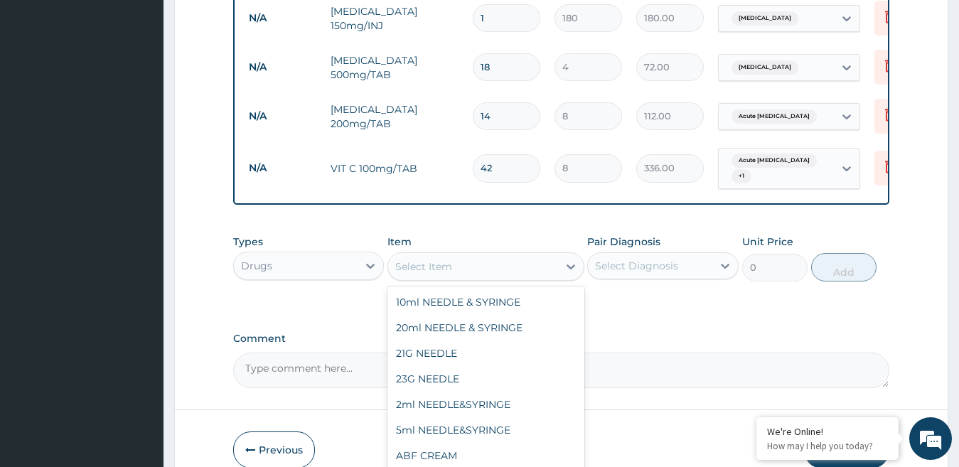
type input "D"
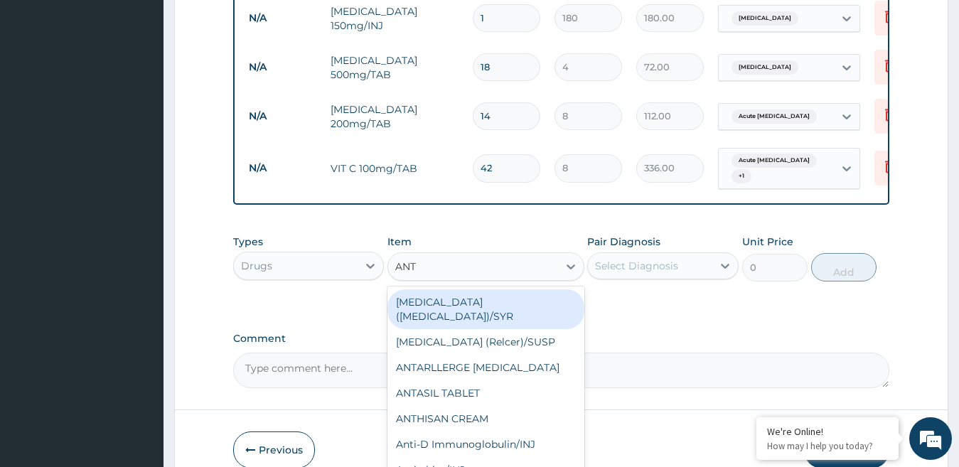
type input "ANTA"
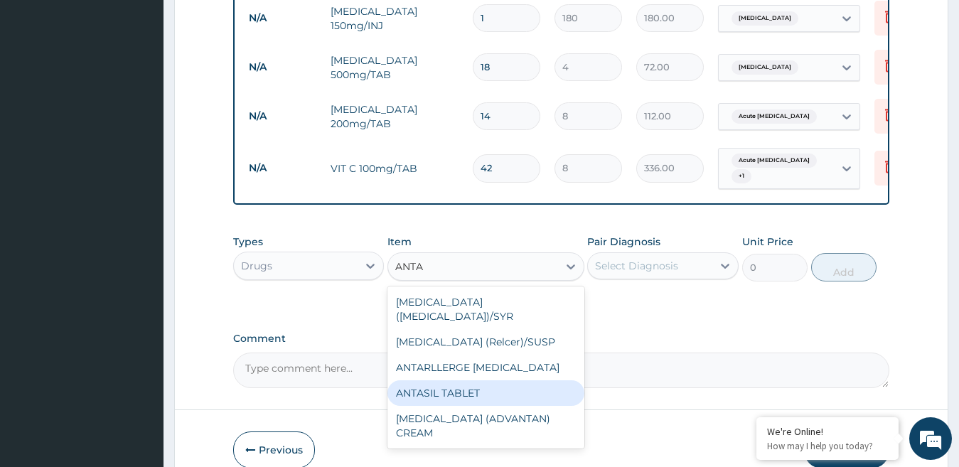
click at [449, 387] on div "ANTASIL TABLET" at bounding box center [485, 393] width 197 height 26
type input "40"
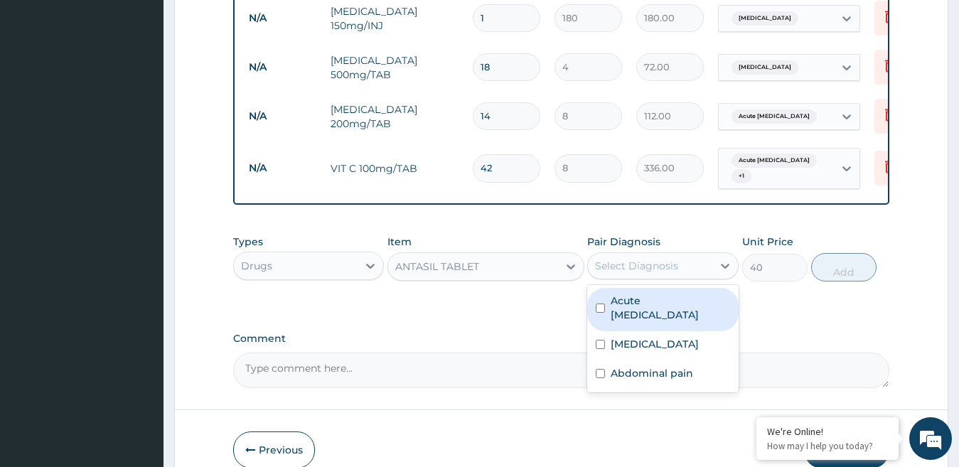
click at [665, 273] on div "Select Diagnosis" at bounding box center [636, 266] width 83 height 14
click at [636, 322] on label "Acute urinary tract infection" at bounding box center [670, 308] width 119 height 28
checkbox input "true"
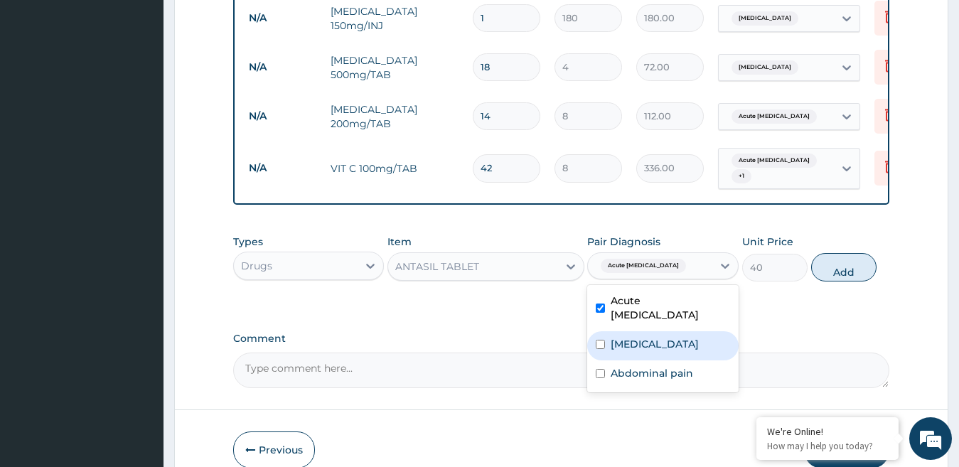
click at [638, 351] on label "Malaria" at bounding box center [655, 344] width 88 height 14
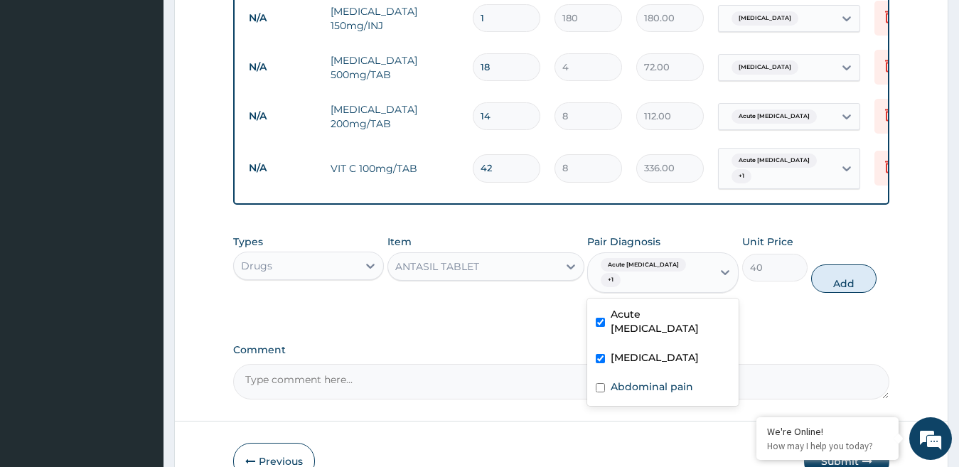
click at [636, 365] on label "Malaria" at bounding box center [655, 358] width 88 height 14
checkbox input "false"
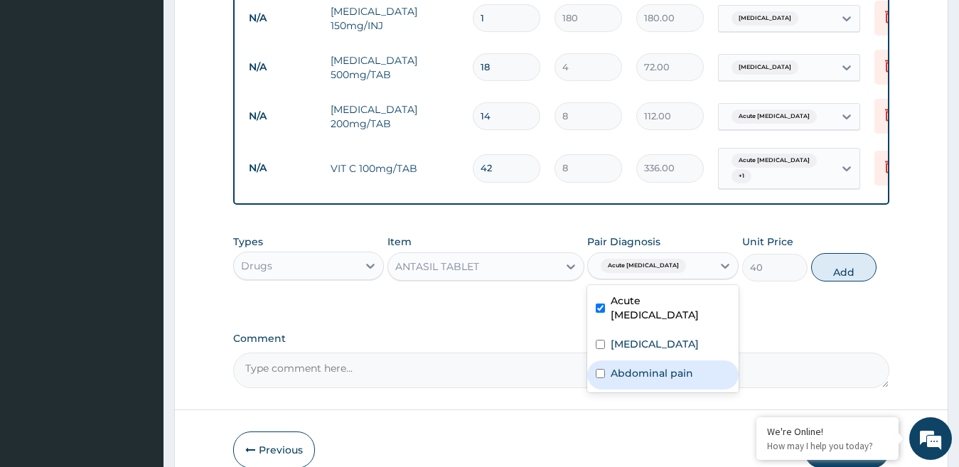
click at [689, 377] on div "Abdominal pain" at bounding box center [662, 374] width 151 height 29
checkbox input "true"
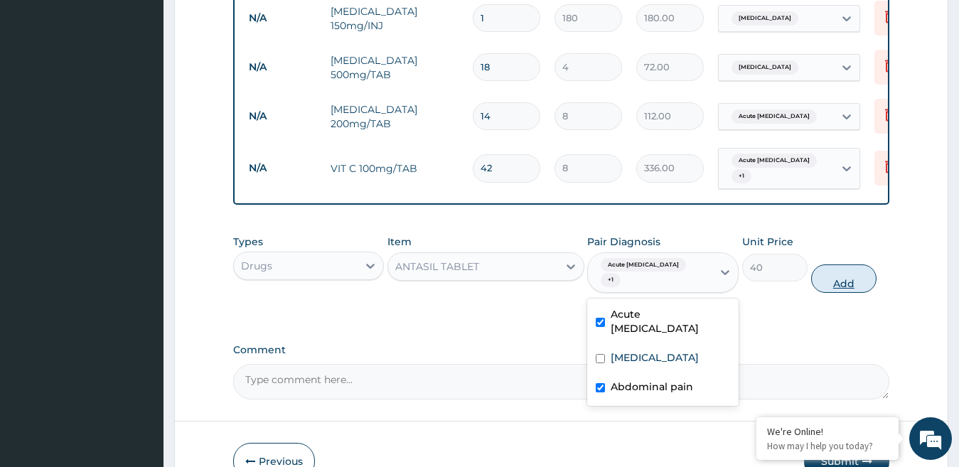
click at [855, 293] on button "Add" at bounding box center [843, 278] width 65 height 28
type input "0"
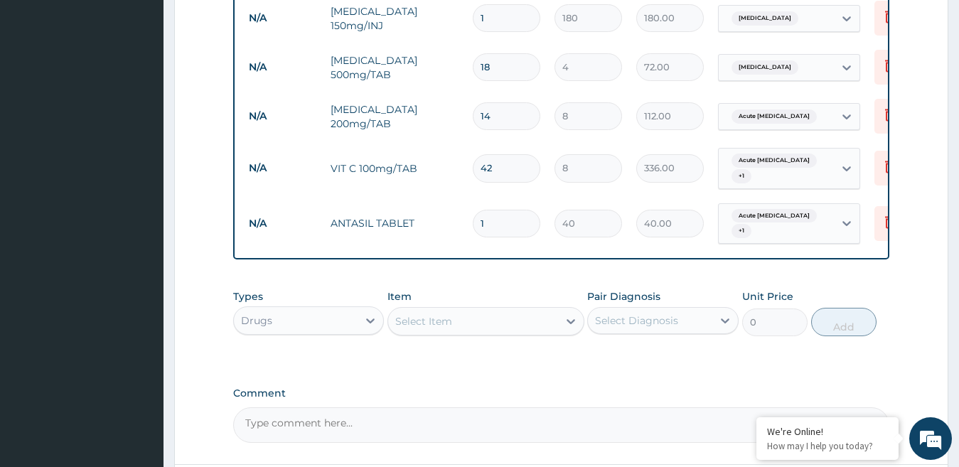
type input "14"
type input "560.00"
type input "1"
type input "40.00"
type input "0.00"
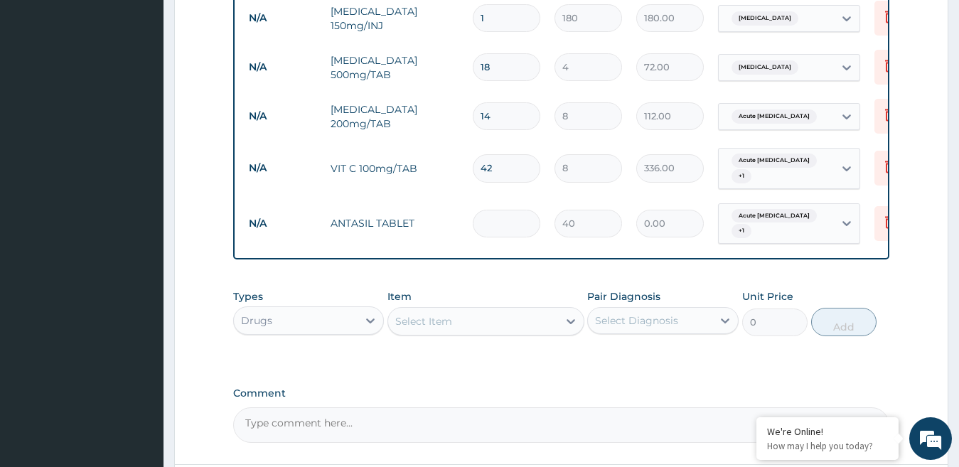
type input "7"
type input "280.00"
type input "7"
click at [368, 323] on icon at bounding box center [370, 321] width 9 height 5
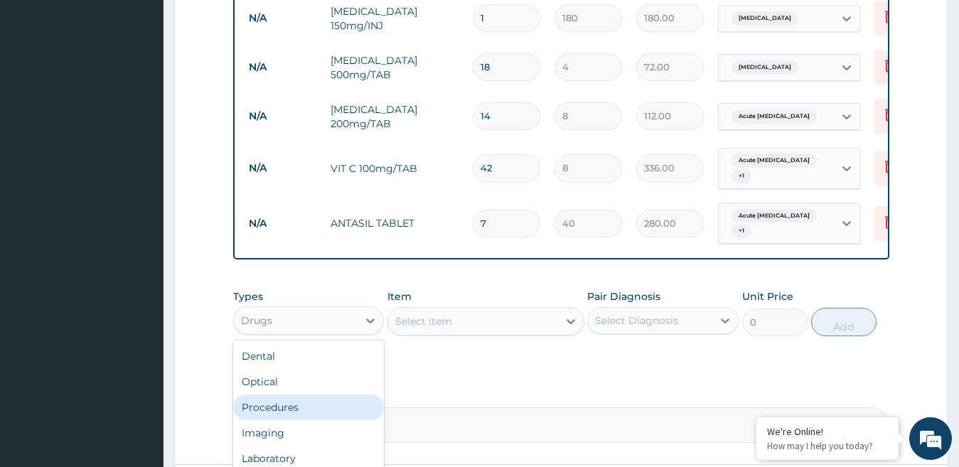
scroll to position [48, 0]
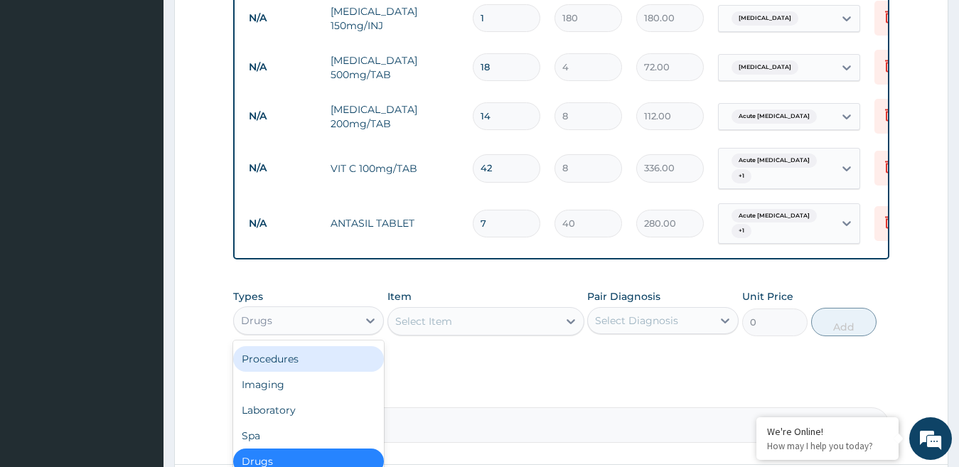
click at [306, 372] on div "Procedures" at bounding box center [308, 359] width 151 height 26
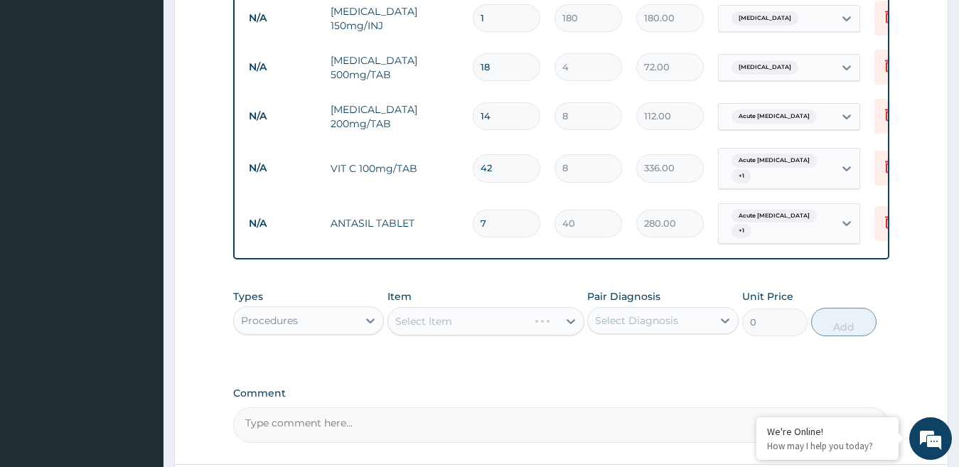
click at [483, 322] on div "Select Item" at bounding box center [485, 321] width 197 height 28
click at [481, 328] on div "Select Item" at bounding box center [485, 321] width 197 height 28
click at [474, 334] on div "Select Item" at bounding box center [485, 321] width 197 height 28
click at [463, 333] on div "Select Item" at bounding box center [473, 321] width 170 height 23
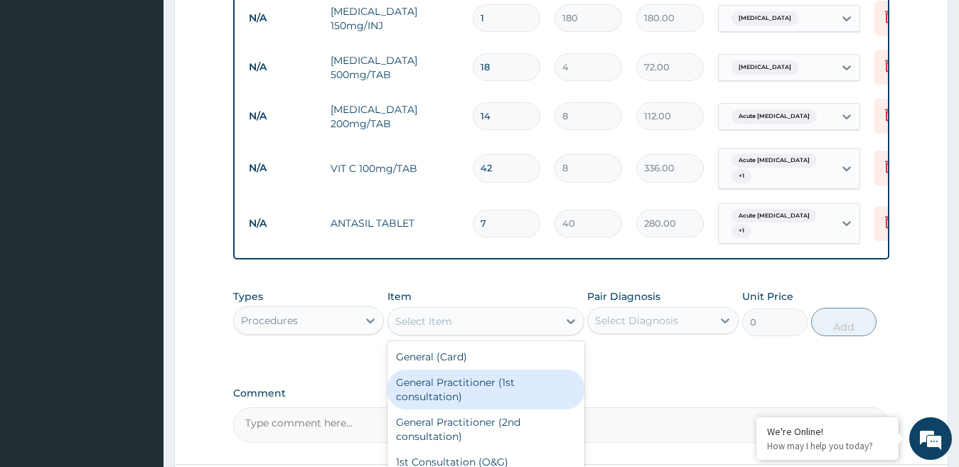
click at [438, 402] on div "General Practitioner (1st consultation)" at bounding box center [485, 390] width 197 height 40
type input "1500"
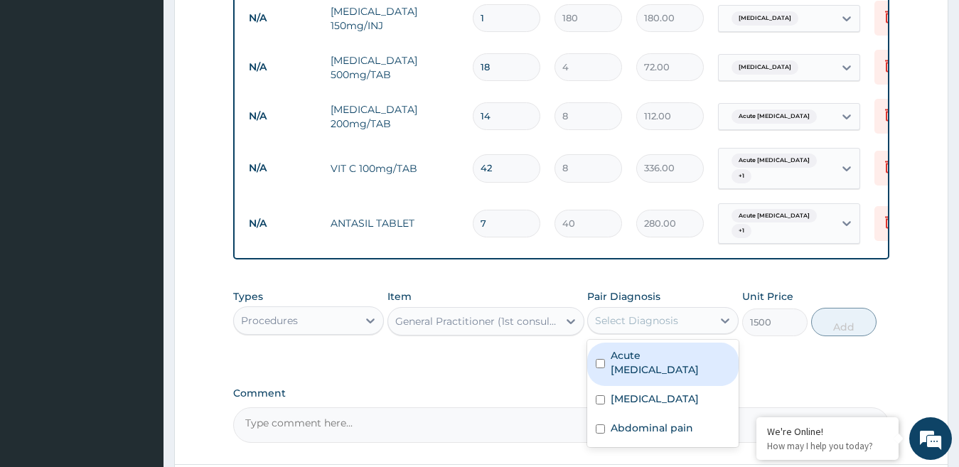
click at [657, 328] on div "Select Diagnosis" at bounding box center [636, 321] width 83 height 14
drag, startPoint x: 629, startPoint y: 380, endPoint x: 631, endPoint y: 397, distance: 17.2
click at [629, 377] on label "Acute urinary tract infection" at bounding box center [670, 362] width 119 height 28
checkbox input "true"
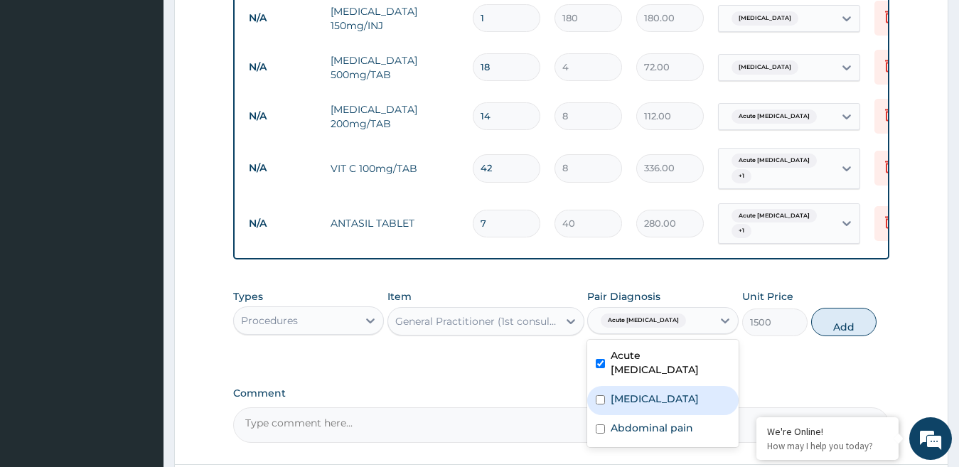
drag, startPoint x: 633, startPoint y: 412, endPoint x: 633, endPoint y: 419, distance: 7.9
click at [633, 406] on label "Malaria" at bounding box center [655, 399] width 88 height 14
checkbox input "true"
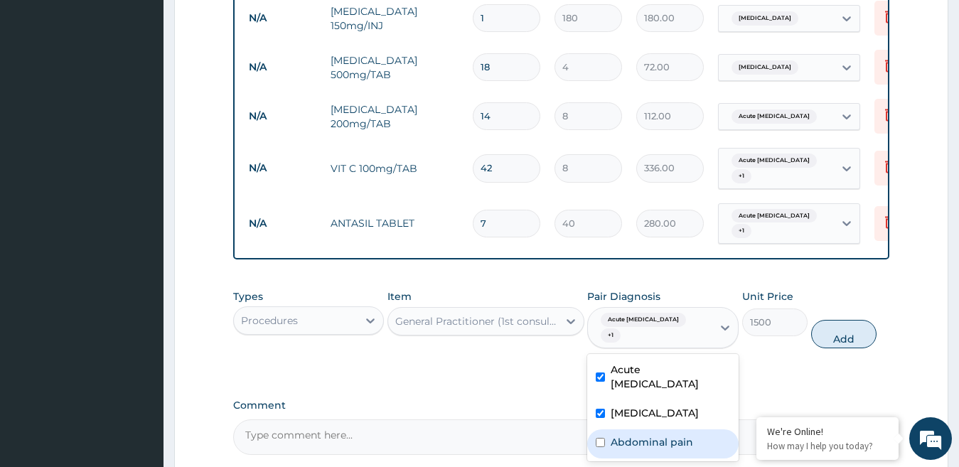
click at [639, 442] on div "Abdominal pain" at bounding box center [662, 443] width 151 height 29
checkbox input "true"
click at [855, 348] on button "Add" at bounding box center [843, 334] width 65 height 28
type input "0"
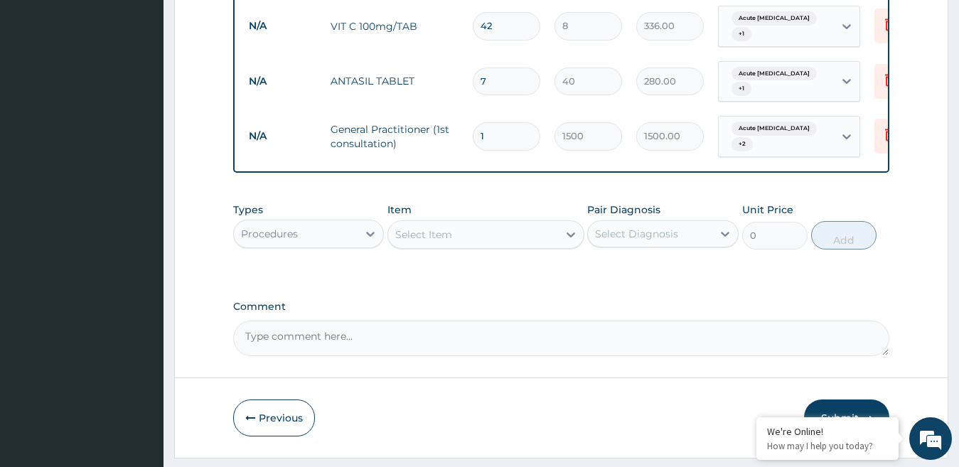
scroll to position [1116, 0]
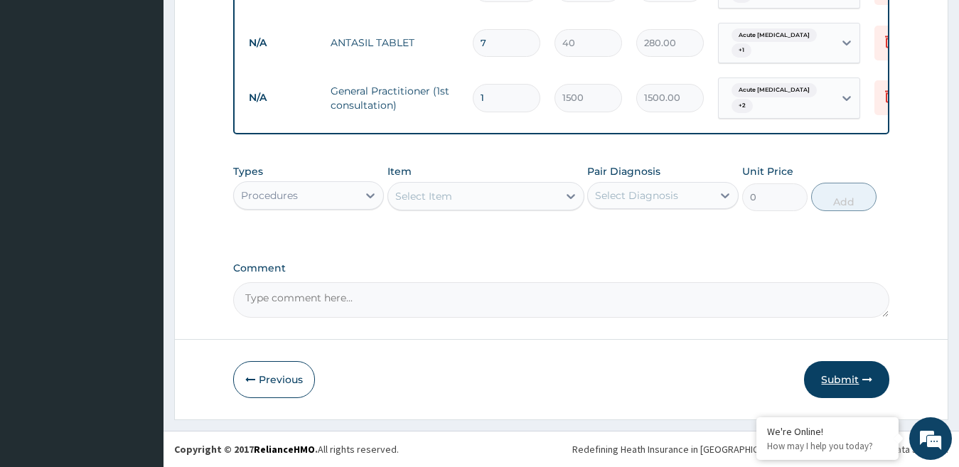
click at [861, 389] on button "Submit" at bounding box center [846, 379] width 85 height 37
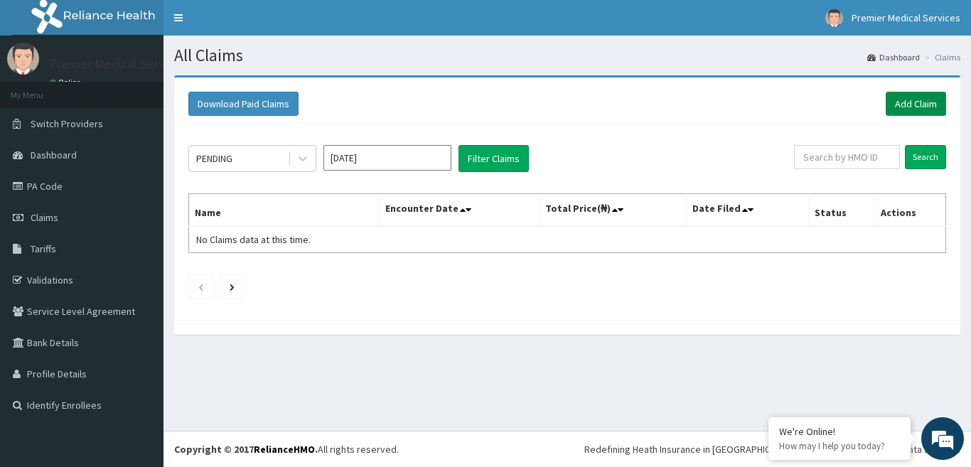
click at [904, 107] on link "Add Claim" at bounding box center [916, 104] width 60 height 24
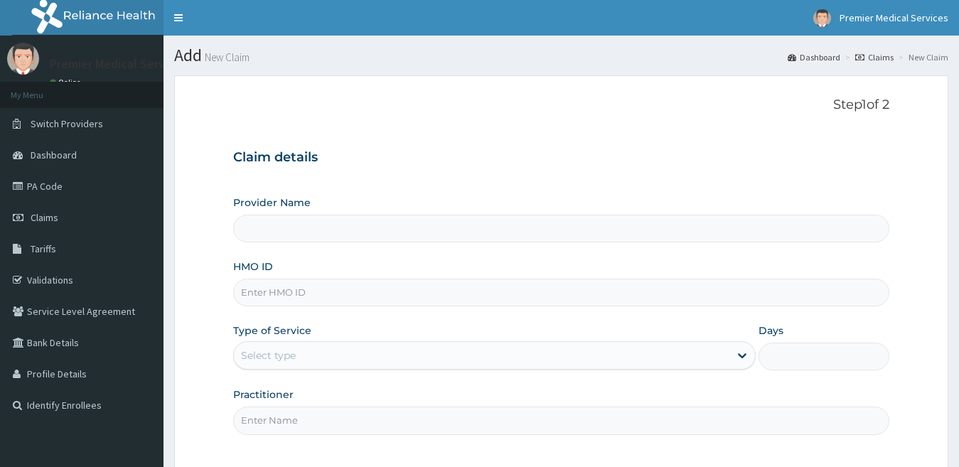
click at [335, 283] on input "HMO ID" at bounding box center [561, 293] width 657 height 28
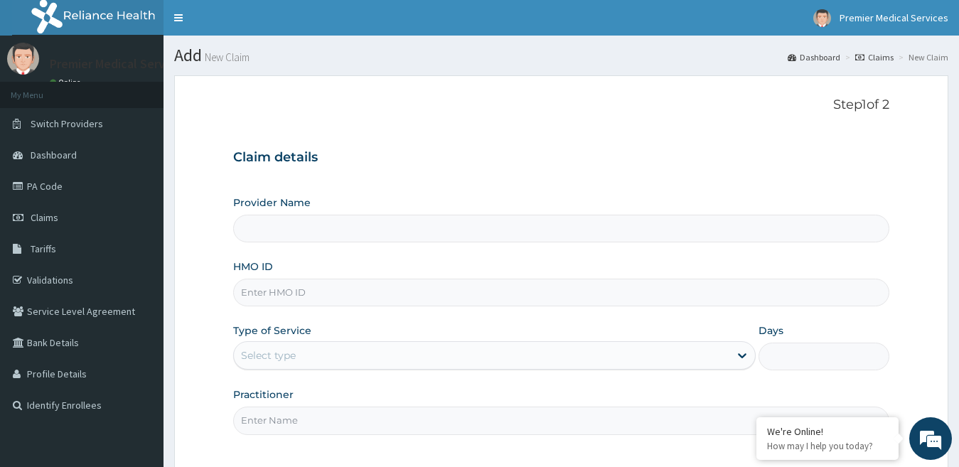
type input "premier medical services"
paste input "ENP/11913/A"
type input "ENP/11913/A"
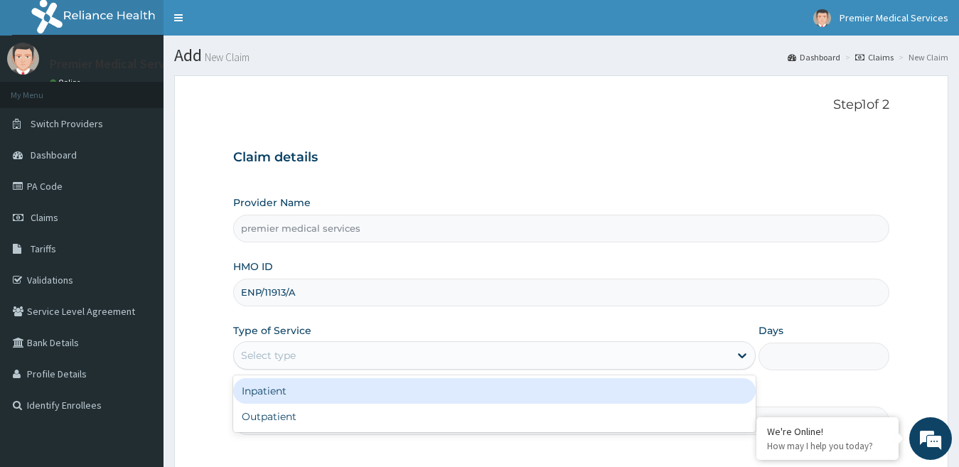
click at [414, 343] on div "Select type" at bounding box center [494, 355] width 523 height 28
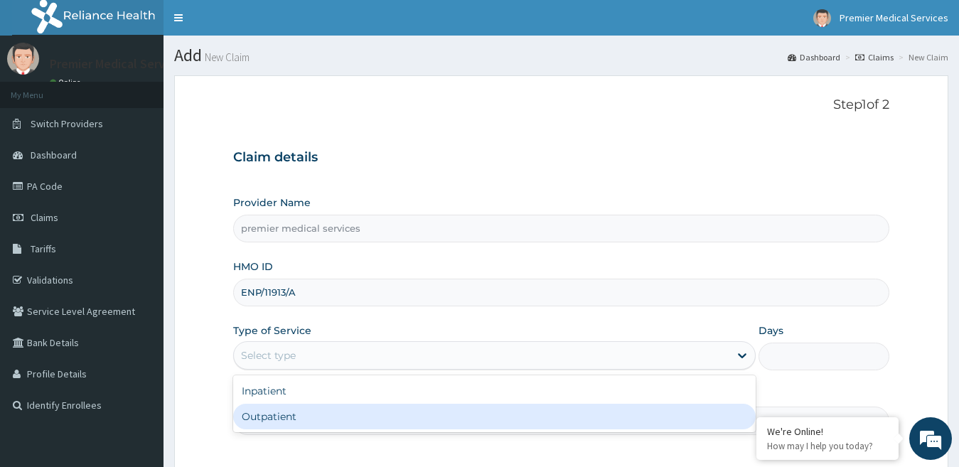
click at [281, 415] on div "Outpatient" at bounding box center [494, 417] width 523 height 26
type input "1"
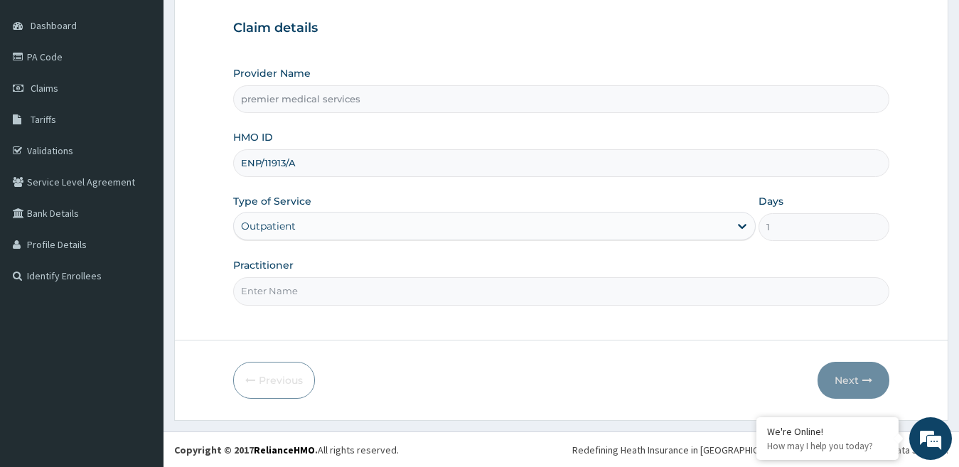
scroll to position [130, 0]
click at [330, 293] on input "Practitioner" at bounding box center [561, 291] width 657 height 28
type input "DR NSOKAK UDOKANG"
click at [856, 368] on button "Next" at bounding box center [854, 379] width 72 height 37
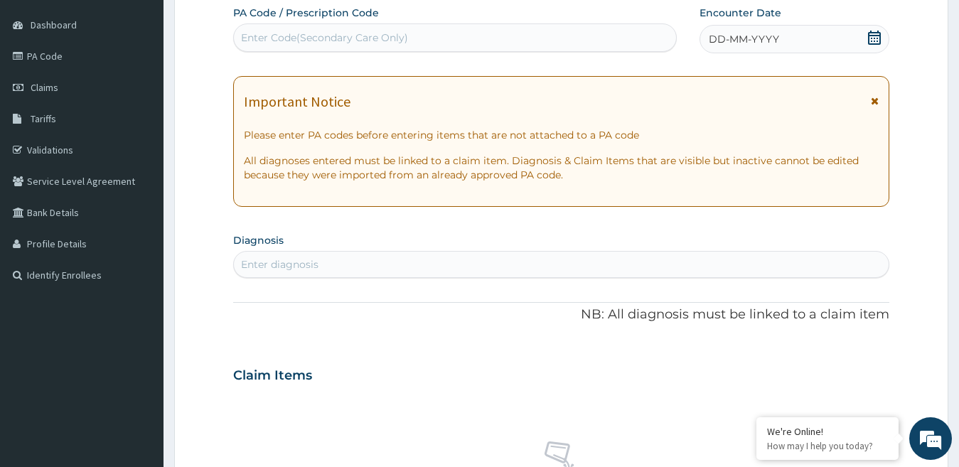
click at [283, 33] on div "Enter Code(Secondary Care Only)" at bounding box center [324, 38] width 167 height 14
type input "PA/ACD851"
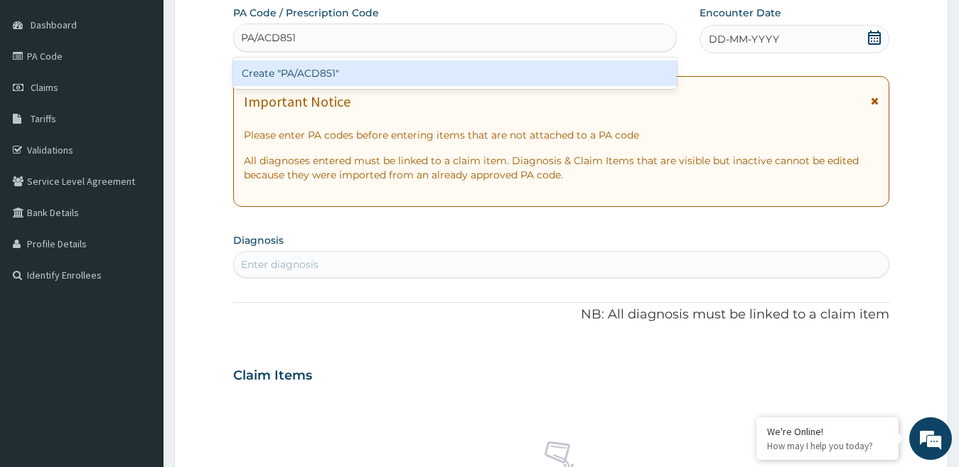
click at [322, 75] on div "Create "PA/ACD851"" at bounding box center [455, 73] width 444 height 26
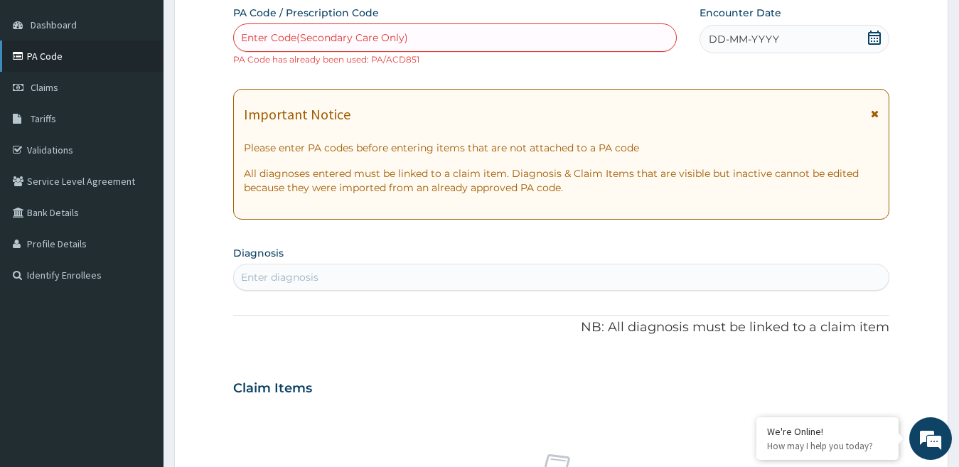
click at [61, 61] on link "PA Code" at bounding box center [82, 56] width 164 height 31
